Goal: Transaction & Acquisition: Purchase product/service

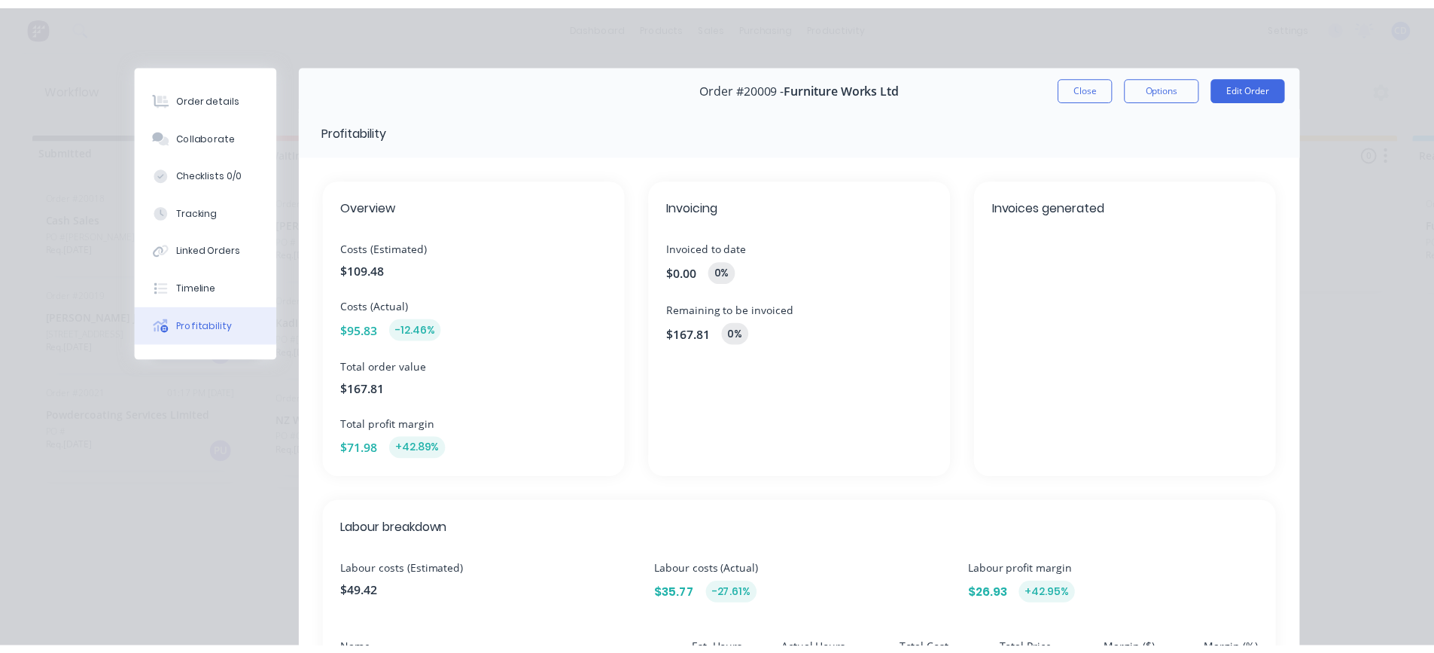
scroll to position [75, 0]
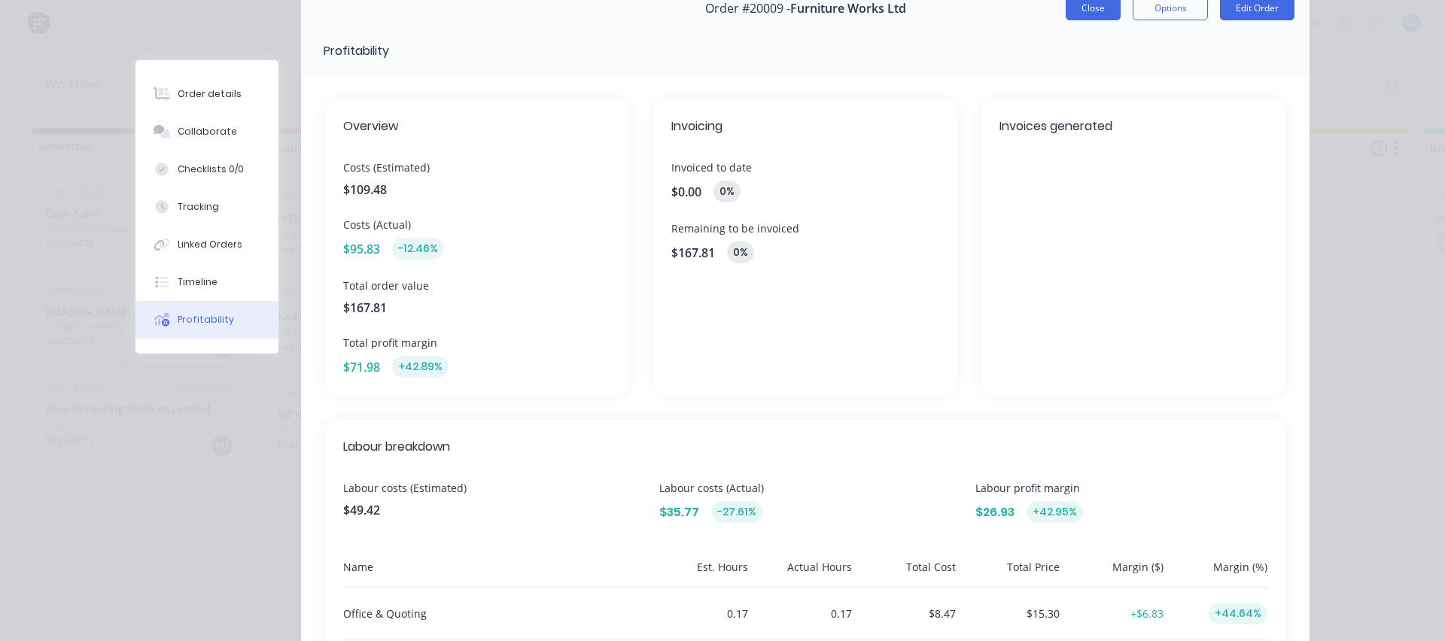
click at [1100, 17] on button "Close" at bounding box center [1093, 8] width 55 height 24
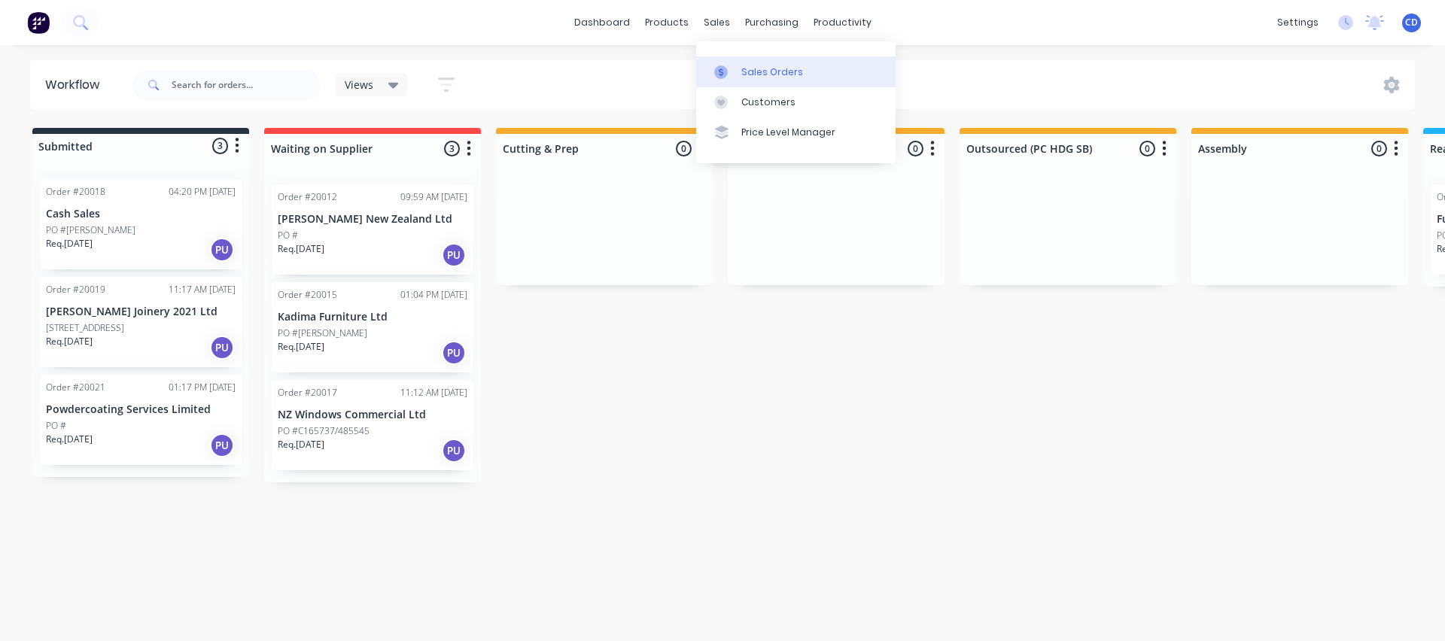
click at [790, 72] on div "Sales Orders" at bounding box center [772, 72] width 62 height 14
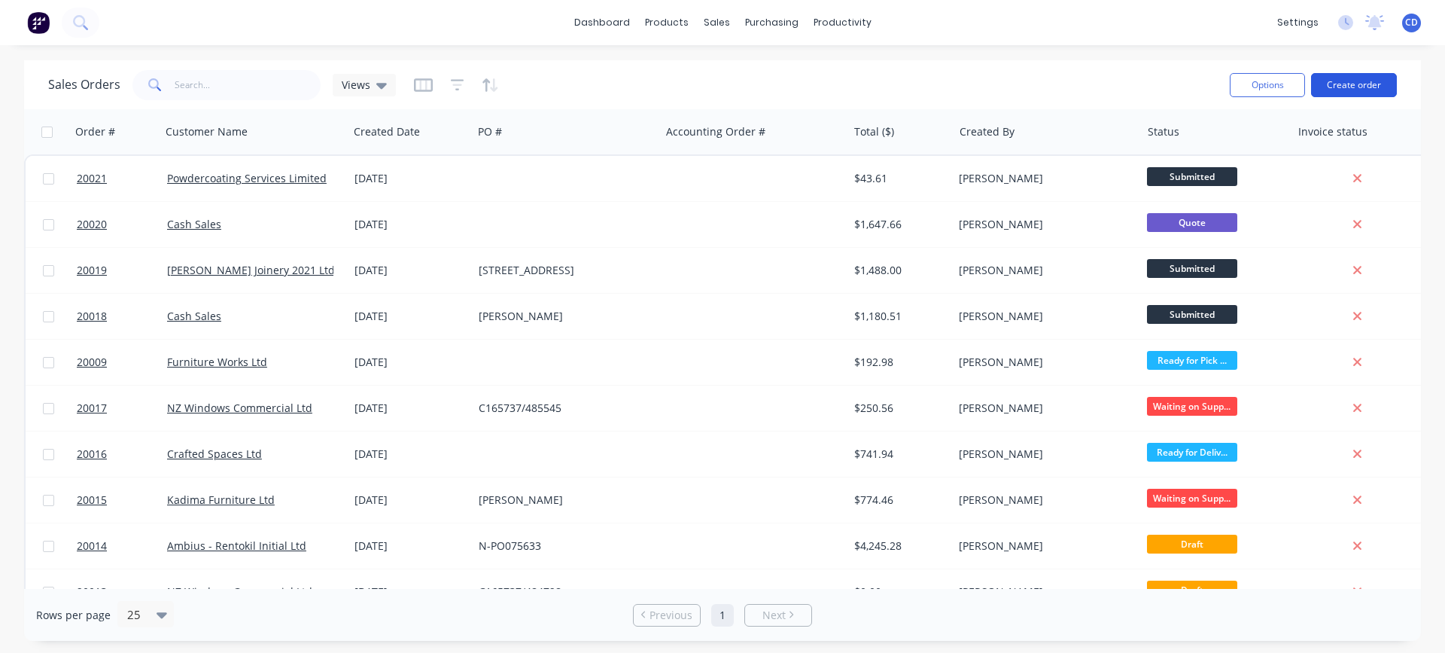
click at [1344, 85] on button "Create order" at bounding box center [1354, 85] width 86 height 24
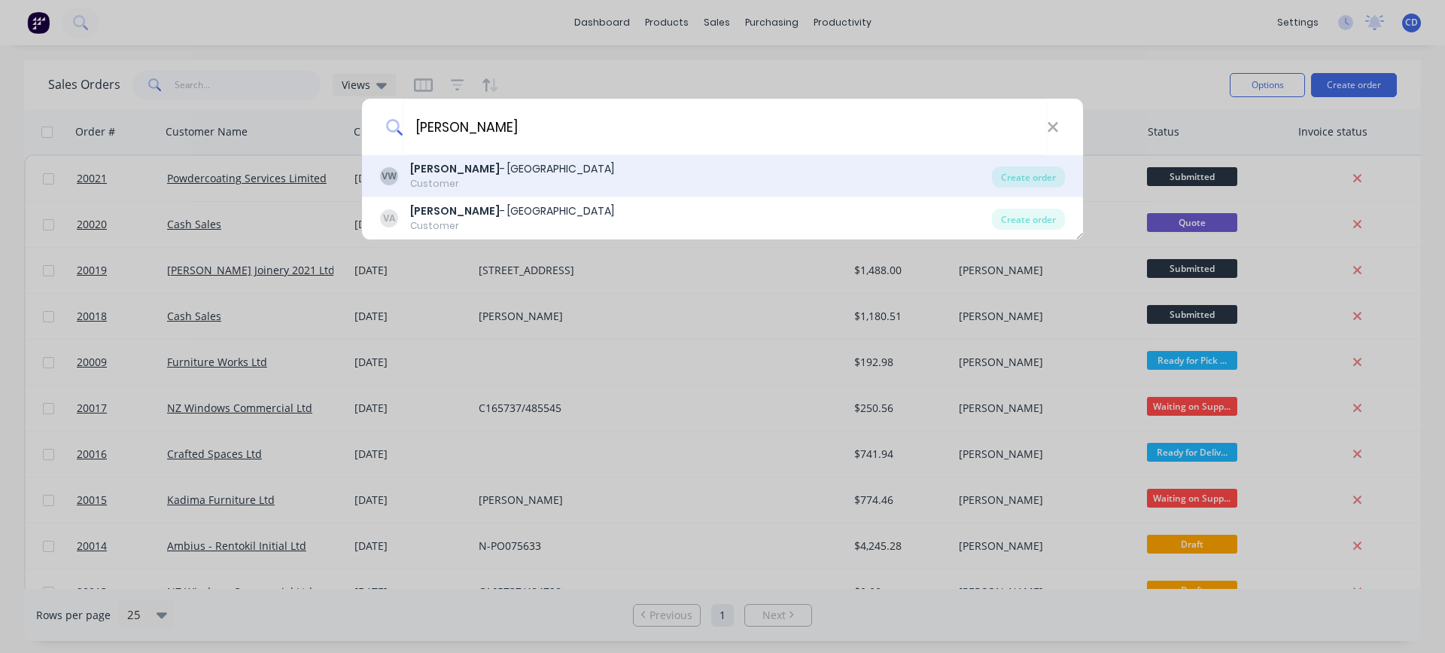
type input "[PERSON_NAME]"
click at [434, 175] on b "[PERSON_NAME]" at bounding box center [455, 168] width 90 height 15
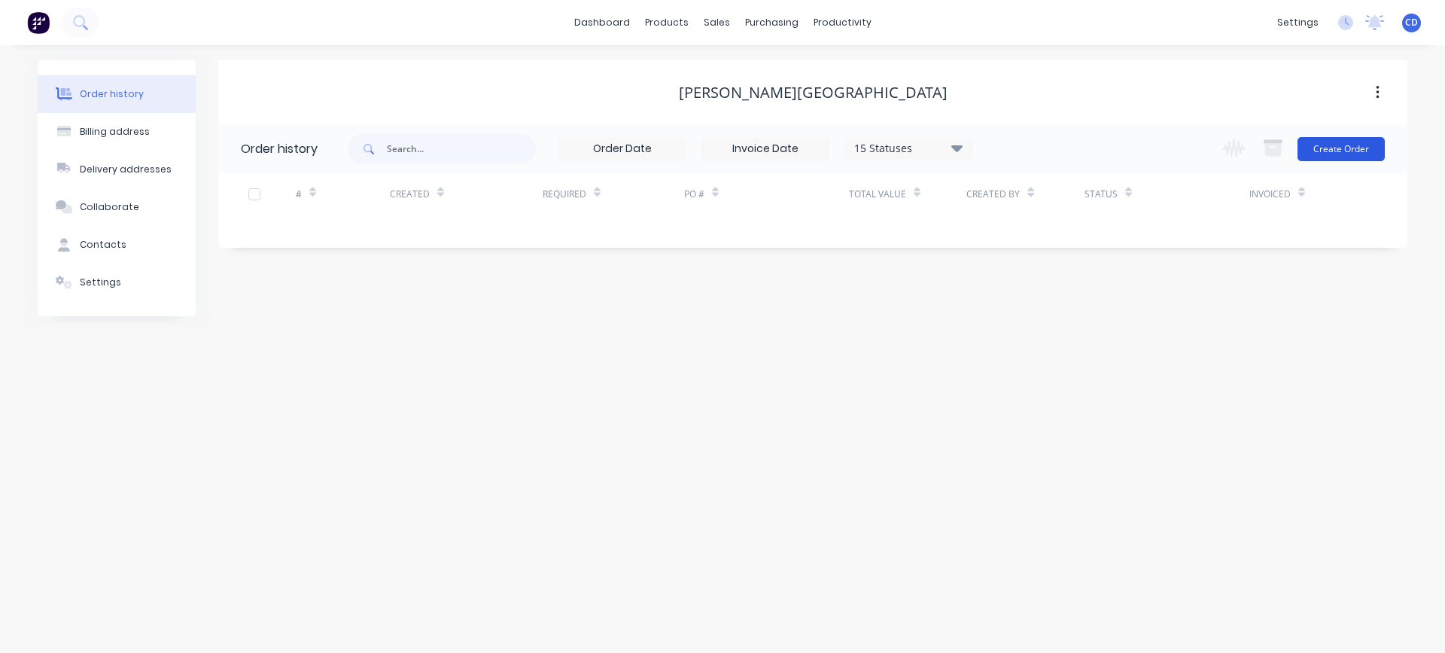
click at [1329, 148] on button "Create Order" at bounding box center [1341, 149] width 87 height 24
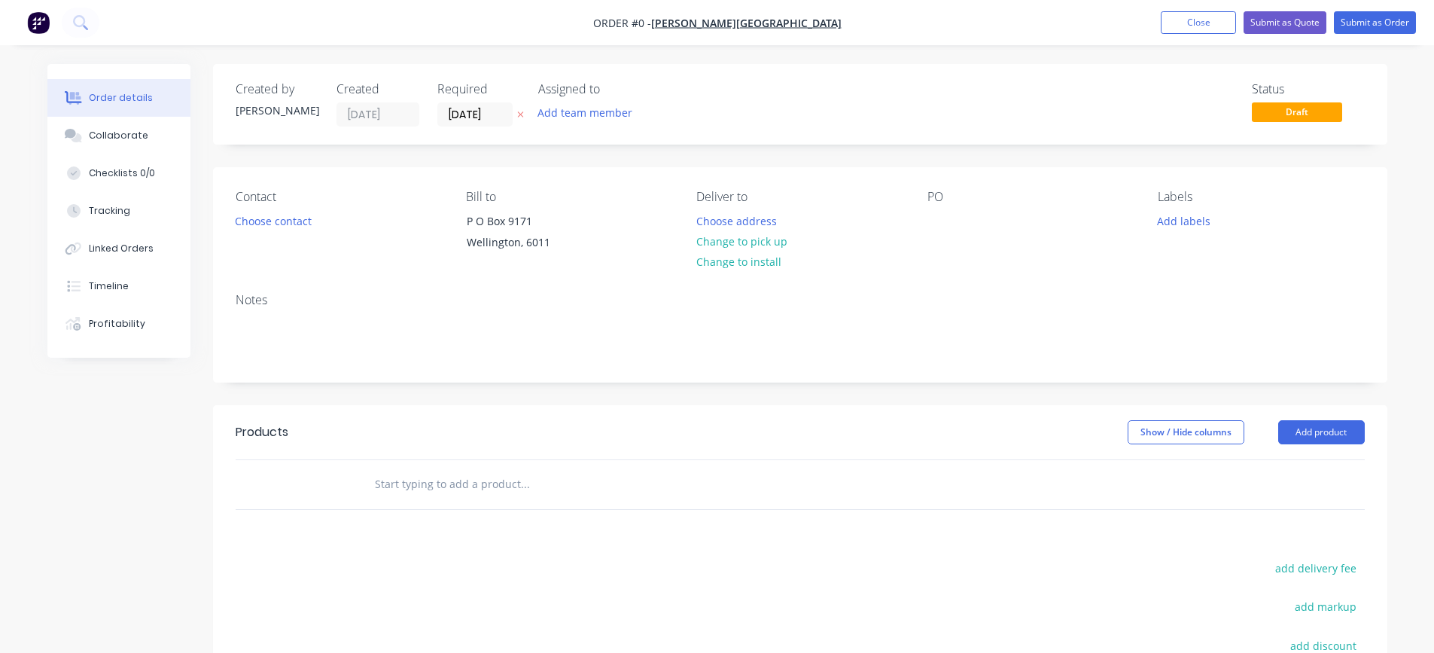
click at [283, 231] on div "Contact Choose contact" at bounding box center [339, 224] width 206 height 69
click at [285, 224] on button "Choose contact" at bounding box center [273, 220] width 93 height 20
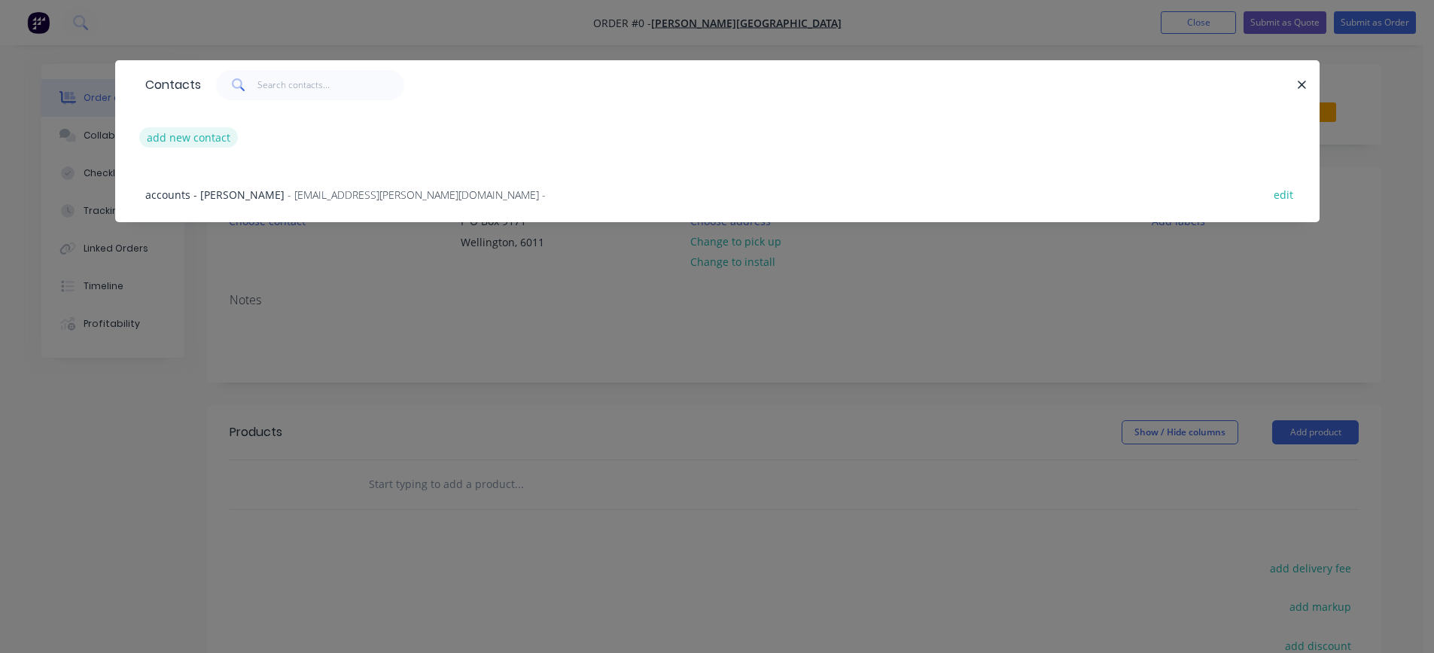
click at [183, 135] on button "add new contact" at bounding box center [188, 137] width 99 height 20
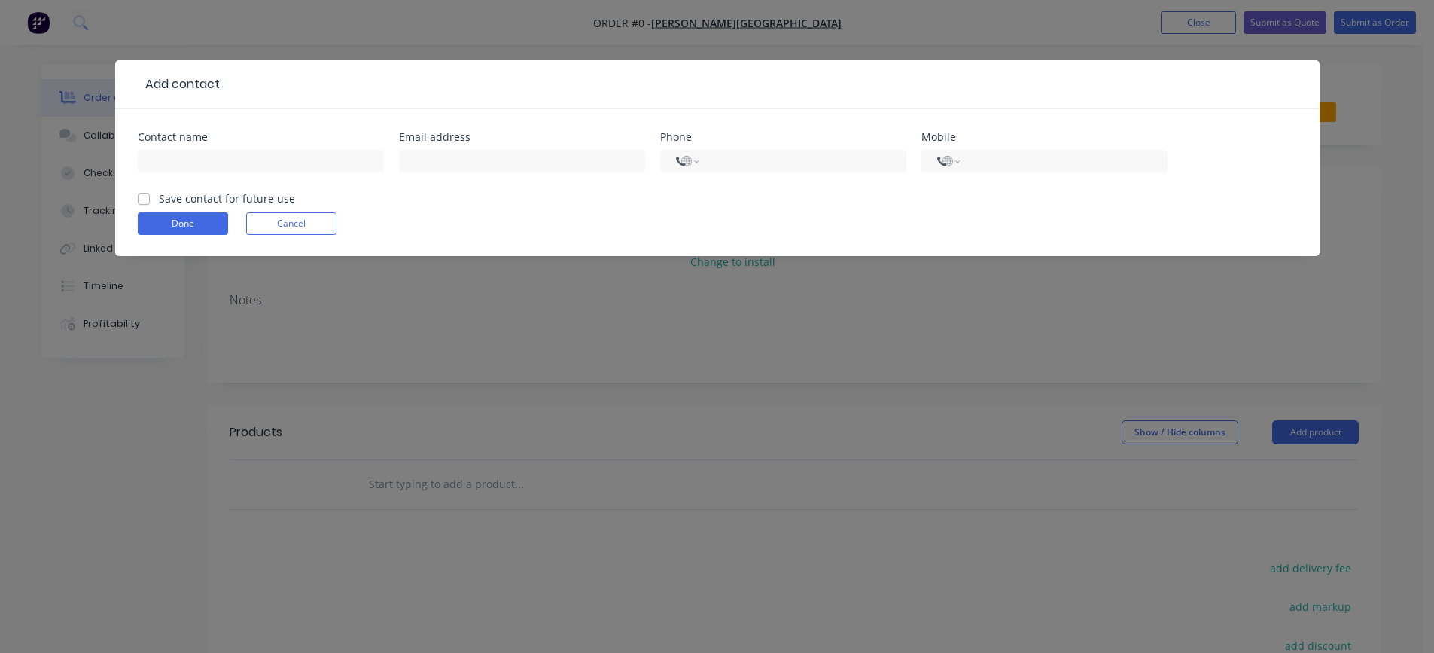
select select "NZ"
click at [181, 160] on input "text" at bounding box center [261, 161] width 246 height 23
type input "[PERSON_NAME]"
click at [999, 165] on input "tel" at bounding box center [1060, 161] width 181 height 17
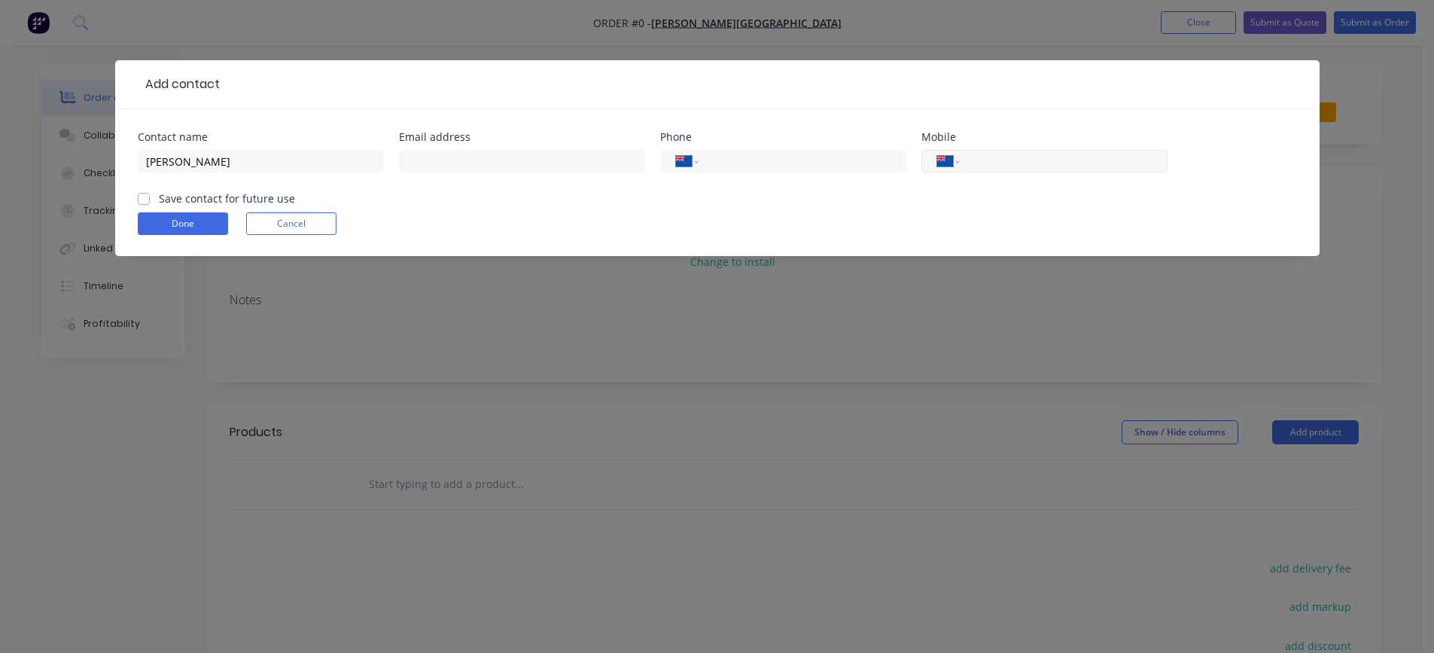
click at [993, 162] on input "tel" at bounding box center [1060, 161] width 181 height 17
type input "021 637 697"
click at [159, 200] on label "Save contact for future use" at bounding box center [227, 198] width 136 height 16
click at [140, 200] on input "Save contact for future use" at bounding box center [144, 197] width 12 height 14
checkbox input "true"
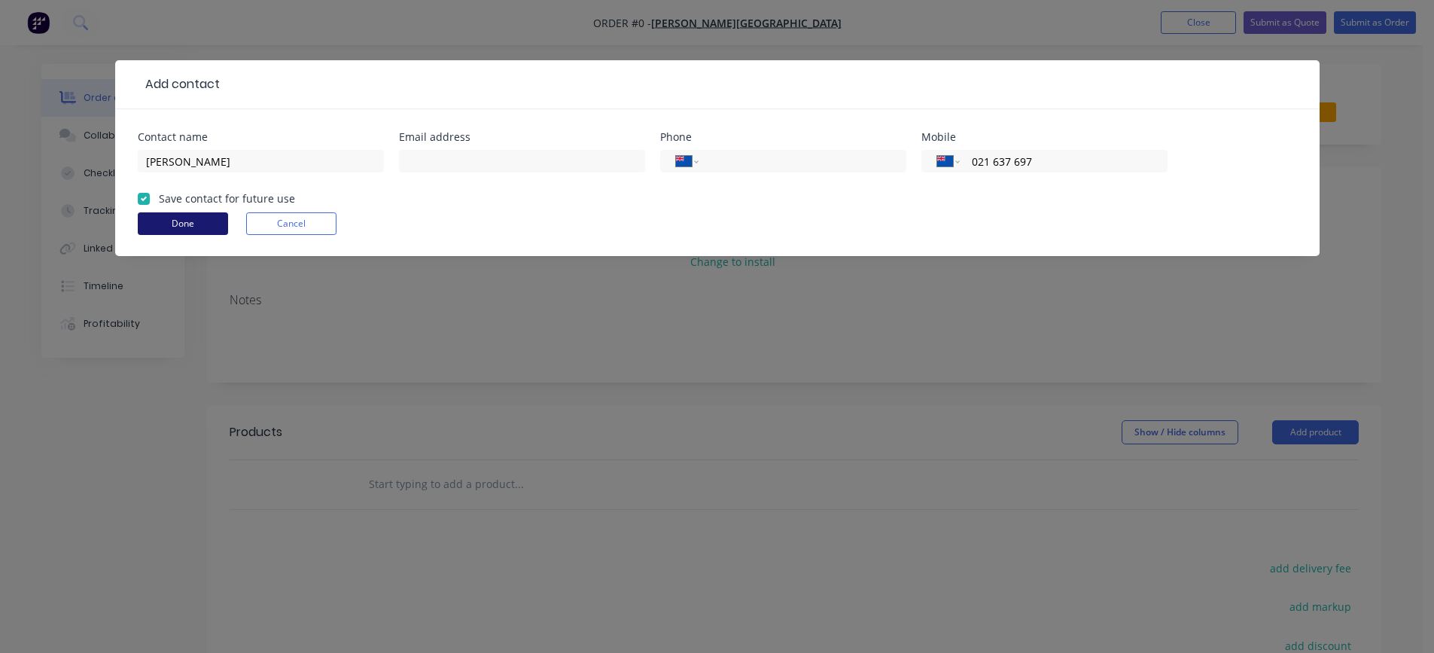
click at [159, 216] on button "Done" at bounding box center [183, 223] width 90 height 23
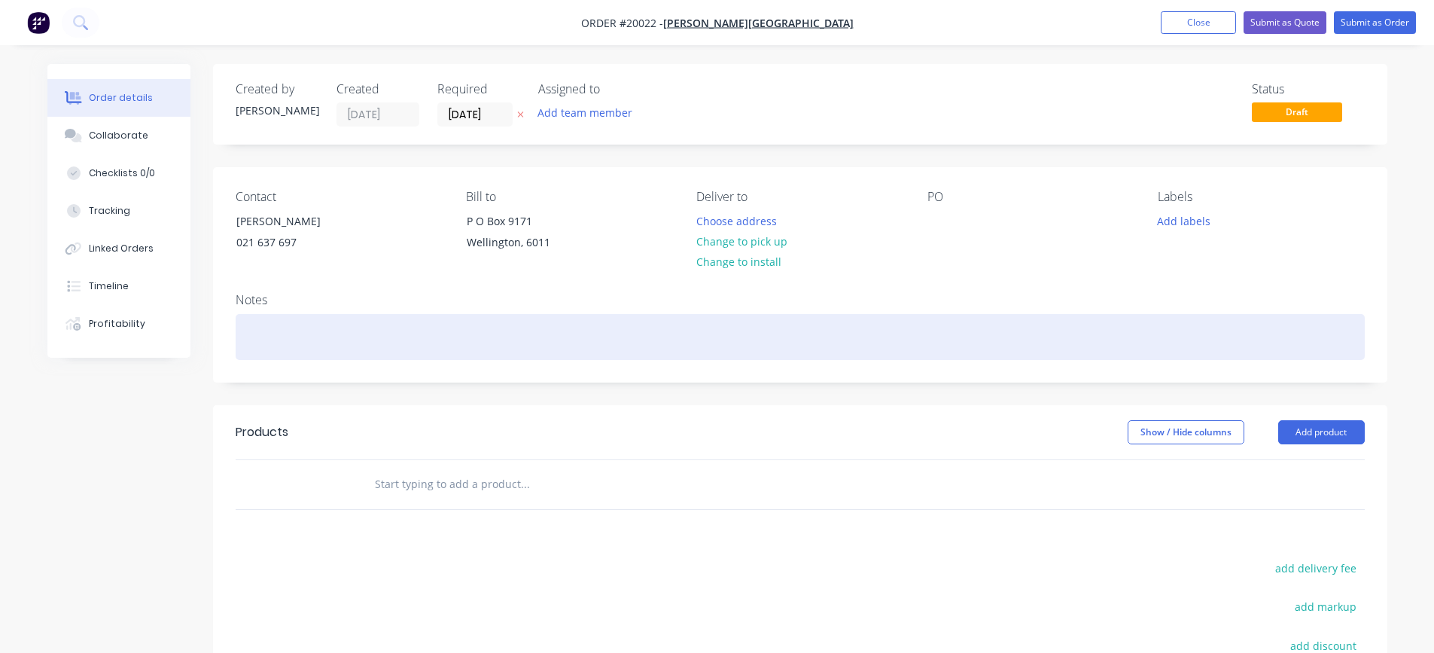
click at [285, 327] on div at bounding box center [800, 337] width 1129 height 46
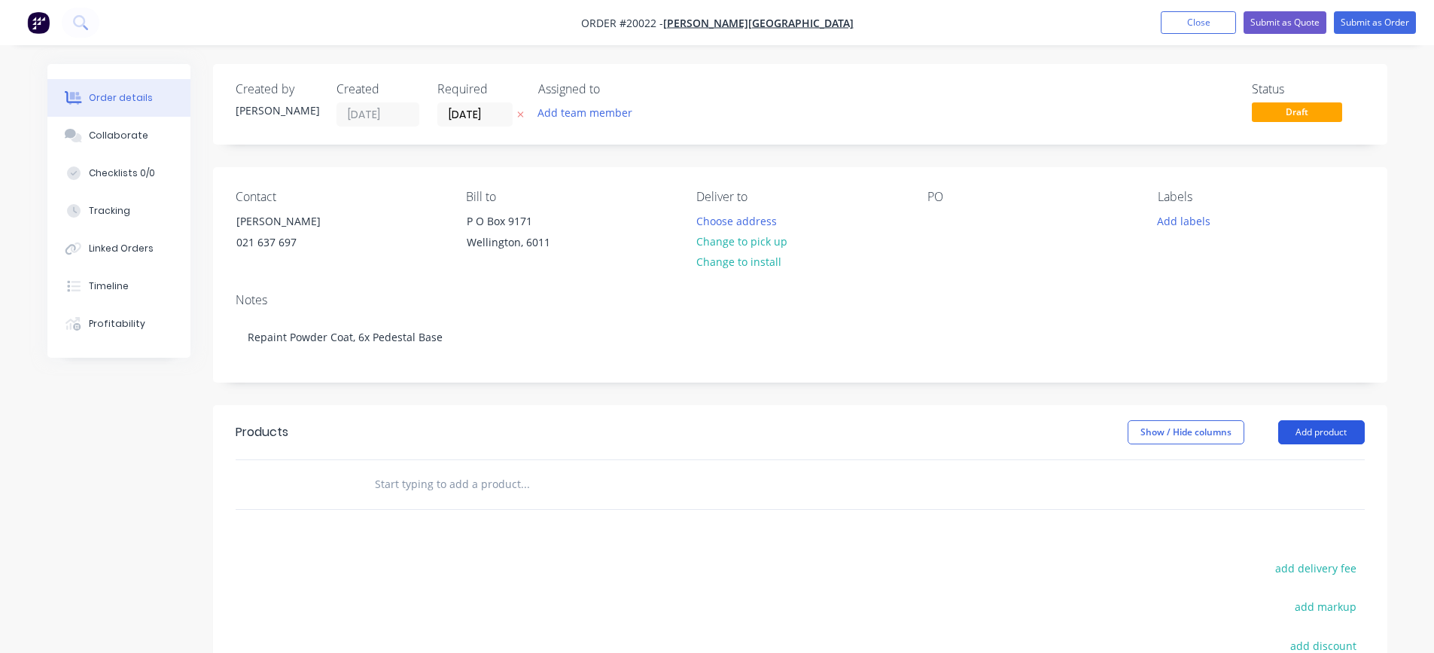
click at [1316, 428] on button "Add product" at bounding box center [1321, 432] width 87 height 24
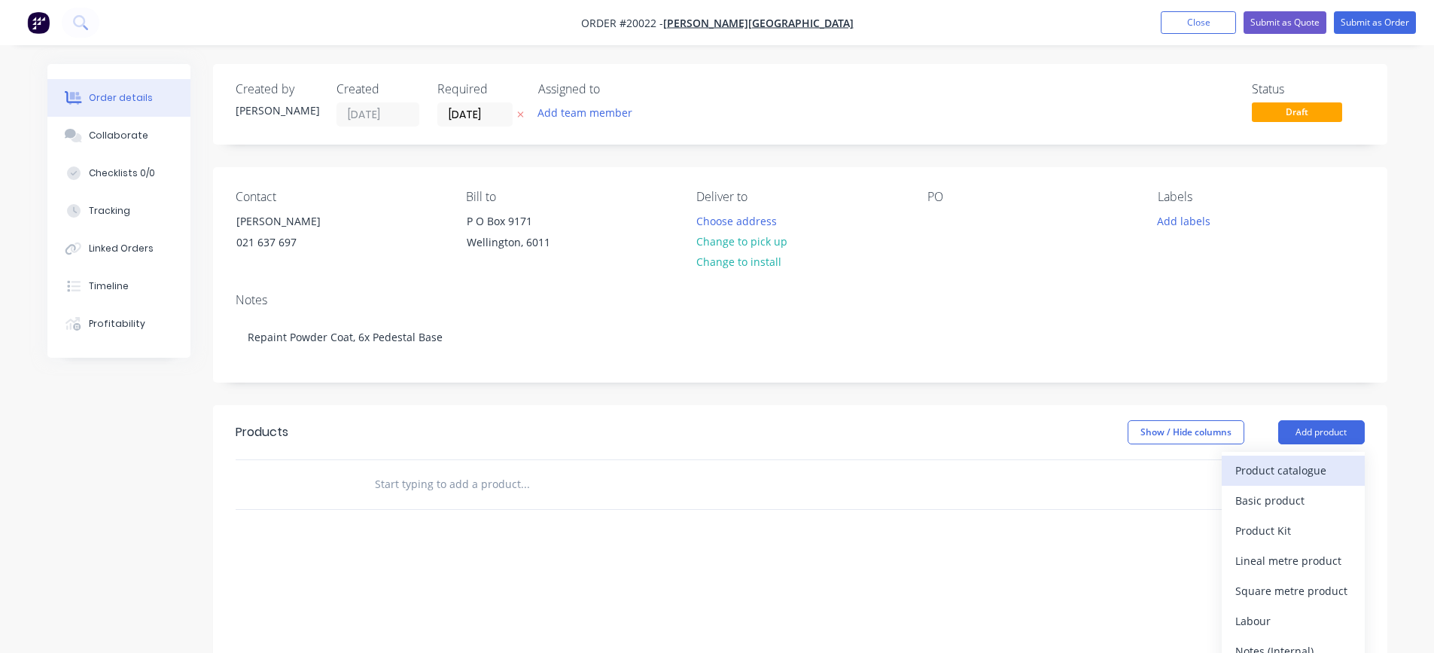
click at [1297, 462] on div "Product catalogue" at bounding box center [1293, 470] width 116 height 22
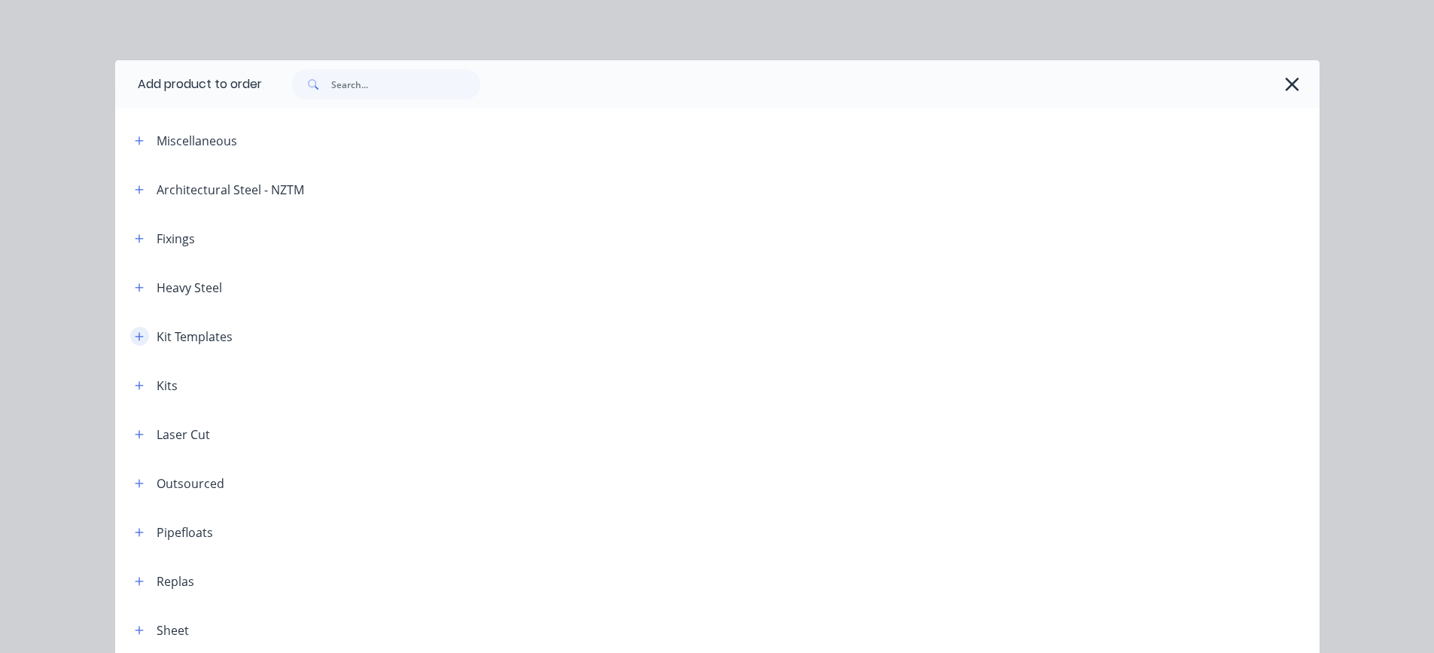
click at [135, 337] on icon "button" at bounding box center [139, 336] width 9 height 11
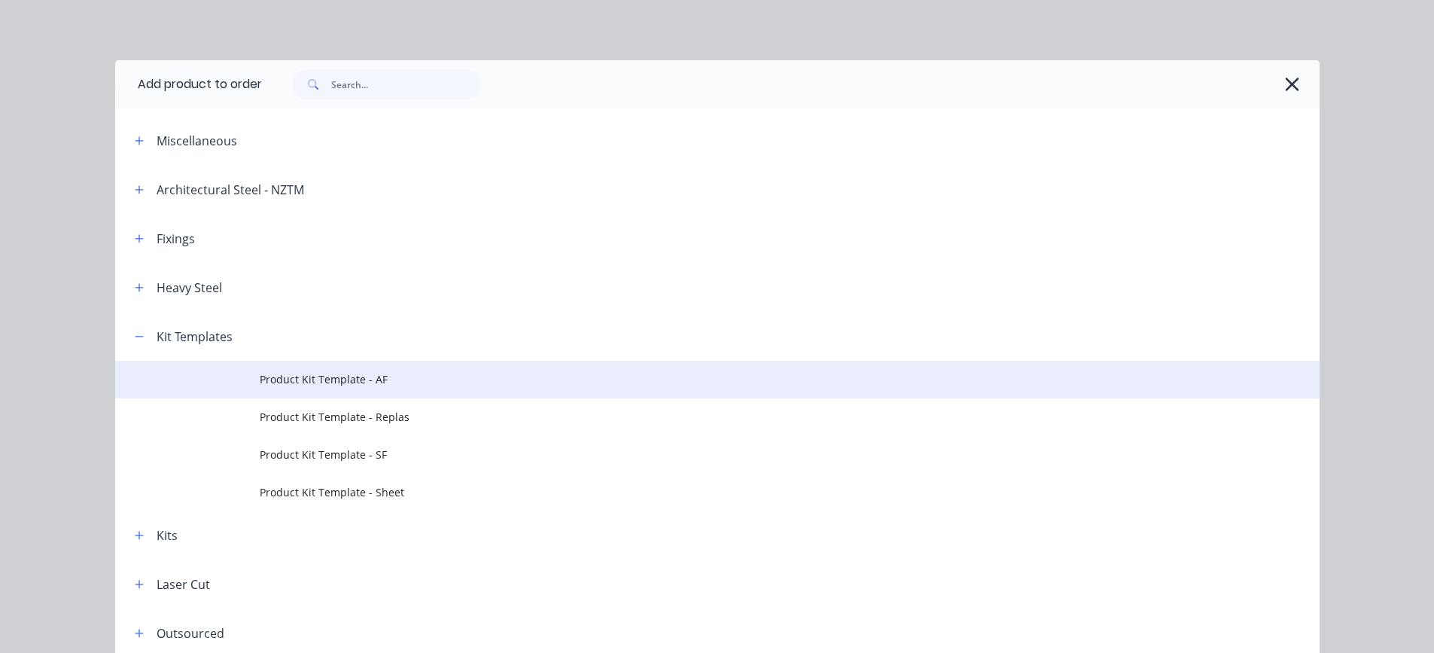
click at [284, 375] on span "Product Kit Template - AF" at bounding box center [684, 379] width 848 height 16
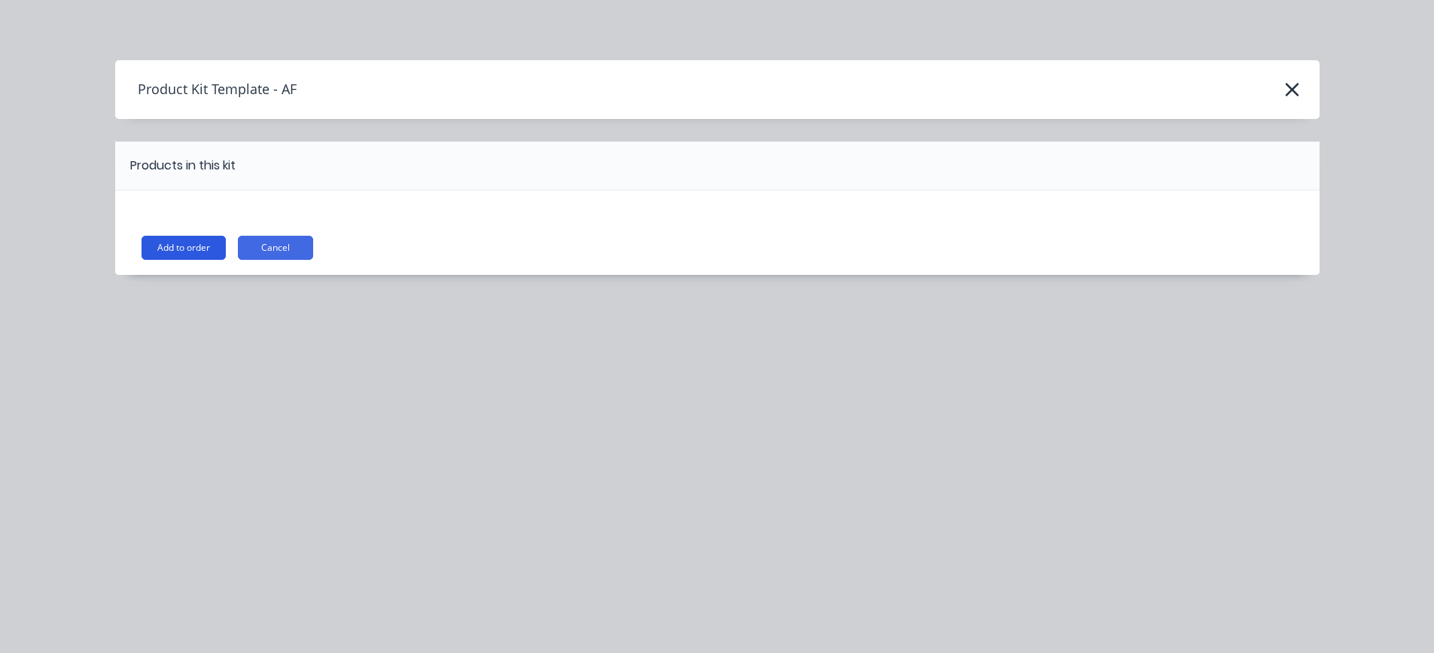
click at [178, 247] on button "Add to order" at bounding box center [184, 248] width 84 height 24
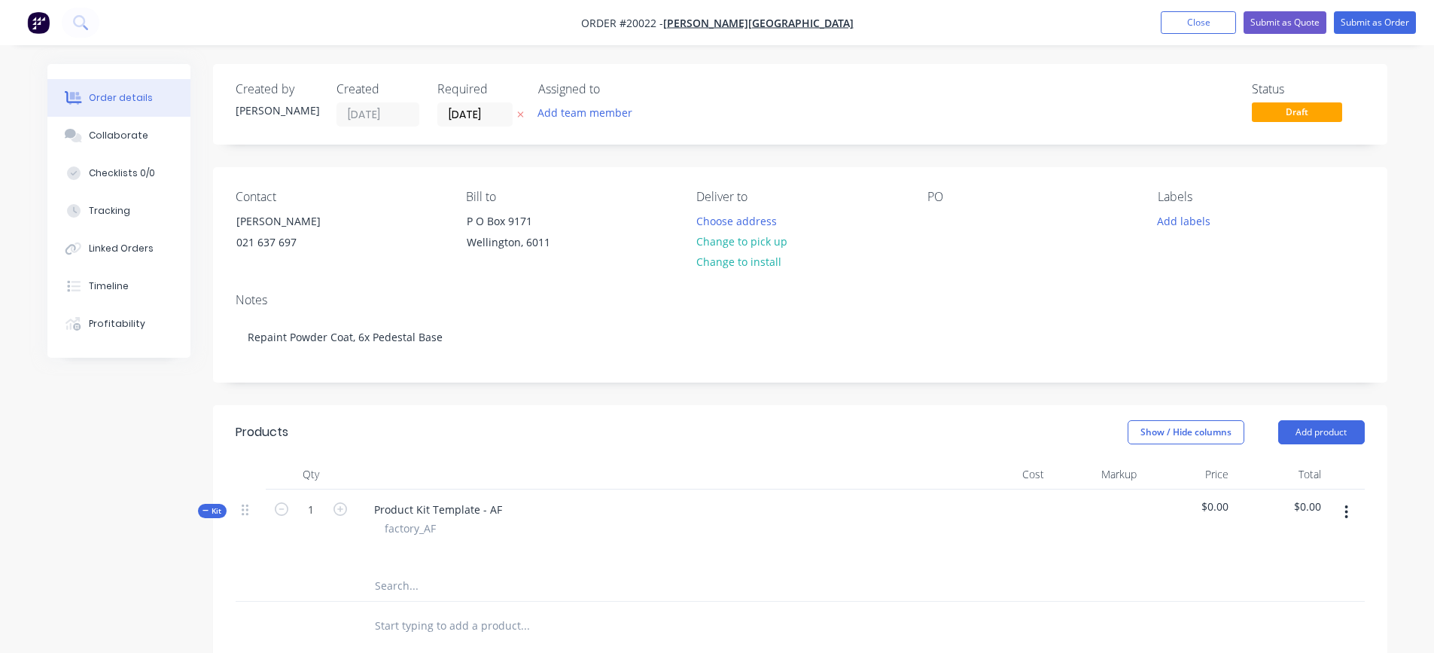
click at [1346, 513] on icon "button" at bounding box center [1346, 512] width 4 height 17
click at [1317, 553] on div "Add product to kit" at bounding box center [1293, 551] width 116 height 22
click at [1258, 614] on div "Product catalogue" at bounding box center [1293, 612] width 116 height 22
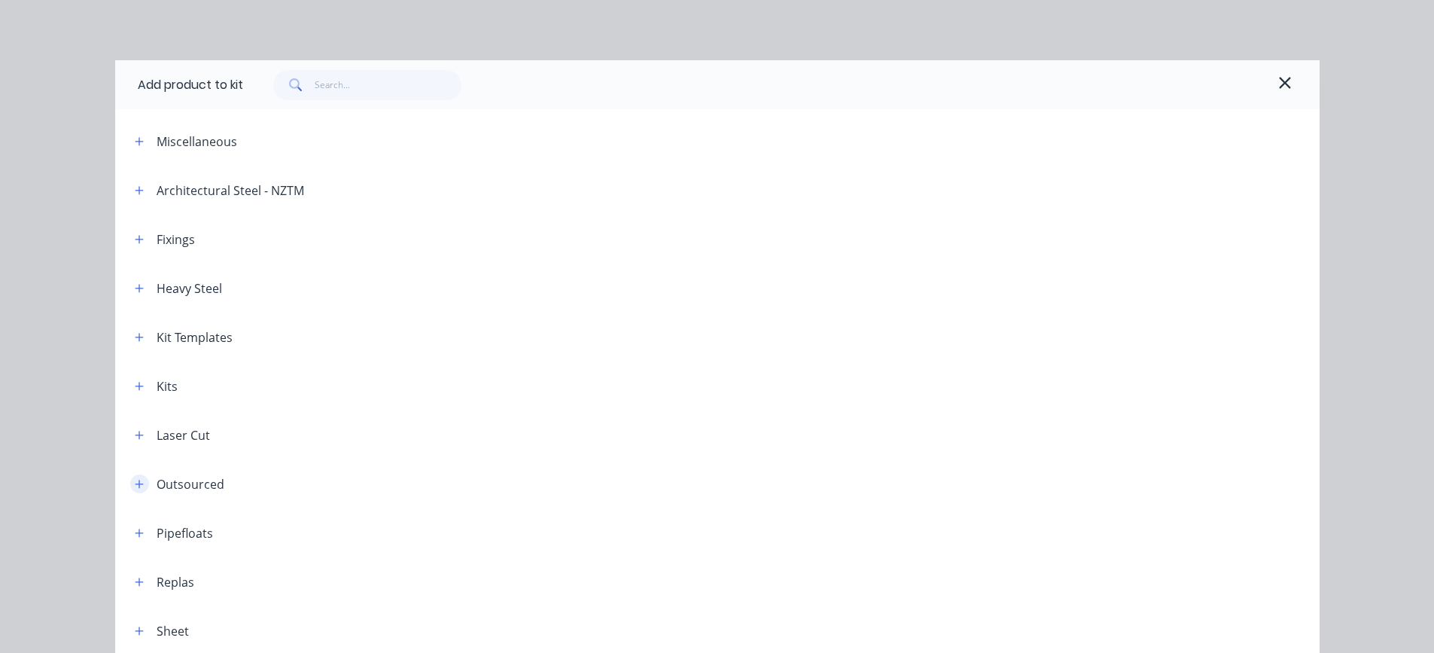
click at [135, 480] on icon "button" at bounding box center [139, 484] width 9 height 11
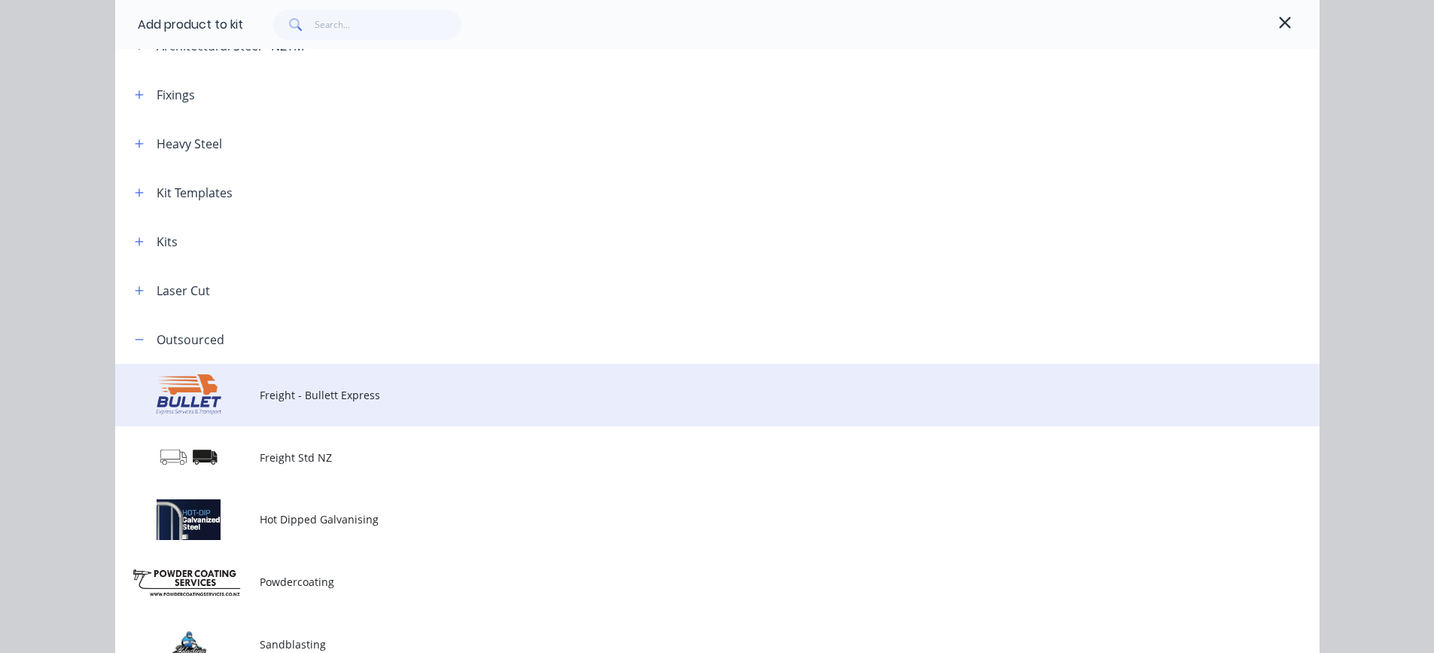
scroll to position [151, 0]
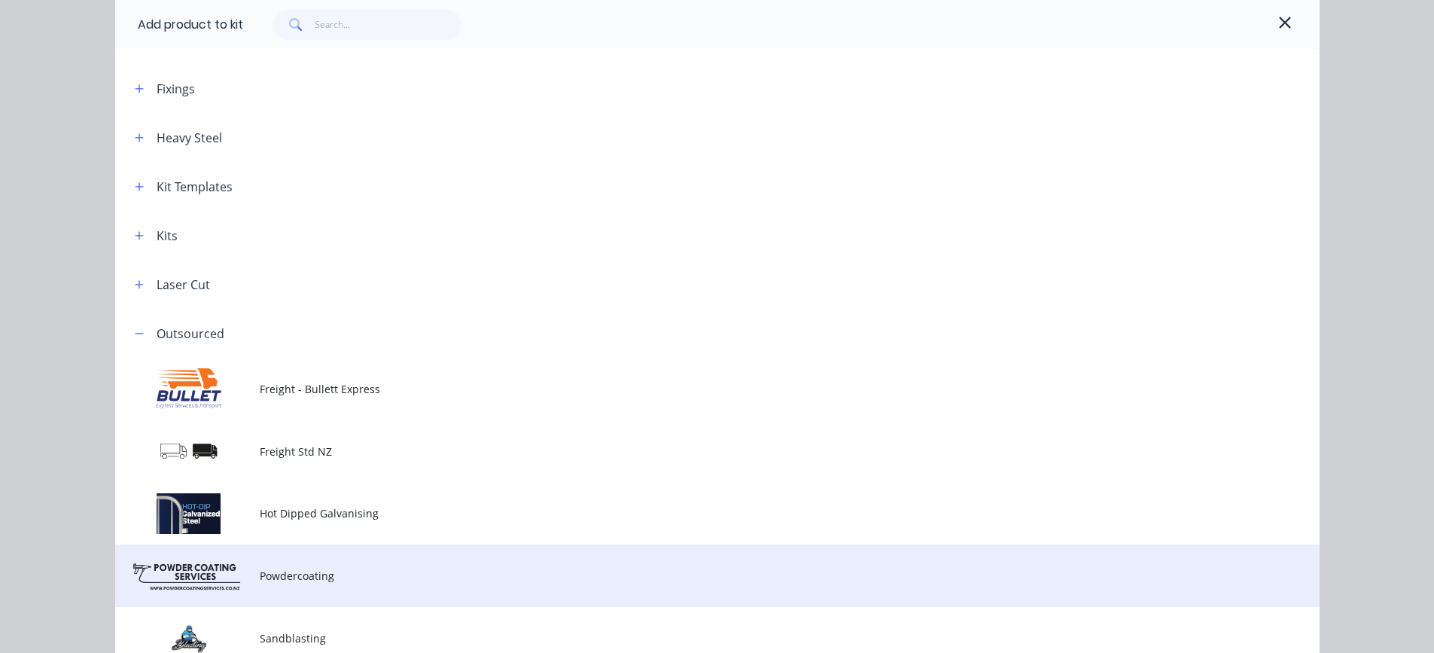
click at [311, 572] on span "Powdercoating" at bounding box center [684, 576] width 848 height 16
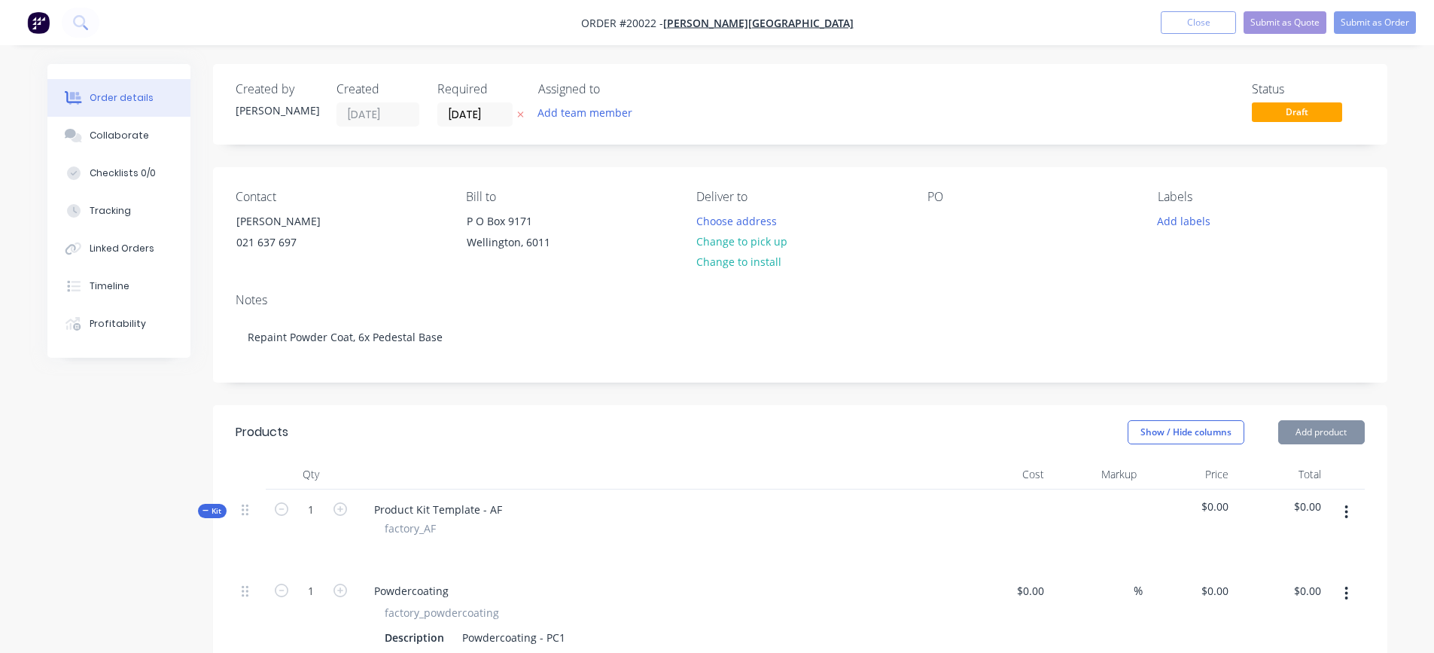
type input "50"
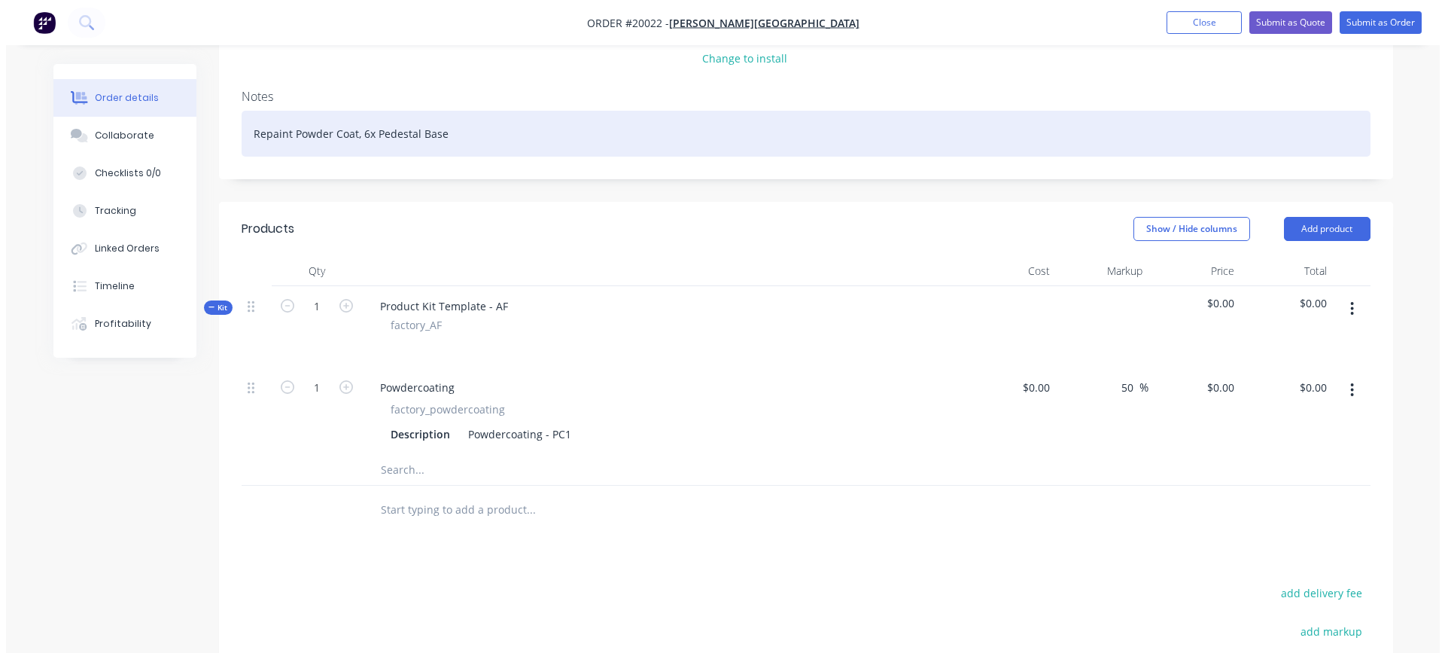
scroll to position [226, 0]
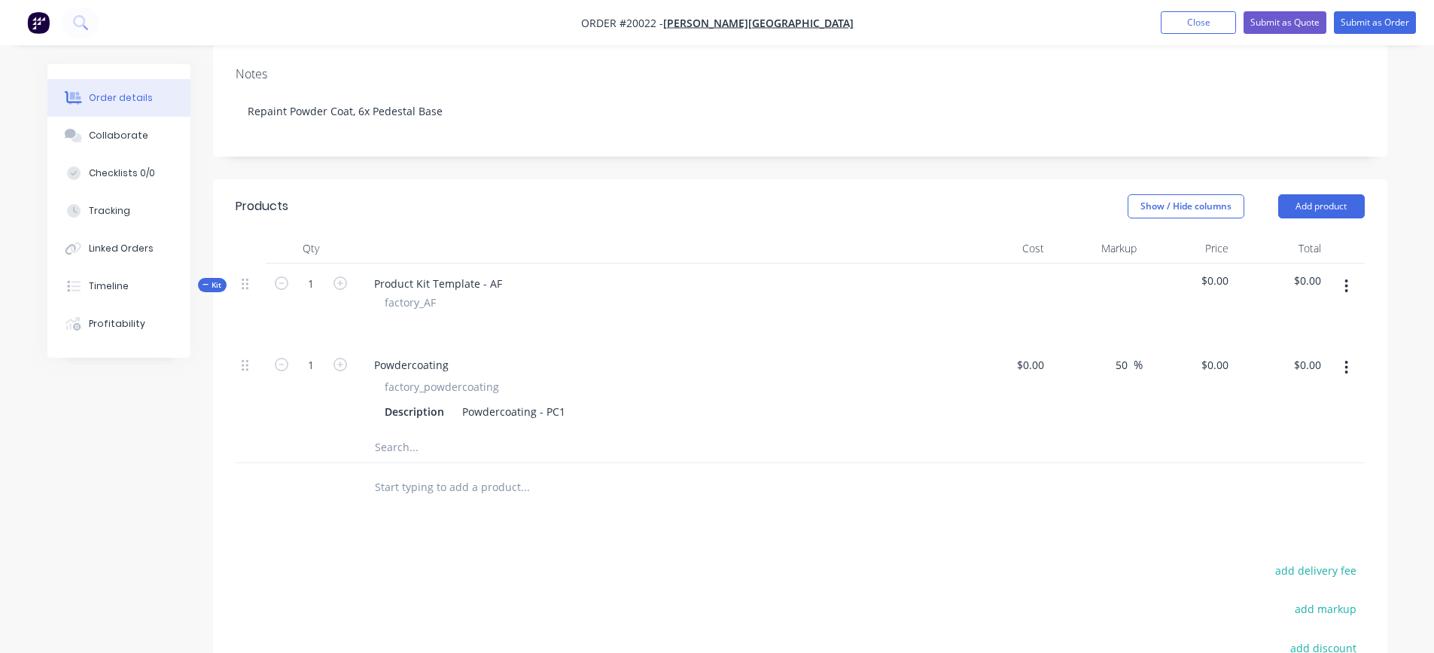
click at [1347, 289] on icon "button" at bounding box center [1346, 286] width 4 height 17
click at [1317, 329] on div "Add product to kit" at bounding box center [1293, 326] width 116 height 22
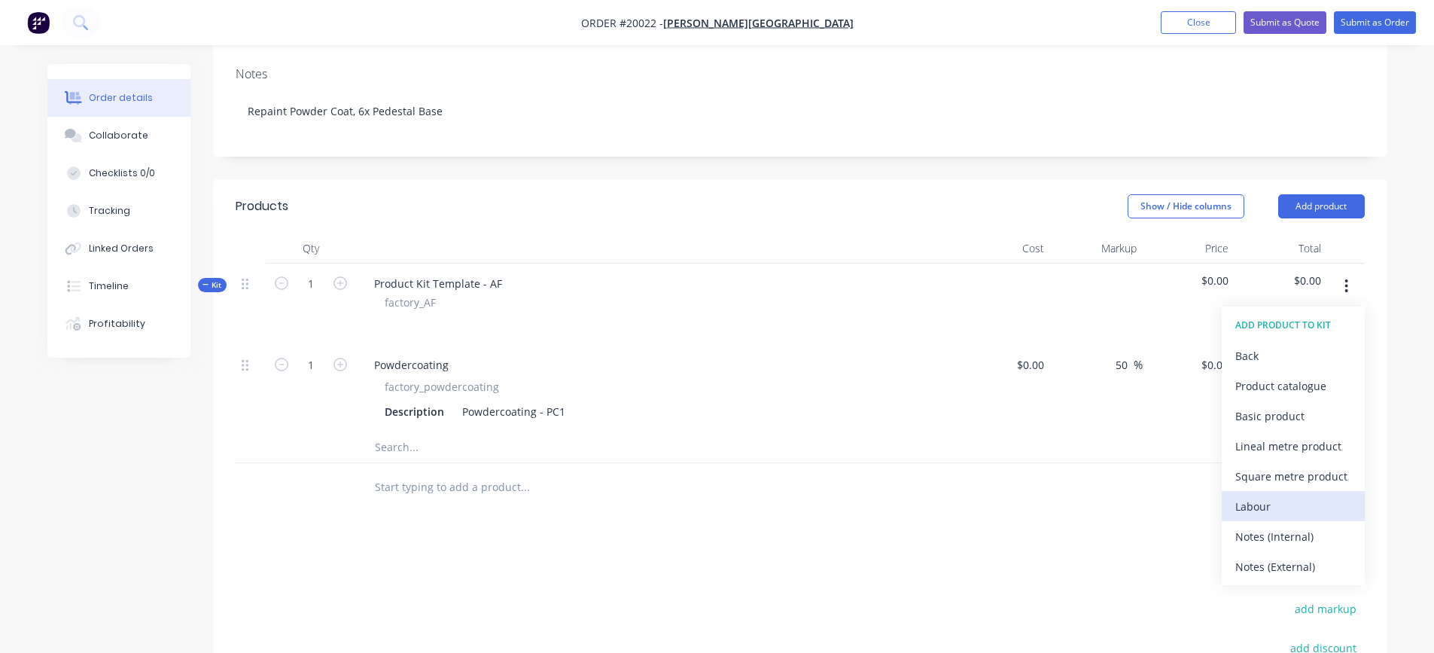
click at [1270, 505] on div "Labour" at bounding box center [1293, 506] width 116 height 22
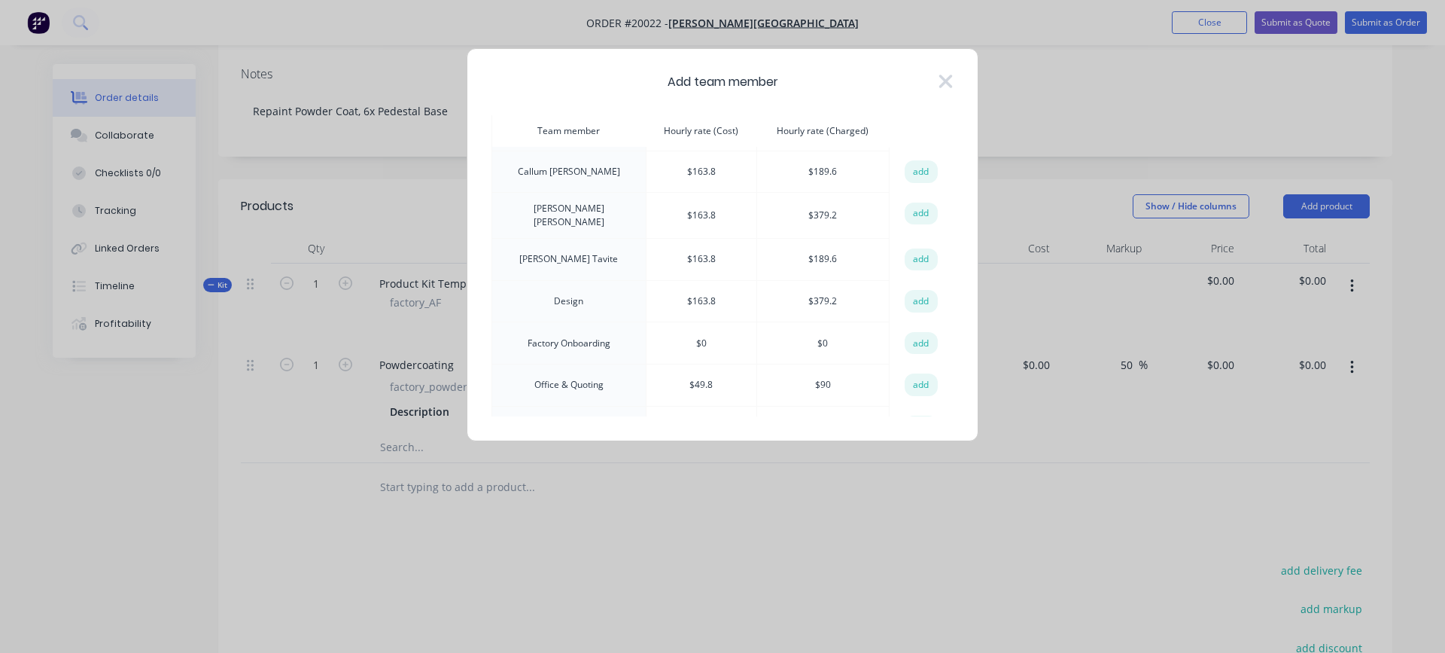
scroll to position [75, 0]
click at [912, 345] on button "add" at bounding box center [921, 347] width 33 height 23
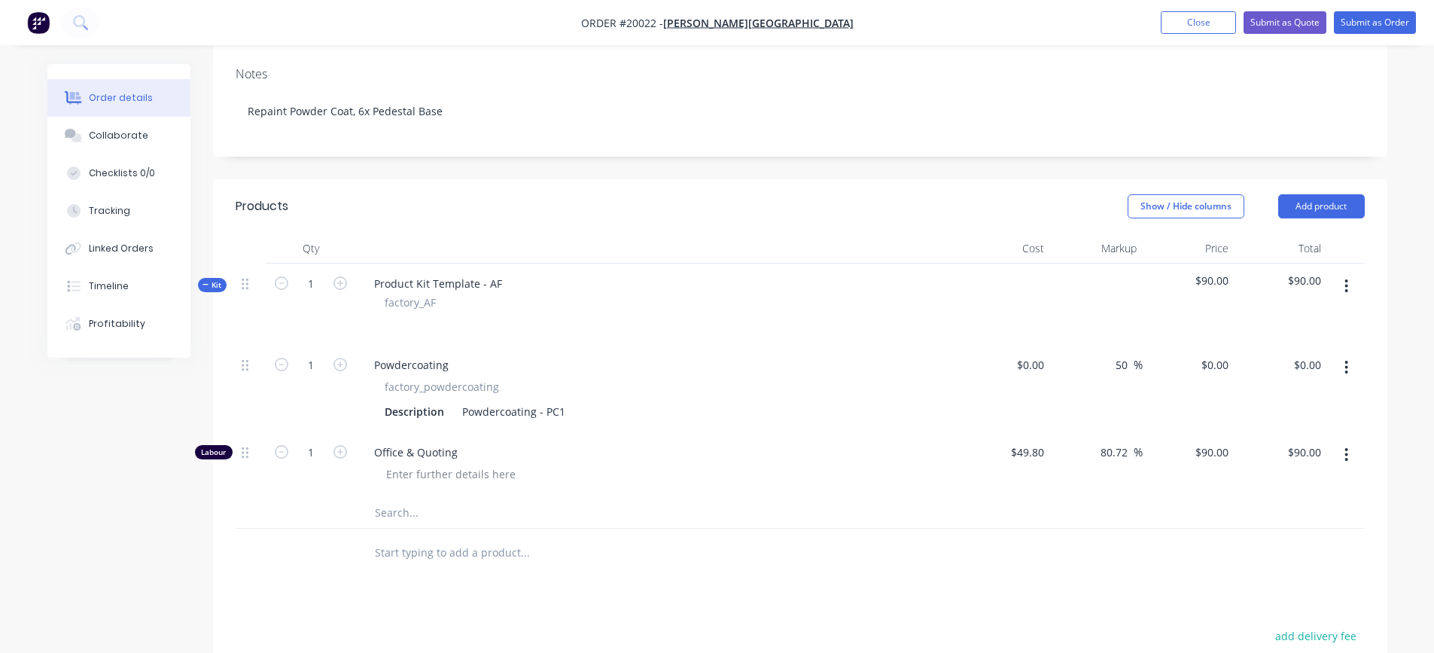
click at [1348, 284] on icon "button" at bounding box center [1346, 286] width 4 height 17
click at [1299, 327] on div "Add product to kit" at bounding box center [1293, 326] width 116 height 22
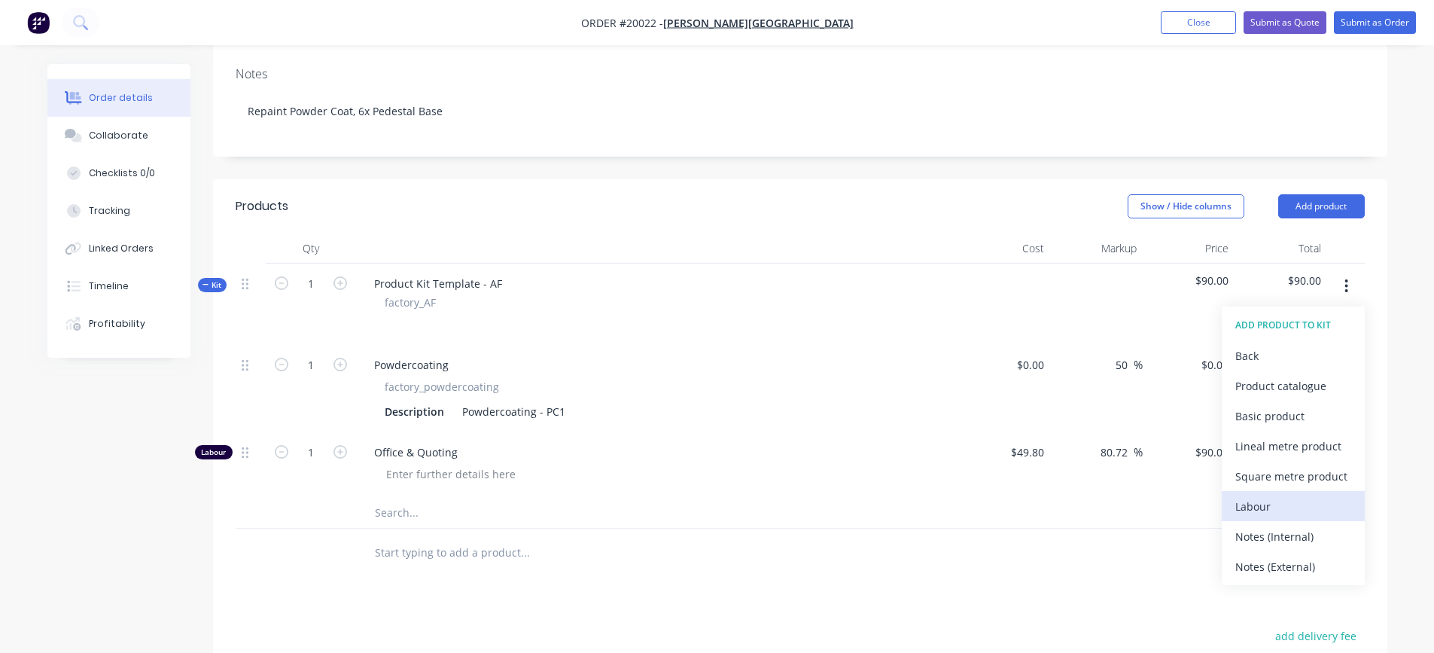
click at [1264, 501] on div "Labour" at bounding box center [1293, 506] width 116 height 22
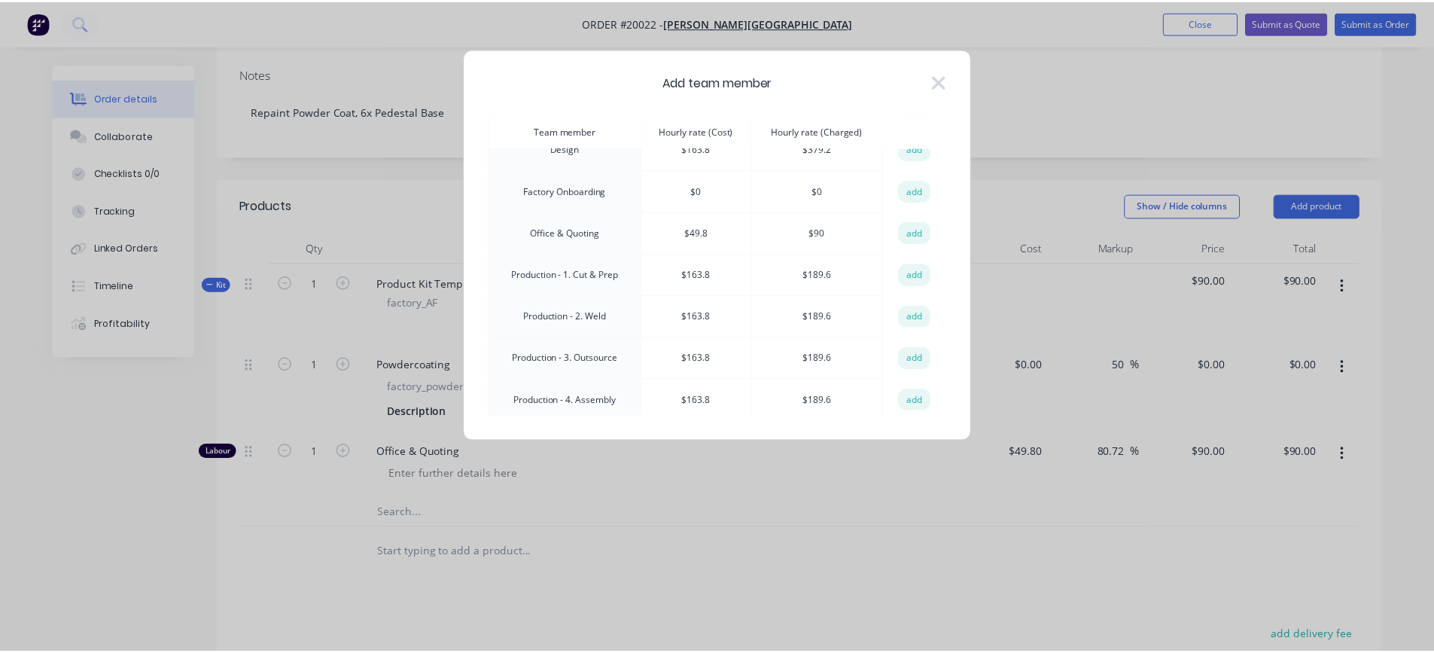
scroll to position [226, 0]
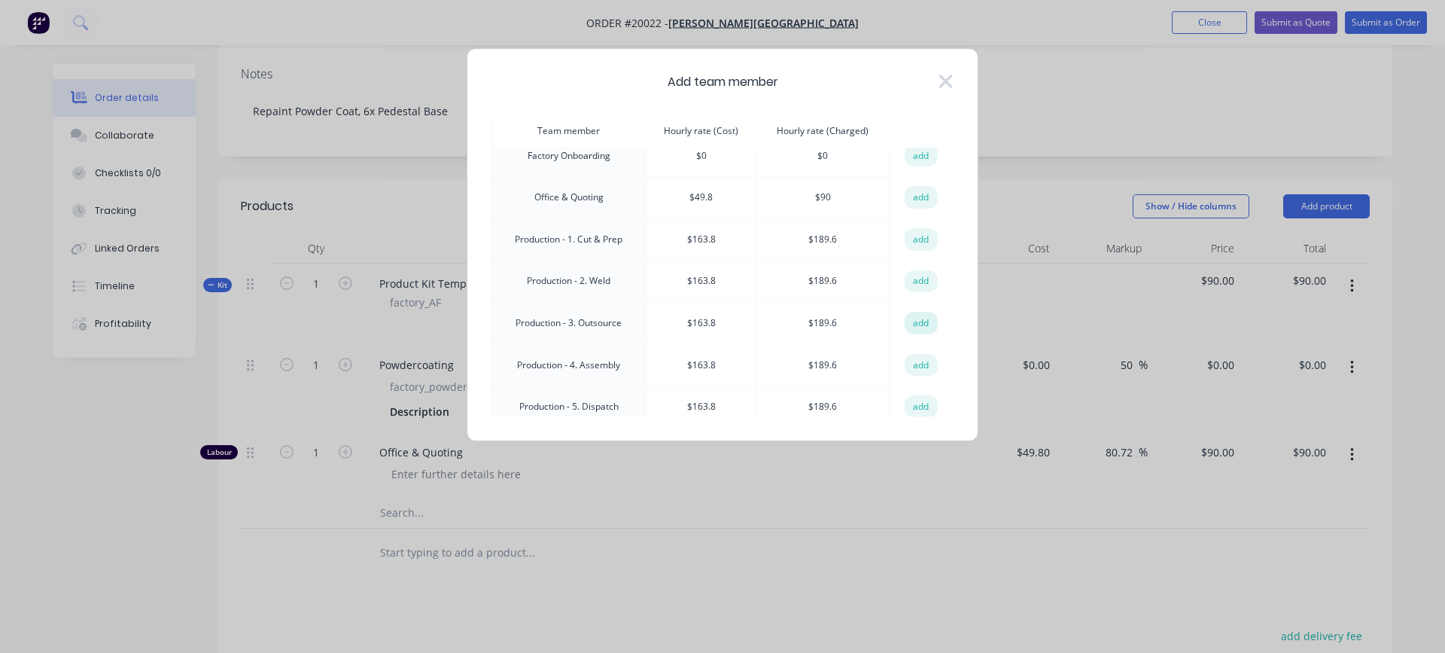
click at [909, 318] on button "add" at bounding box center [921, 323] width 33 height 23
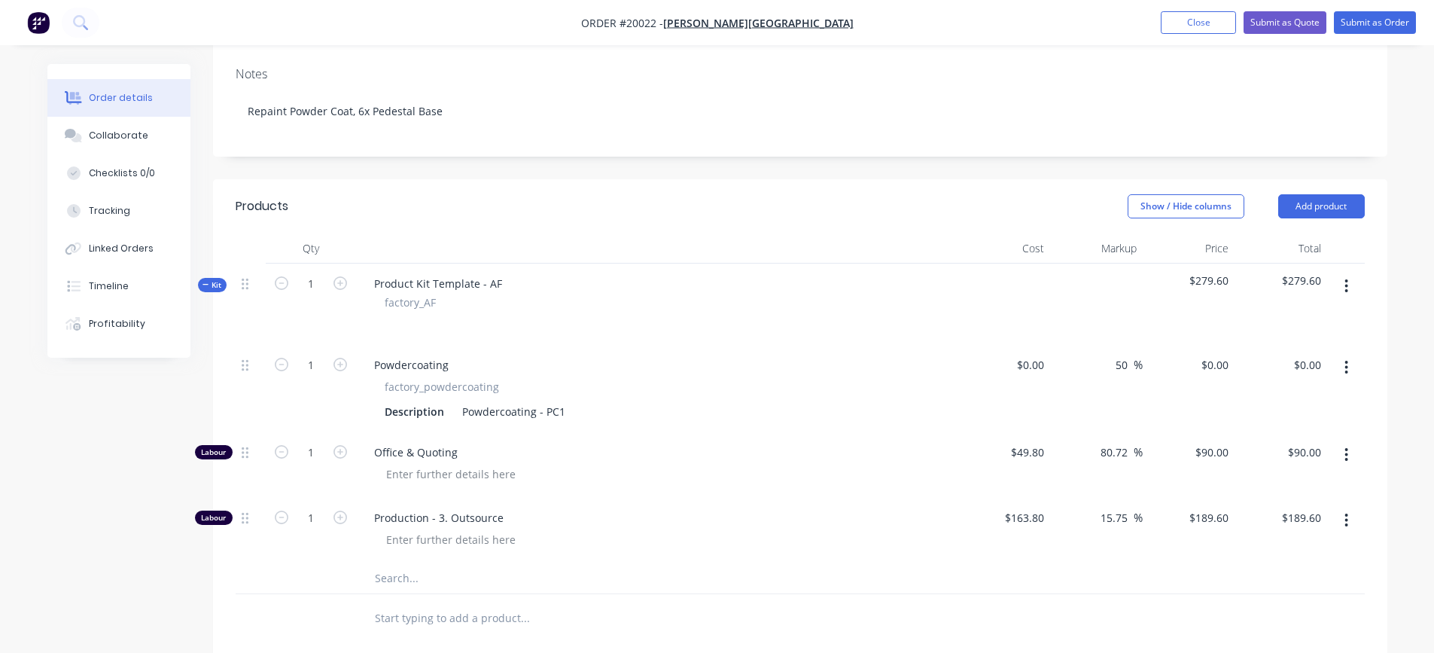
click at [1347, 285] on icon "button" at bounding box center [1346, 286] width 3 height 14
click at [1310, 333] on div "Add product to kit" at bounding box center [1293, 326] width 116 height 22
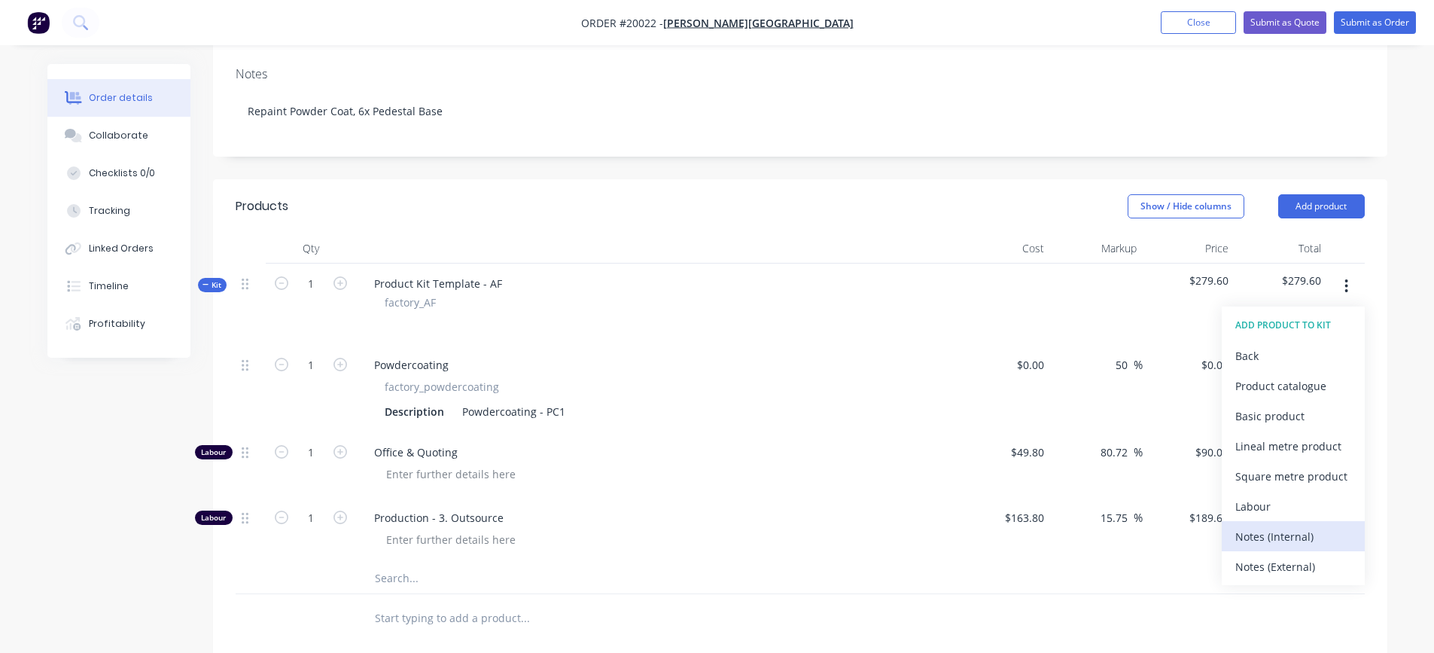
click at [1290, 534] on div "Notes (Internal)" at bounding box center [1293, 536] width 116 height 22
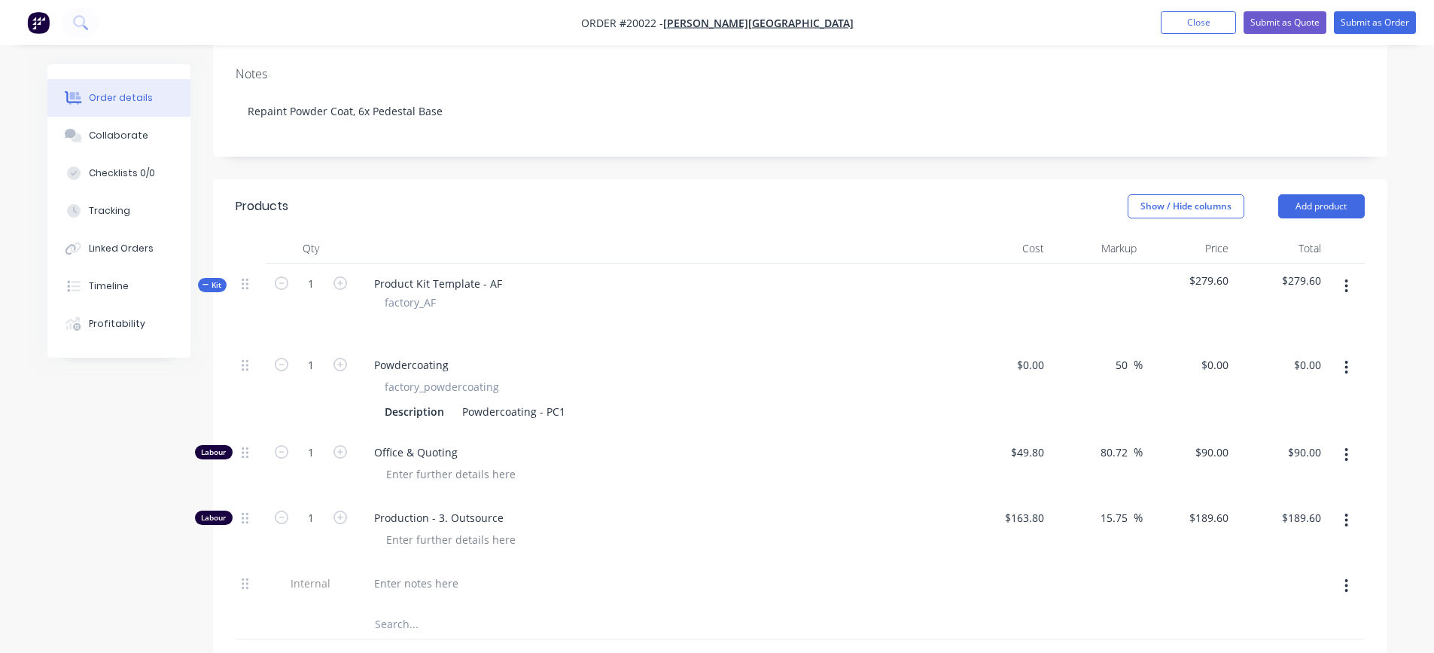
scroll to position [301, 0]
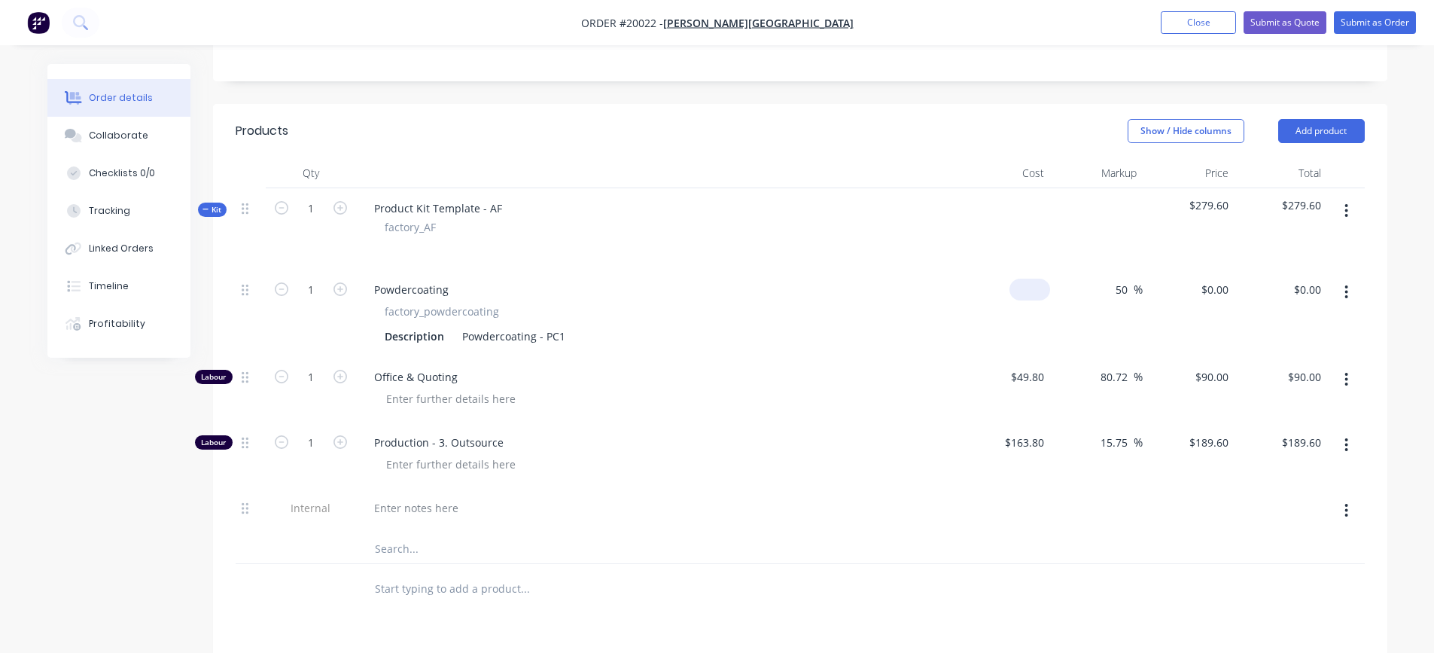
click at [1031, 288] on div "$0.00" at bounding box center [1029, 290] width 41 height 22
type input "$64.00"
type input "$96.00"
click at [1117, 288] on input "50" at bounding box center [1124, 290] width 20 height 22
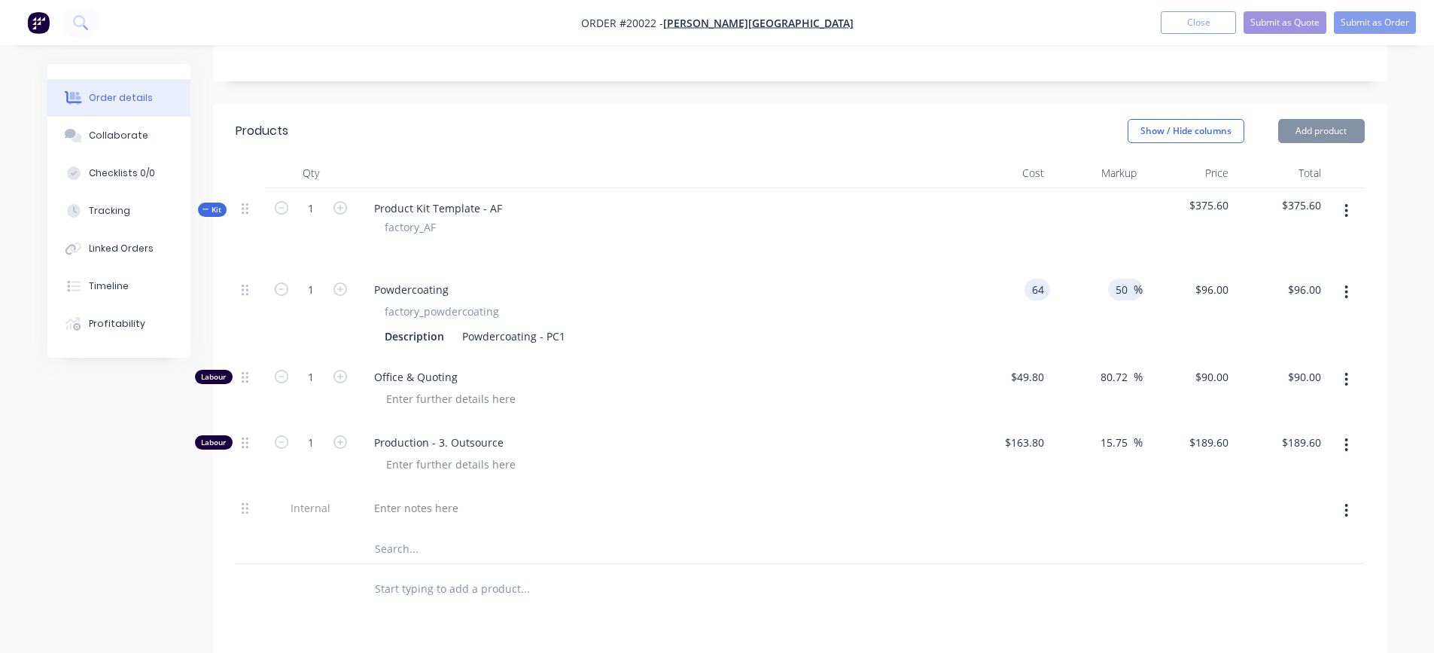
type input "$64.00"
drag, startPoint x: 1122, startPoint y: 288, endPoint x: 1085, endPoint y: 289, distance: 37.7
click at [1085, 289] on div "50 50 %" at bounding box center [1096, 312] width 93 height 87
type input "30"
type input "$83.20"
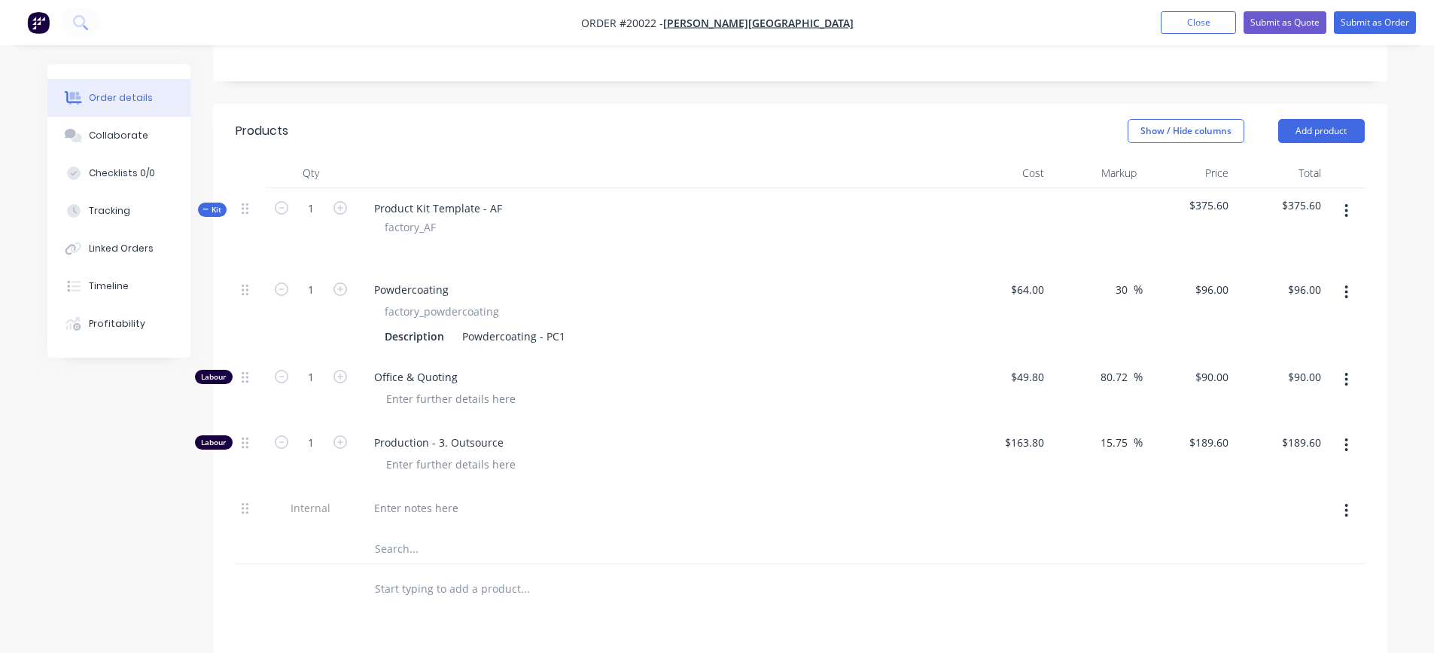
type input "$83.20"
click at [1113, 315] on div "30 30 %" at bounding box center [1096, 312] width 93 height 87
click at [320, 379] on input "1" at bounding box center [310, 377] width 39 height 23
type input "0.08"
type input "$7.20"
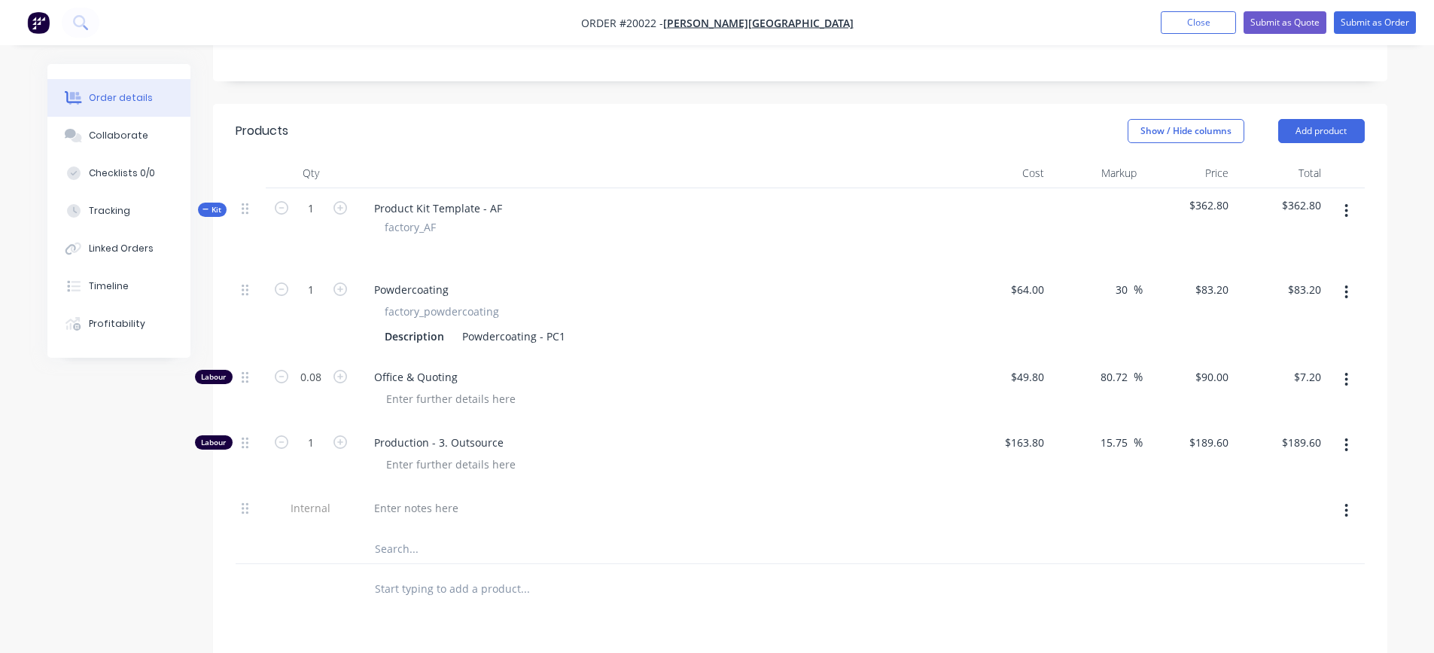
click at [623, 400] on div at bounding box center [663, 399] width 578 height 22
click at [459, 504] on div at bounding box center [416, 508] width 108 height 22
click at [315, 434] on input "1" at bounding box center [310, 442] width 39 height 23
type input "0.05"
type input "$9.48"
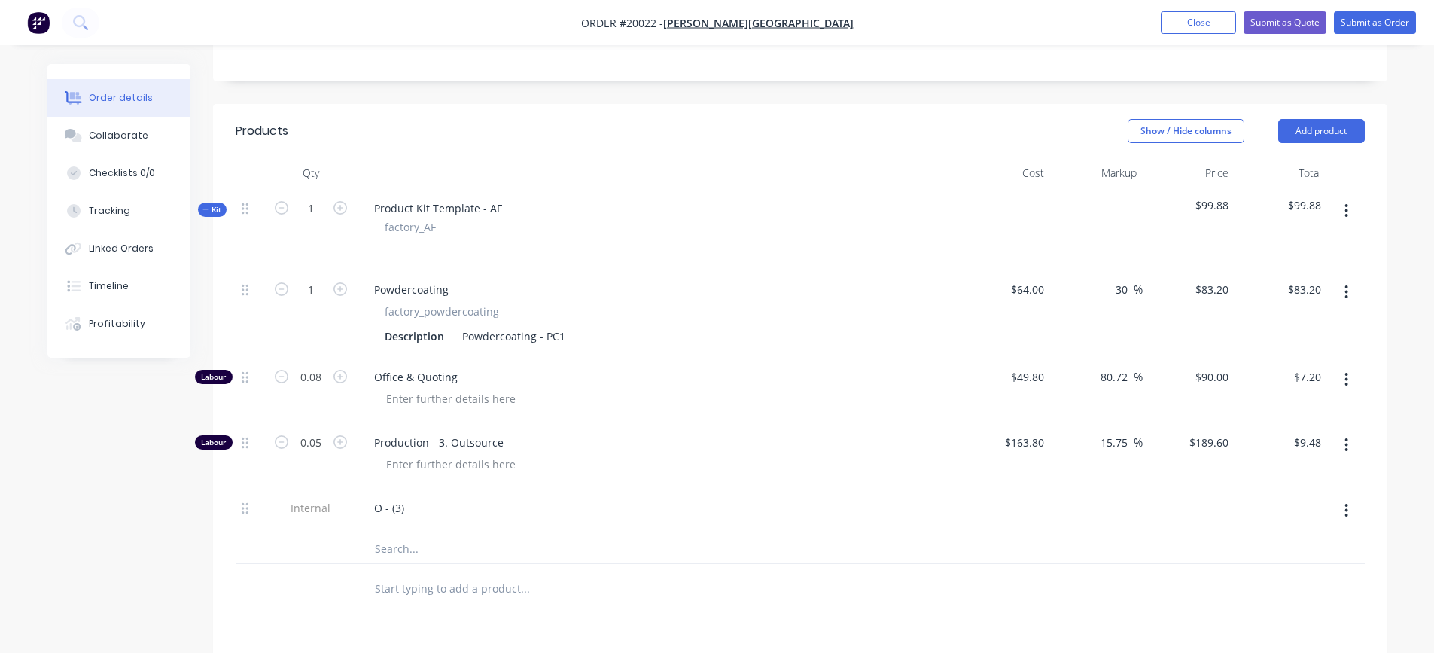
click at [668, 507] on div "O - (3)" at bounding box center [657, 508] width 590 height 22
click at [337, 207] on icon "button" at bounding box center [340, 208] width 14 height 14
type input "2"
type input "$166.40"
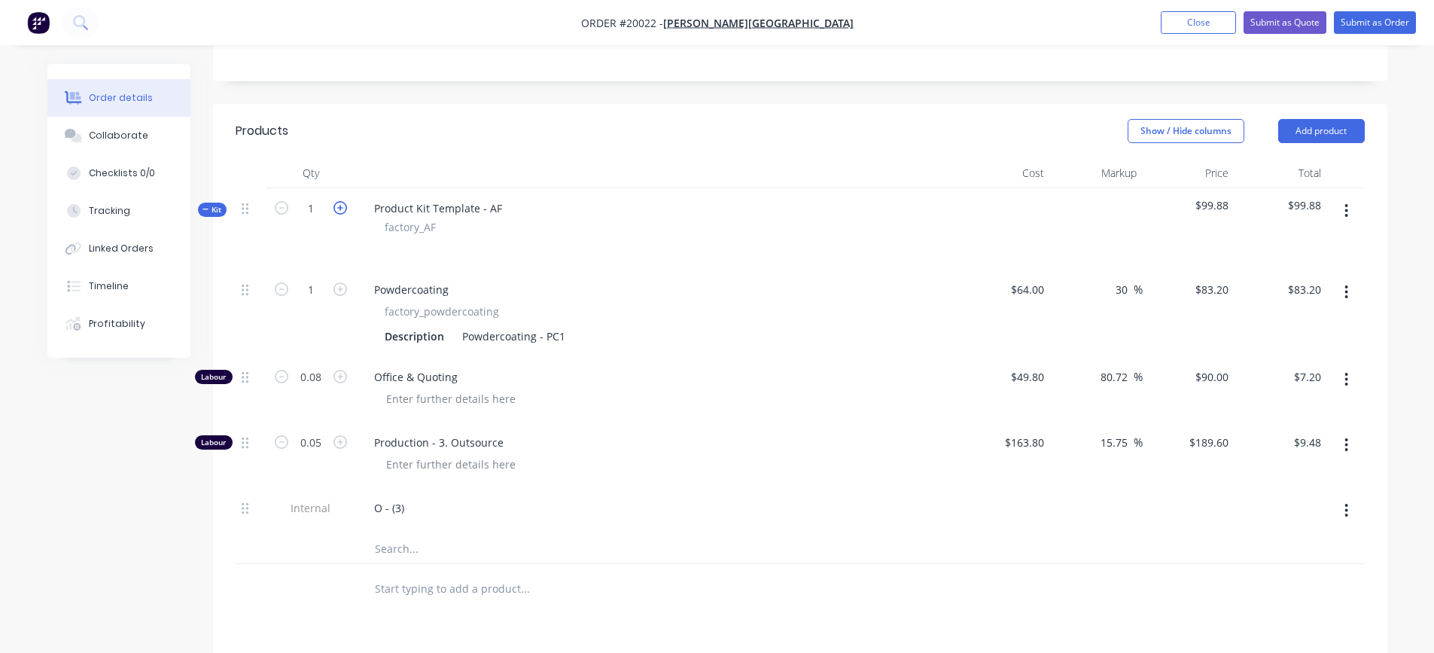
type input "0.16"
type input "$14.40"
type input "0.1"
type input "$18.96"
click at [338, 206] on icon "button" at bounding box center [340, 208] width 14 height 14
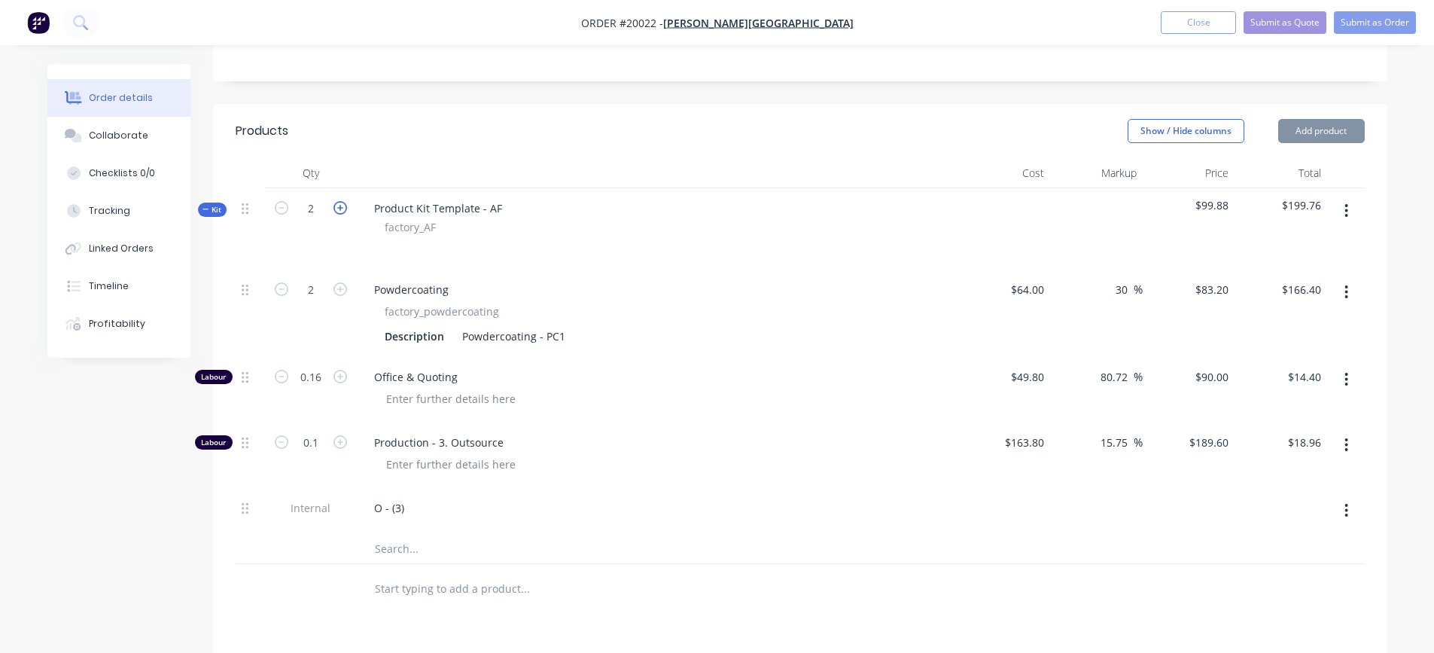
type input "3"
type input "$249.60"
type input "0.24"
type input "$21.60"
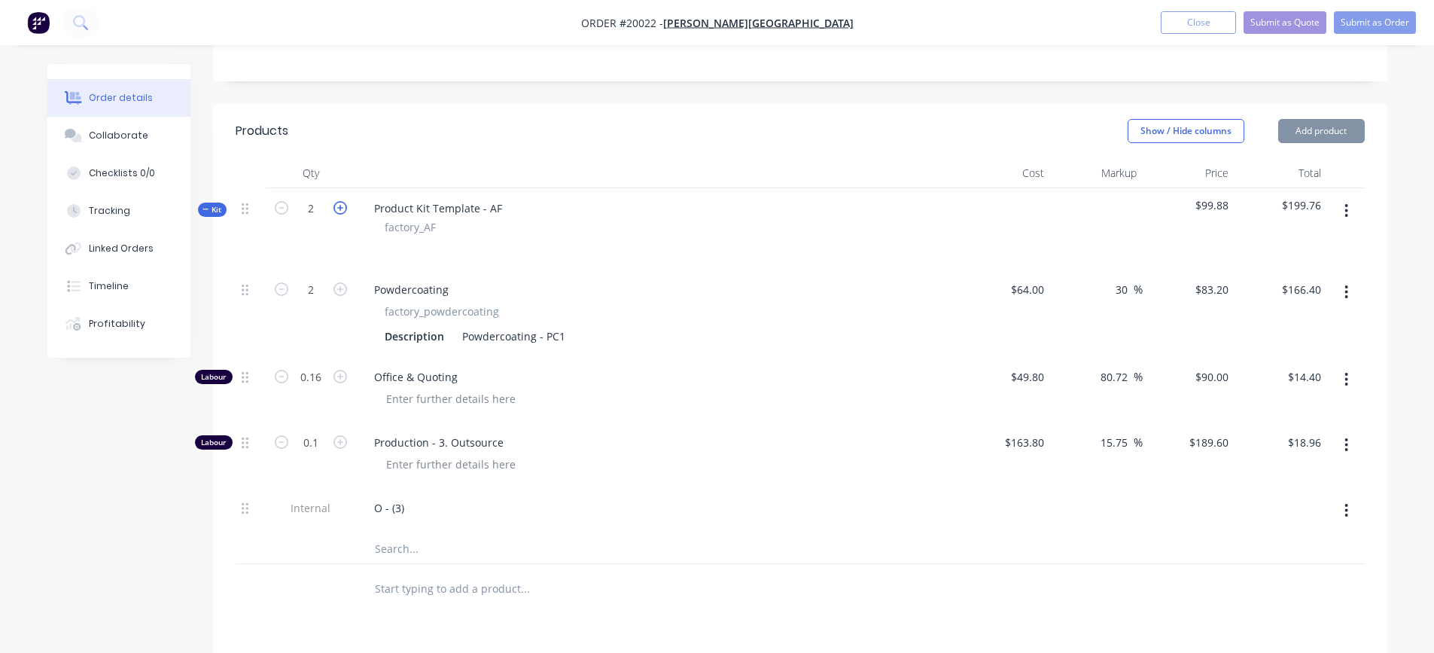
type input "0.15"
type input "$28.44"
click at [338, 206] on icon "button" at bounding box center [340, 208] width 14 height 14
type input "4"
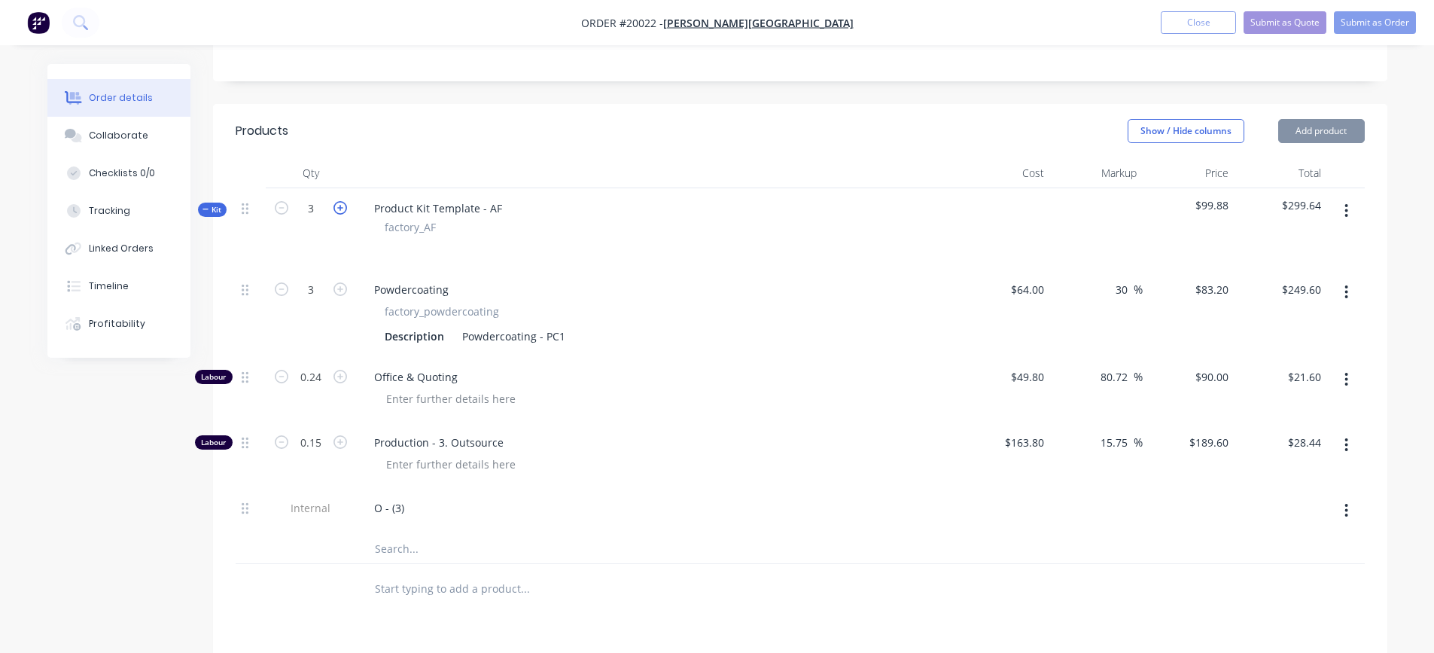
type input "$332.80"
type input "0.32"
type input "$28.80"
type input "0.2"
type input "$37.92"
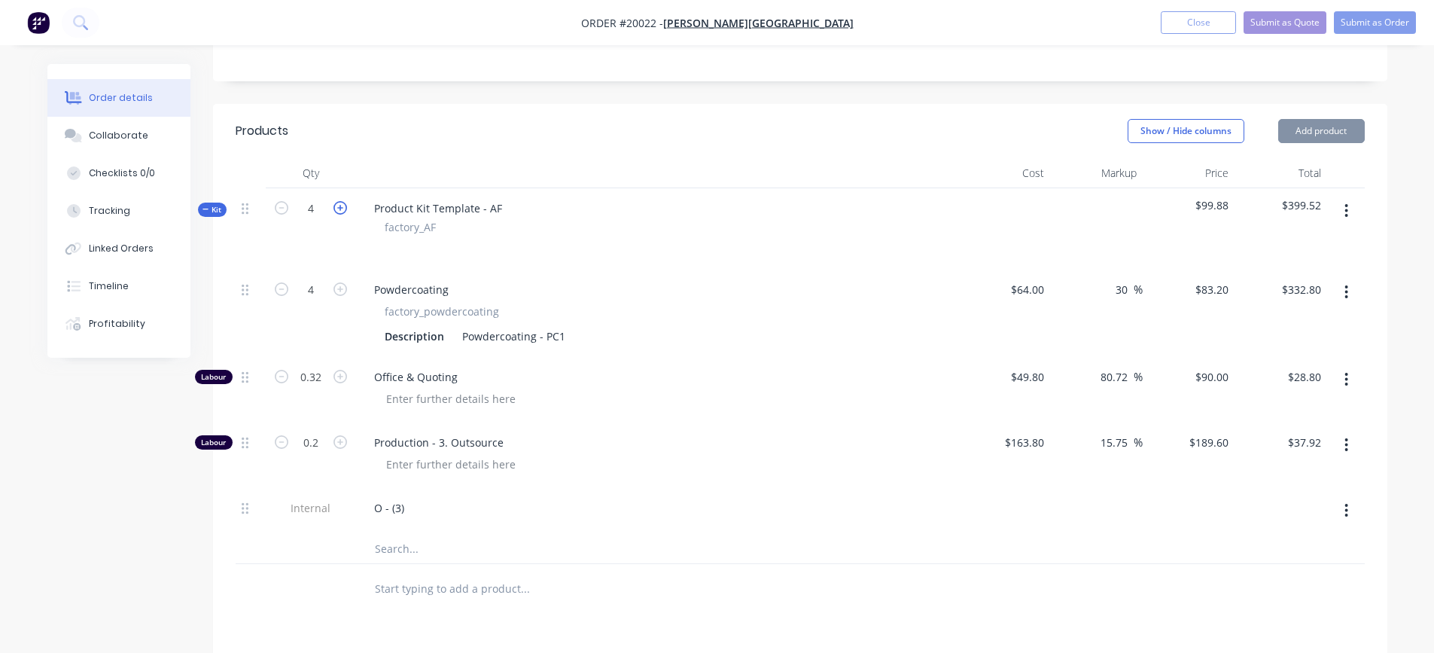
click at [338, 206] on icon "button" at bounding box center [340, 208] width 14 height 14
type input "5"
type input "$416.00"
type input "0.4"
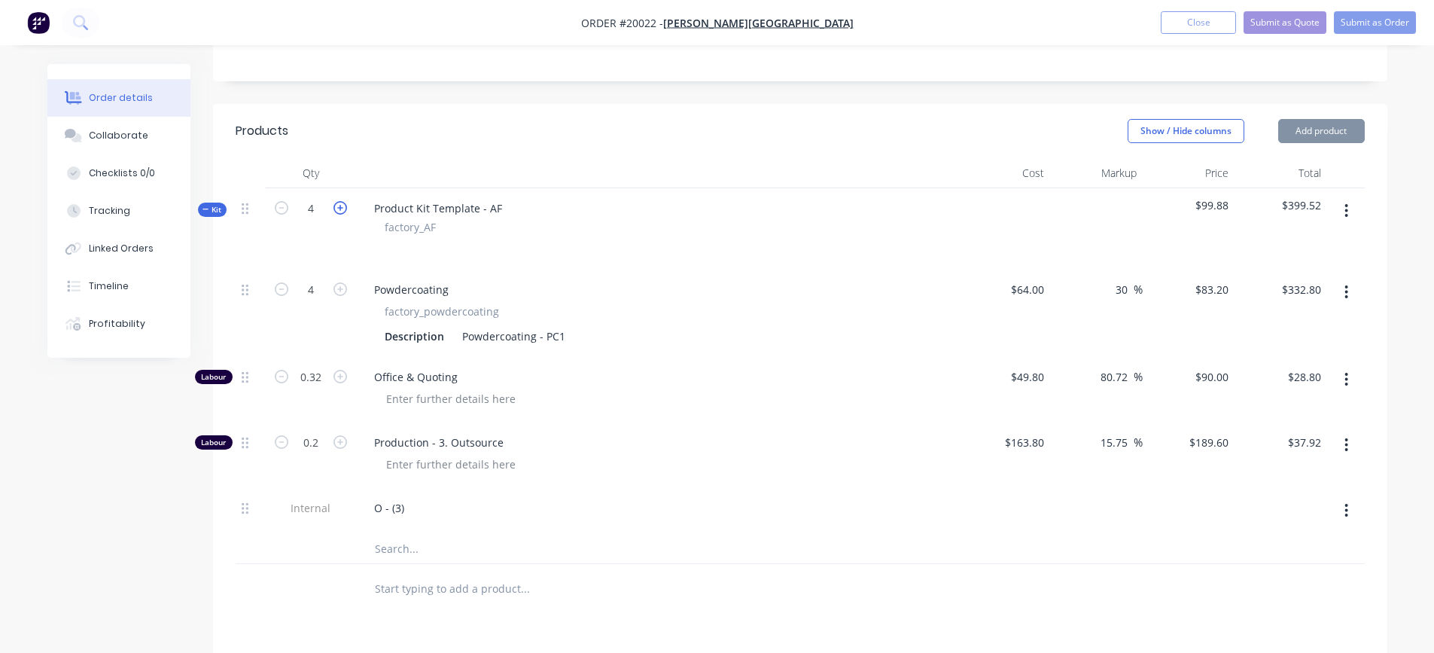
type input "$36.00"
type input "0.25"
type input "$47.40"
click at [338, 206] on icon "button" at bounding box center [340, 208] width 14 height 14
type input "6"
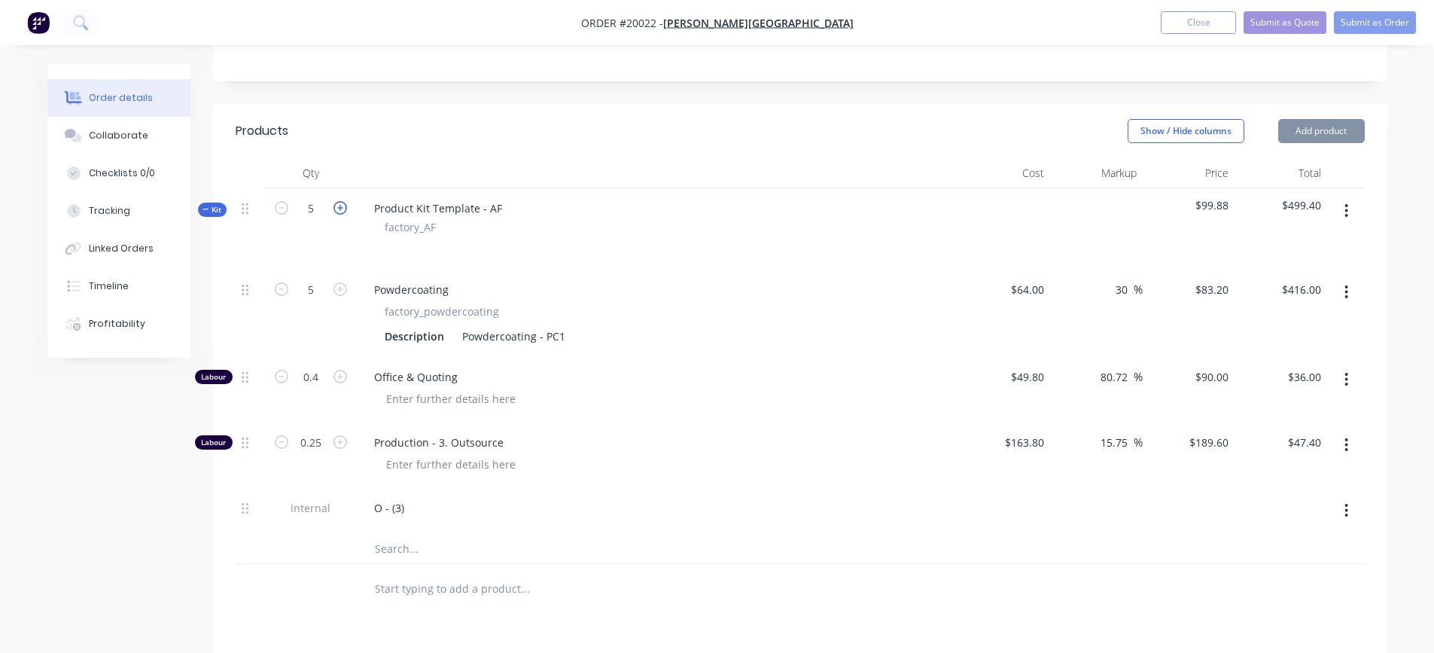
type input "6"
type input "$499.20"
type input "0.48"
type input "$43.20"
type input "0.3"
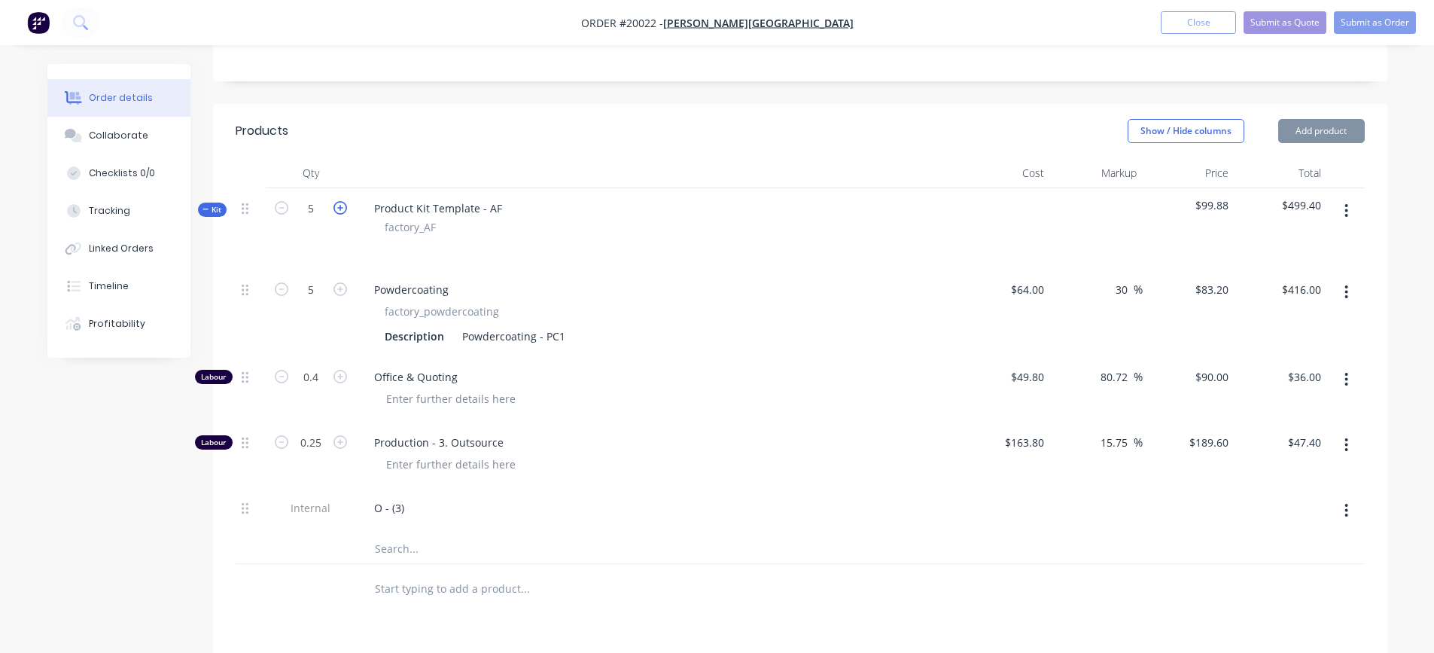
type input "$56.88"
click at [320, 376] on input "0.48" at bounding box center [310, 377] width 39 height 23
click at [568, 400] on div at bounding box center [663, 399] width 578 height 22
click at [320, 382] on input "0.48" at bounding box center [310, 377] width 39 height 23
type input "0.5"
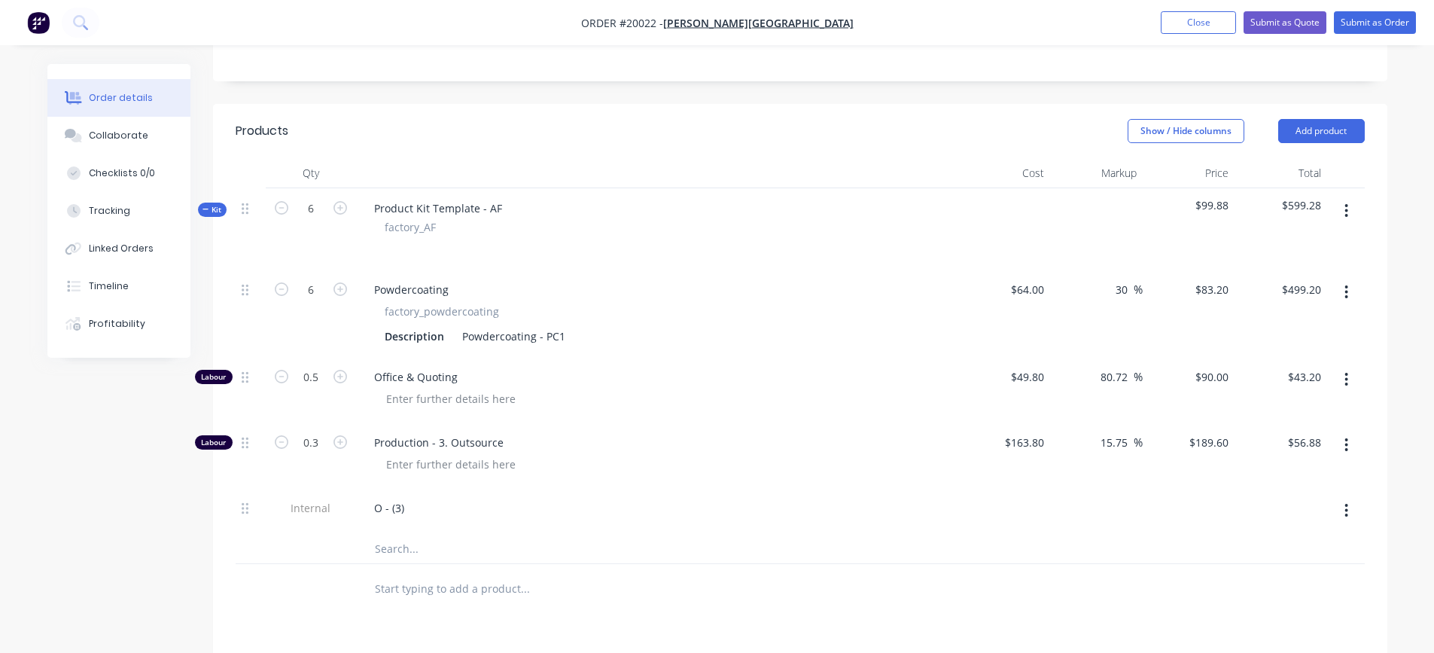
type input "$45.00"
click at [718, 397] on div at bounding box center [663, 399] width 578 height 22
click at [280, 204] on icon "button" at bounding box center [282, 208] width 14 height 14
type input "5"
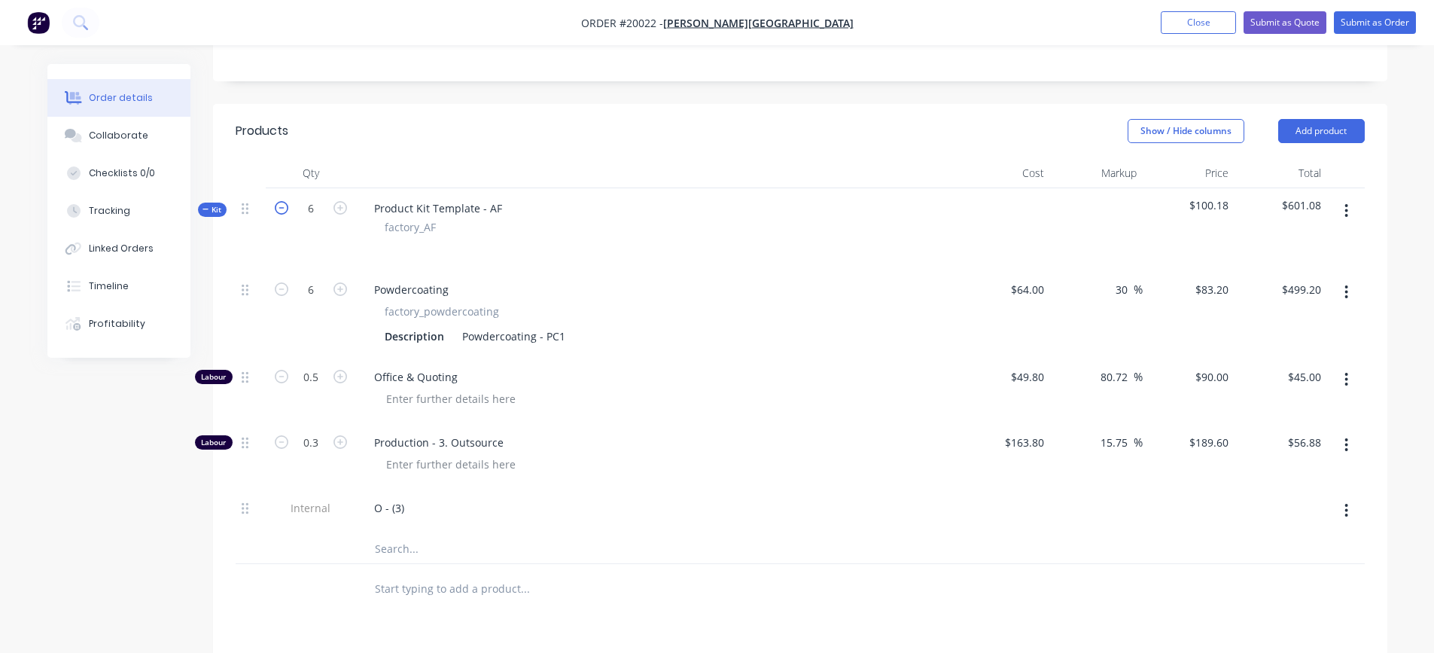
type input "$416.00"
type input "0.4165"
type input "$37.49"
type input "0.25"
type input "$47.40"
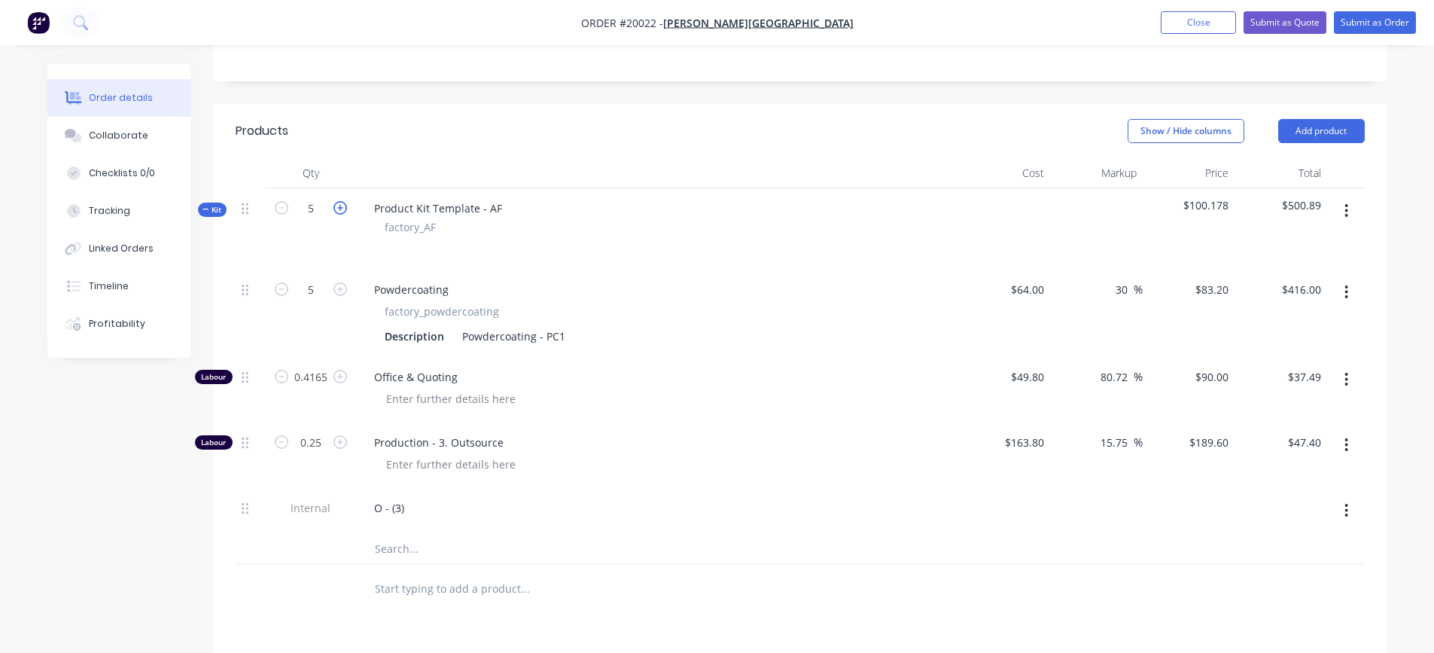
click at [340, 209] on icon "button" at bounding box center [340, 208] width 14 height 14
type input "6"
type input "$499.20"
type input "0.4998"
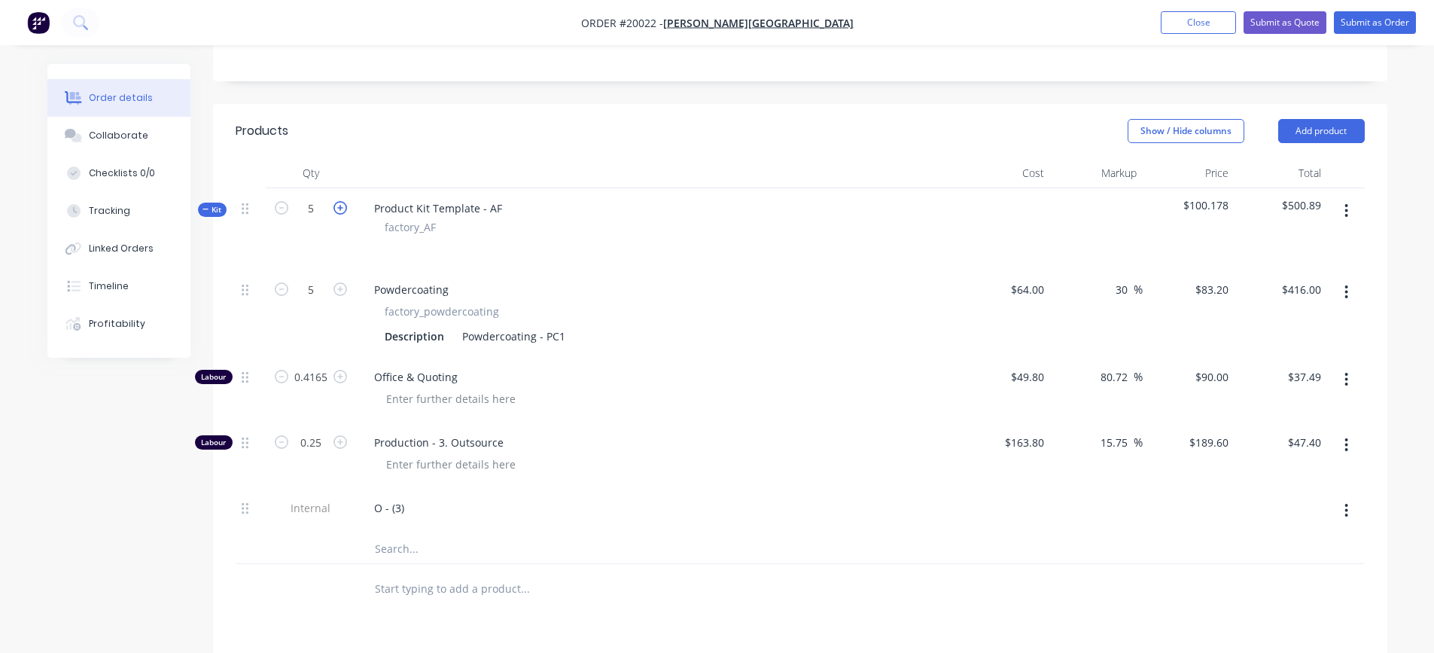
type input "$44.98"
type input "0.3"
type input "$56.88"
click at [322, 382] on input "0.4998" at bounding box center [310, 377] width 39 height 23
type input "0.5"
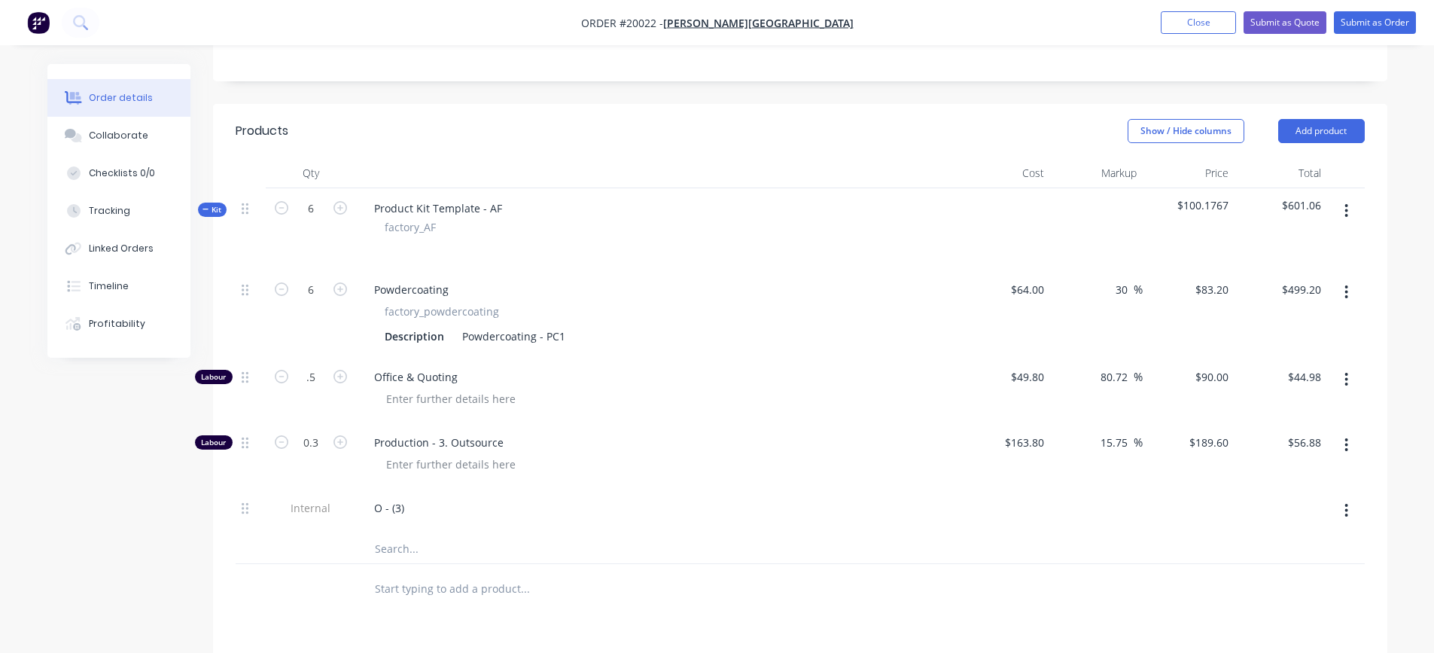
type input "$45.00"
click at [645, 449] on span "Production - 3. Outsource" at bounding box center [663, 442] width 578 height 16
click at [312, 441] on input "0.3" at bounding box center [310, 442] width 39 height 23
type input "0.17"
type input "$32.23"
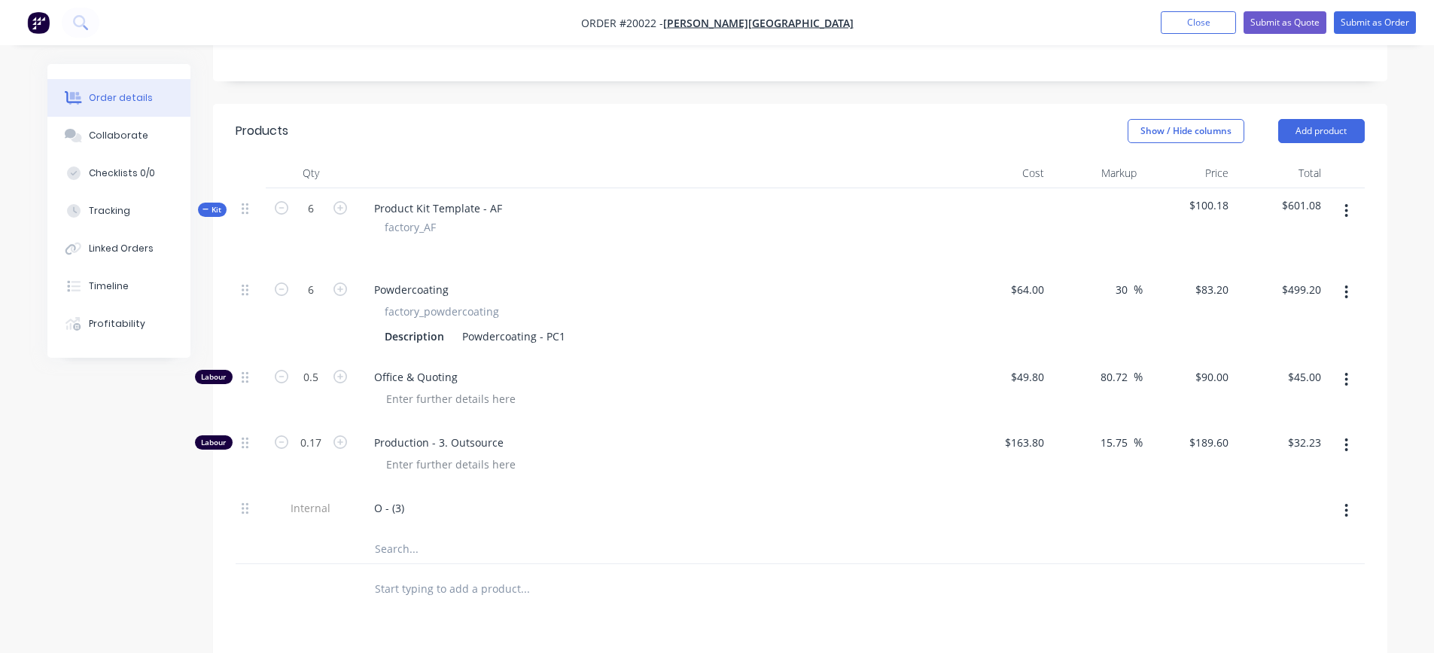
click at [637, 457] on div at bounding box center [663, 464] width 578 height 22
click at [589, 473] on div at bounding box center [663, 464] width 578 height 22
click at [398, 509] on div "O - (3)" at bounding box center [389, 508] width 54 height 22
click at [668, 516] on div "O - (10min total MA>PC>[GEOGRAPHIC_DATA])" at bounding box center [657, 508] width 590 height 22
click at [108, 316] on button "Profitability" at bounding box center [118, 324] width 143 height 38
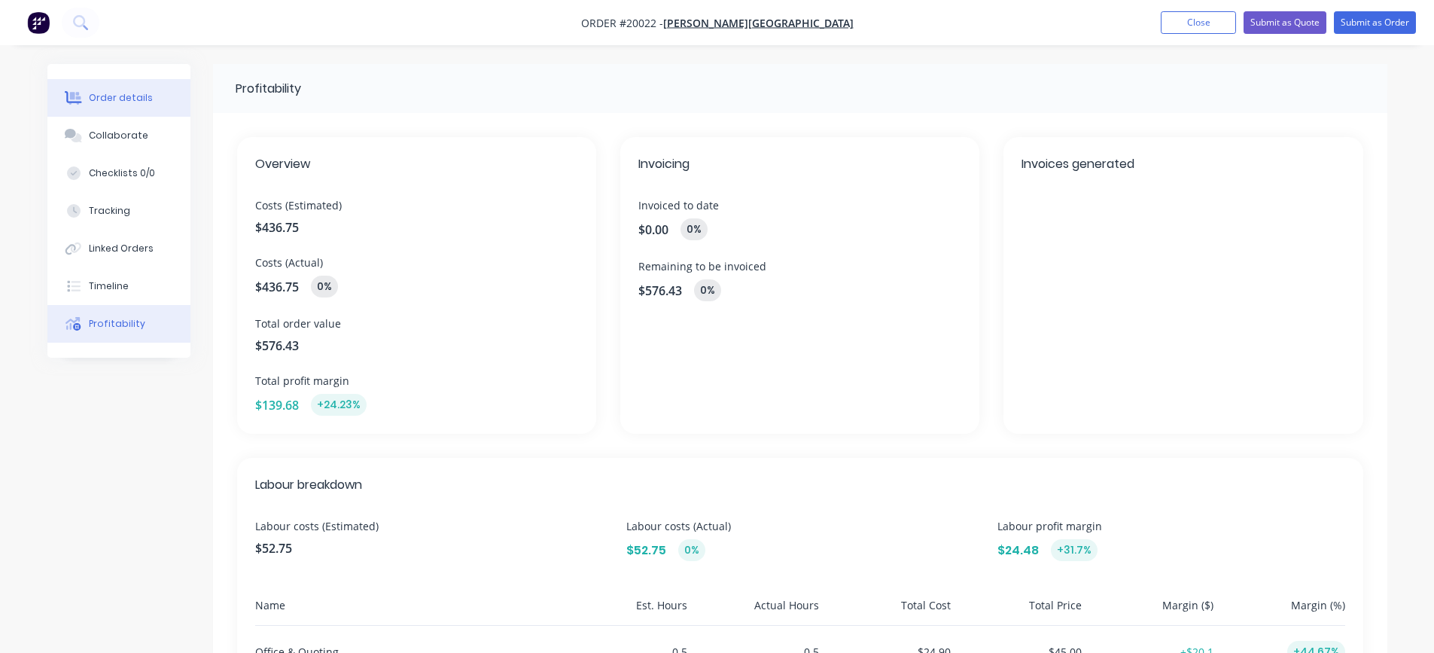
click at [123, 109] on button "Order details" at bounding box center [118, 98] width 143 height 38
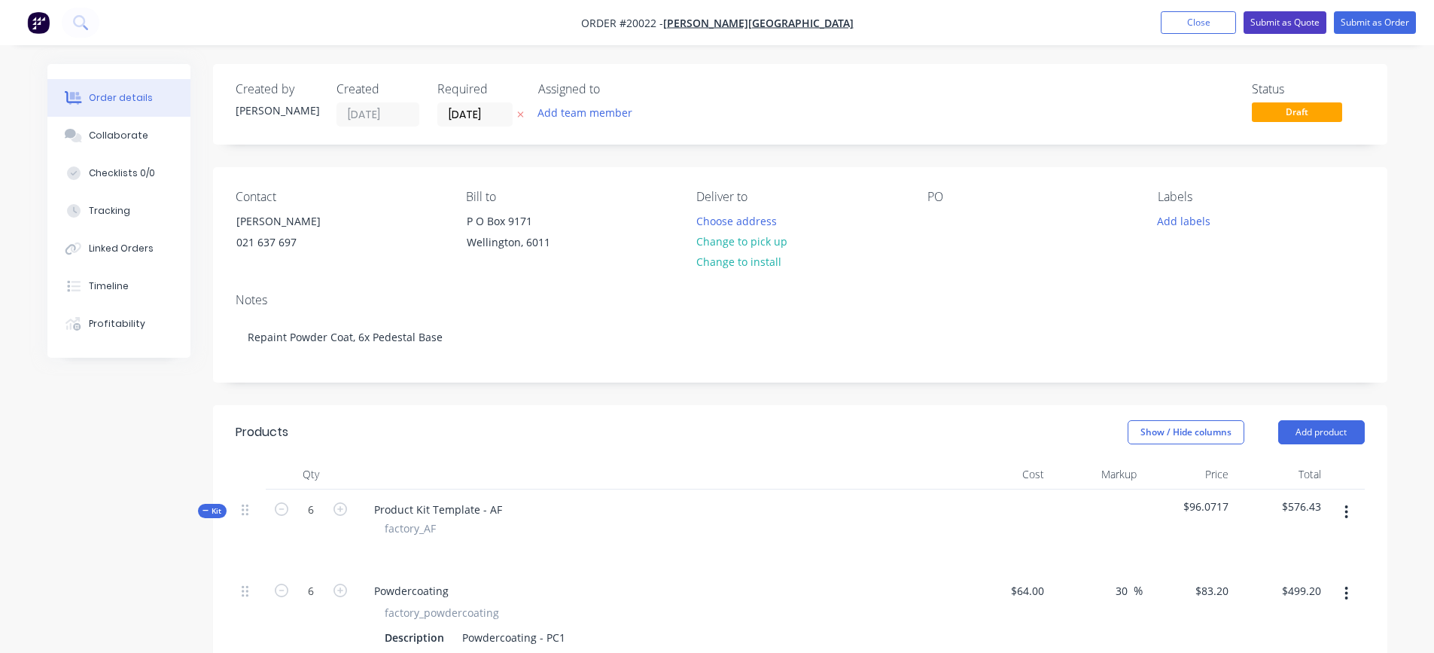
click at [1277, 23] on button "Submit as Quote" at bounding box center [1285, 22] width 83 height 23
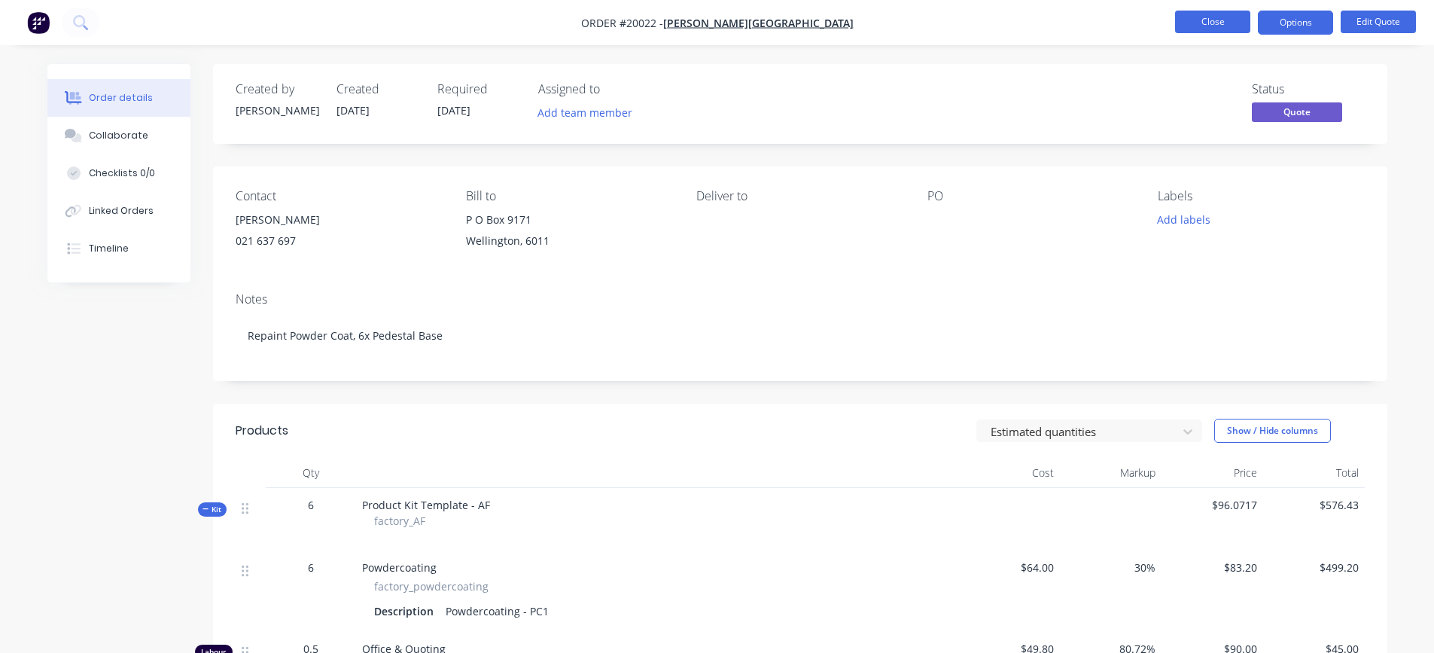
click at [1207, 29] on button "Close" at bounding box center [1212, 22] width 75 height 23
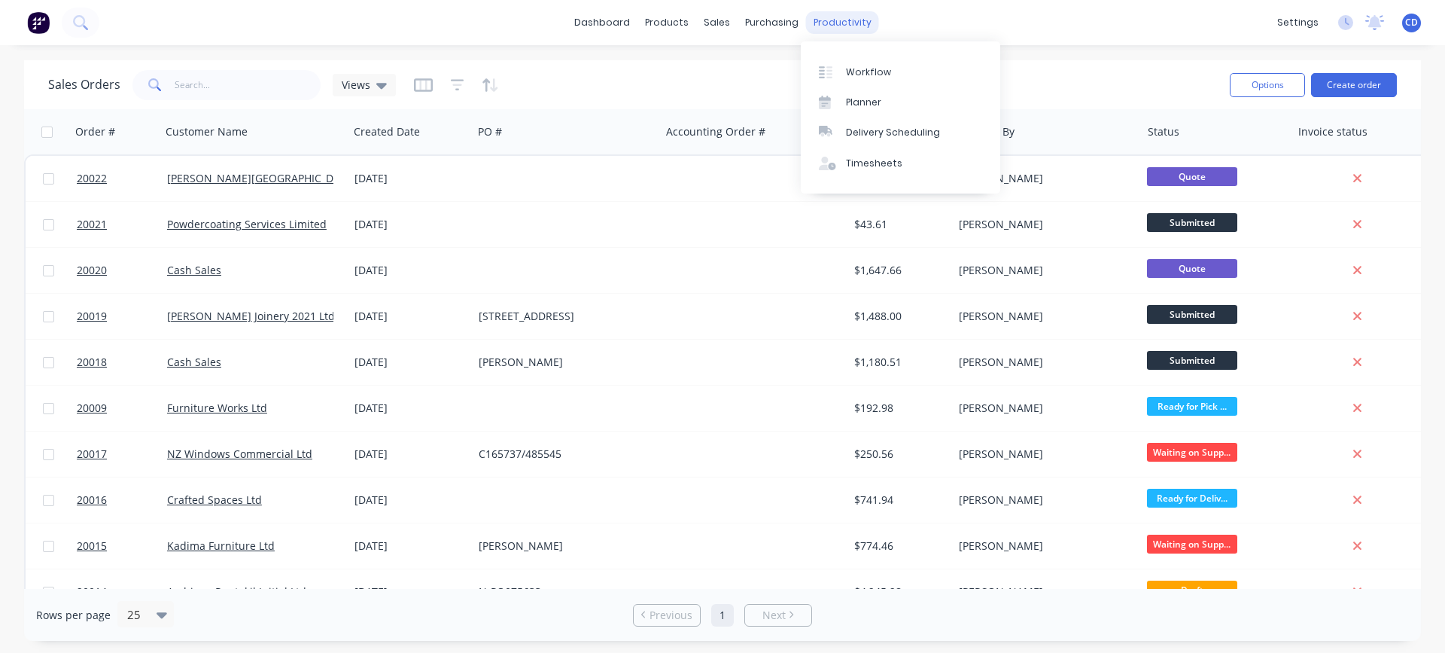
click at [830, 25] on div "productivity" at bounding box center [842, 22] width 73 height 23
click at [857, 70] on div "Workflow" at bounding box center [868, 72] width 45 height 14
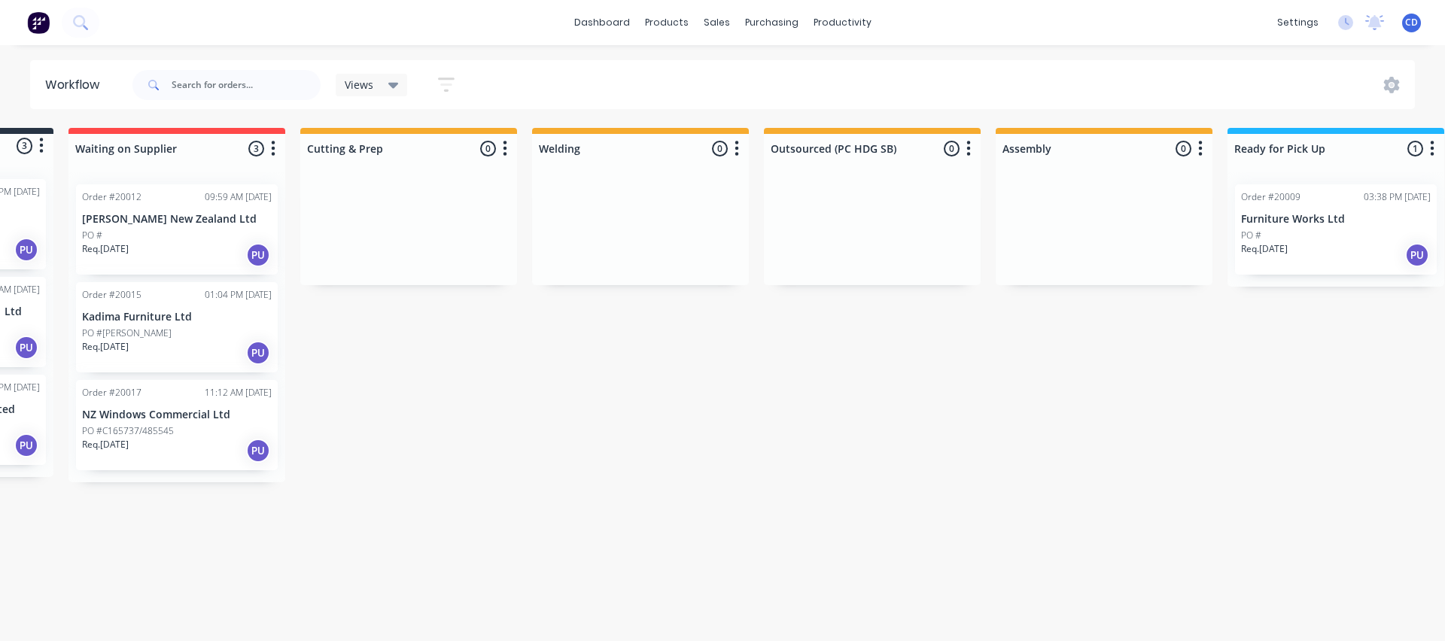
scroll to position [0, 198]
click at [1276, 230] on div "PO #" at bounding box center [1334, 236] width 190 height 14
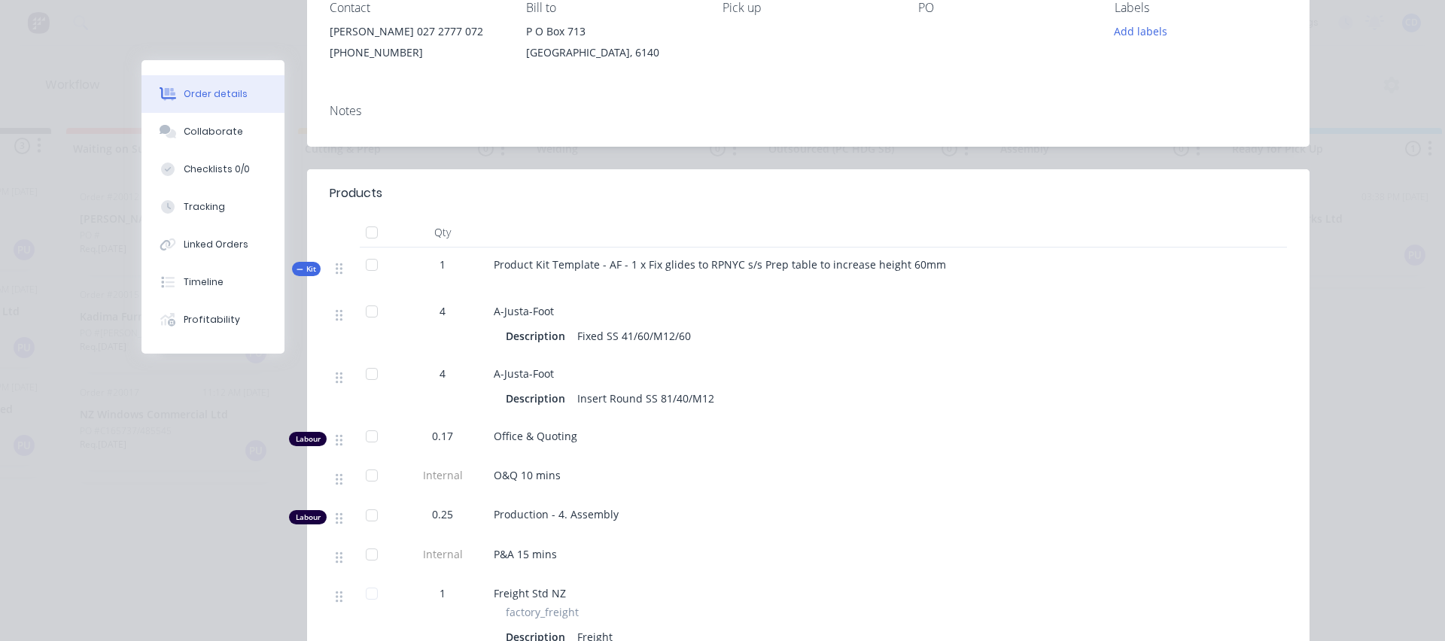
scroll to position [0, 0]
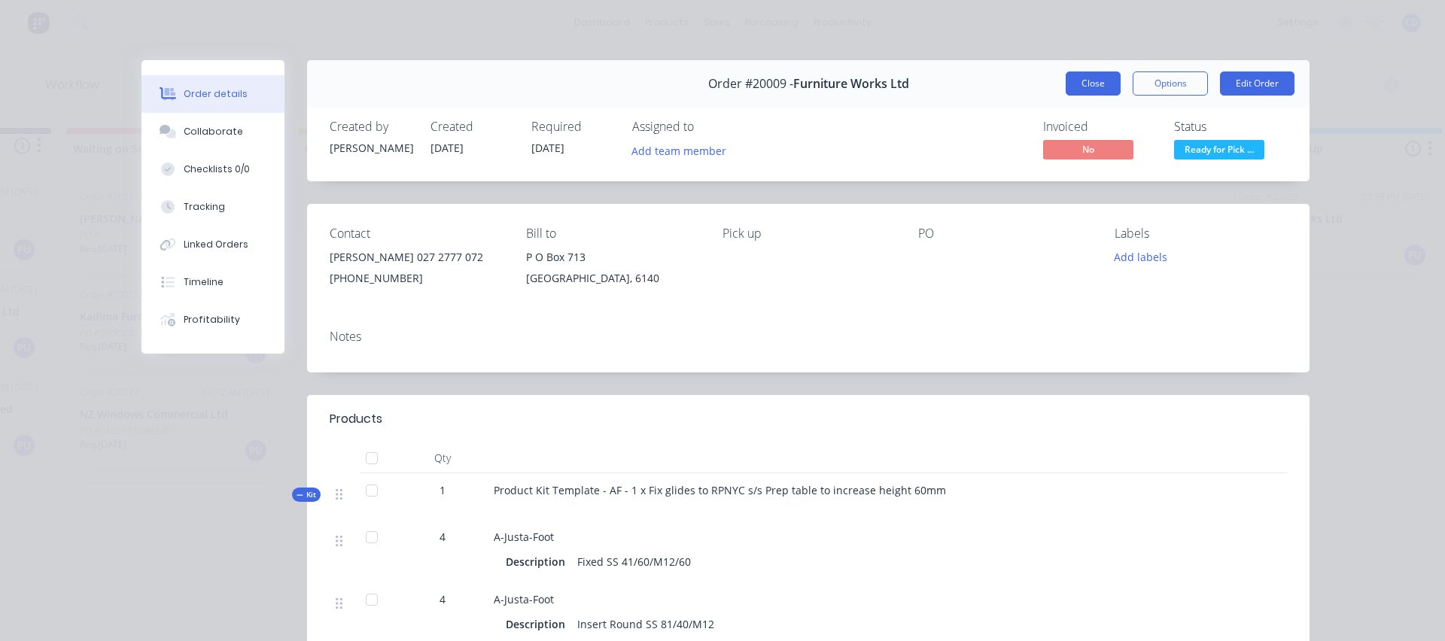
click at [1076, 83] on button "Close" at bounding box center [1093, 84] width 55 height 24
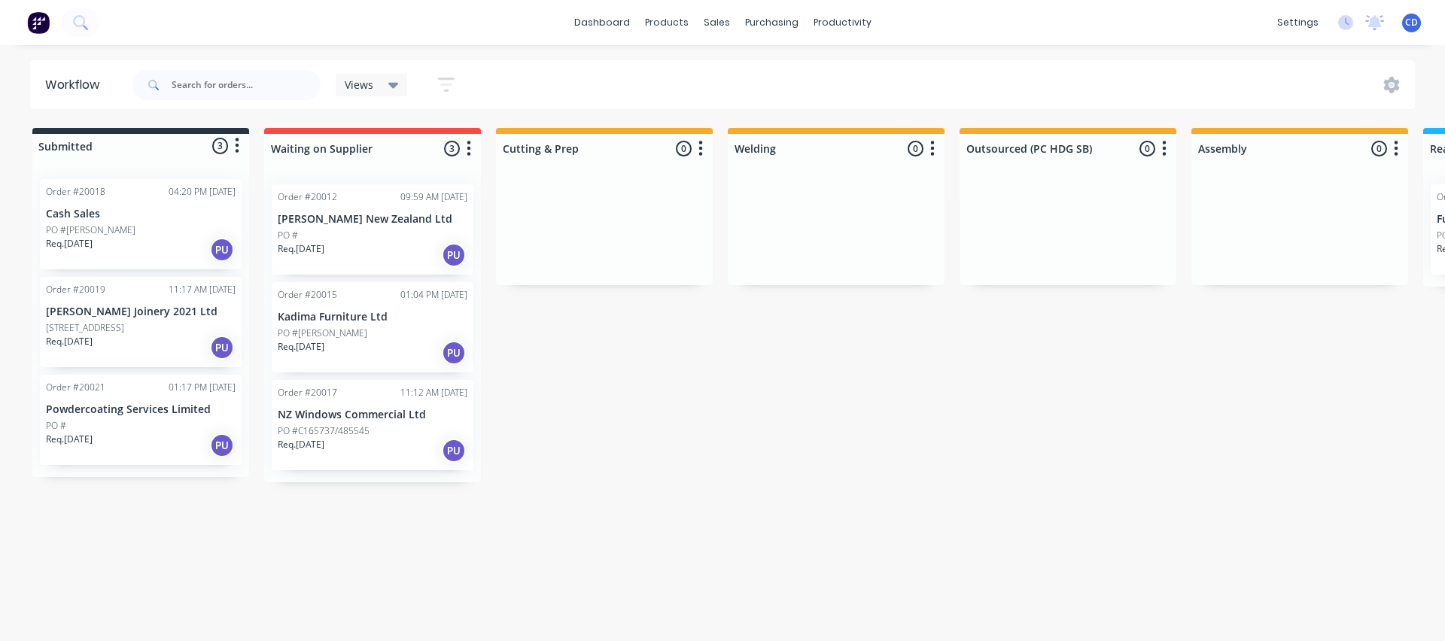
click at [325, 324] on div "Order #20015 01:04 PM [DATE] Kadima Furniture Ltd PO #[PERSON_NAME] Req. [DATE]…" at bounding box center [373, 327] width 202 height 90
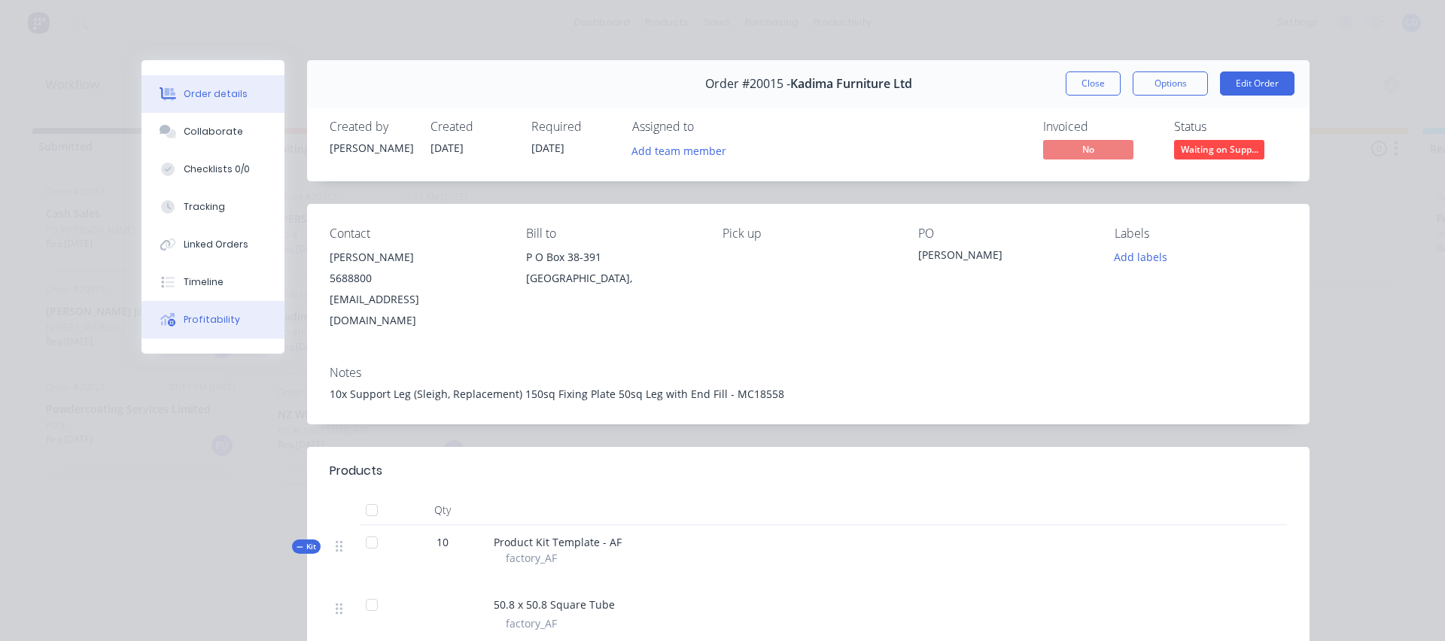
click at [212, 320] on div "Profitability" at bounding box center [212, 320] width 56 height 14
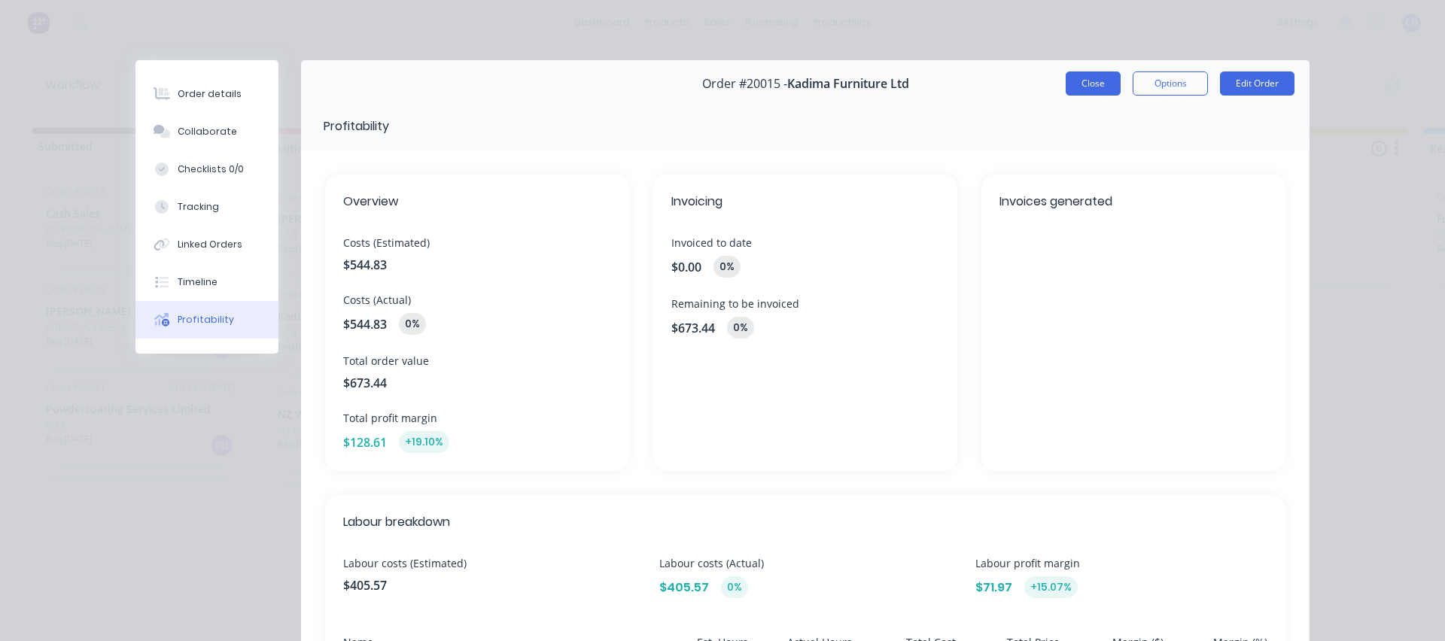
click at [1079, 87] on button "Close" at bounding box center [1093, 84] width 55 height 24
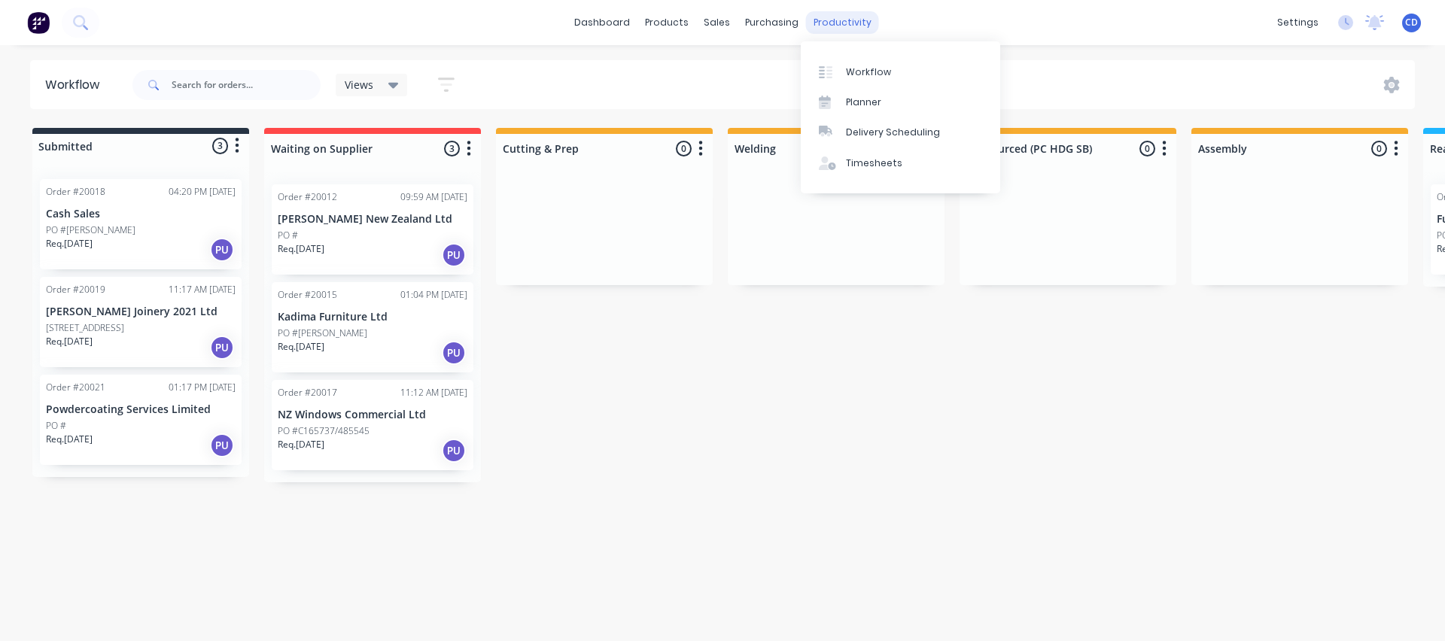
click at [841, 20] on div "productivity" at bounding box center [842, 22] width 73 height 23
click at [864, 102] on div "Planner" at bounding box center [863, 103] width 35 height 14
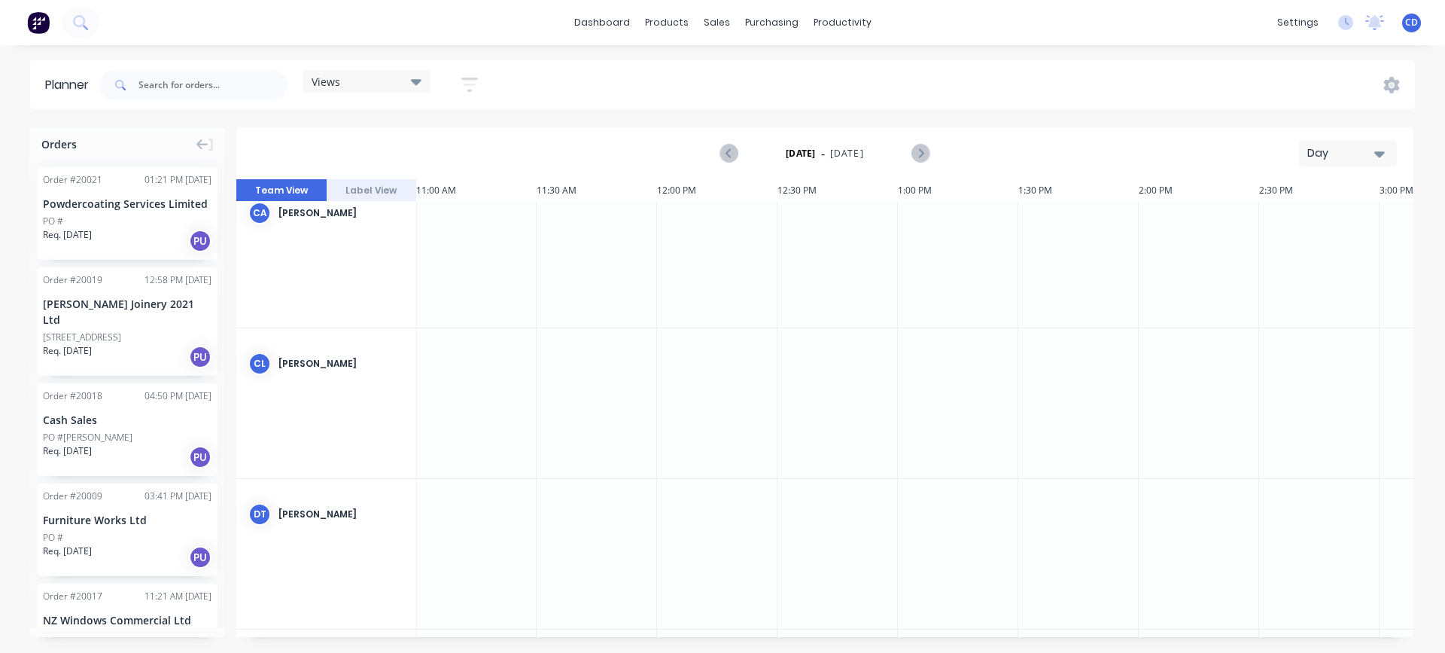
scroll to position [0, 2651]
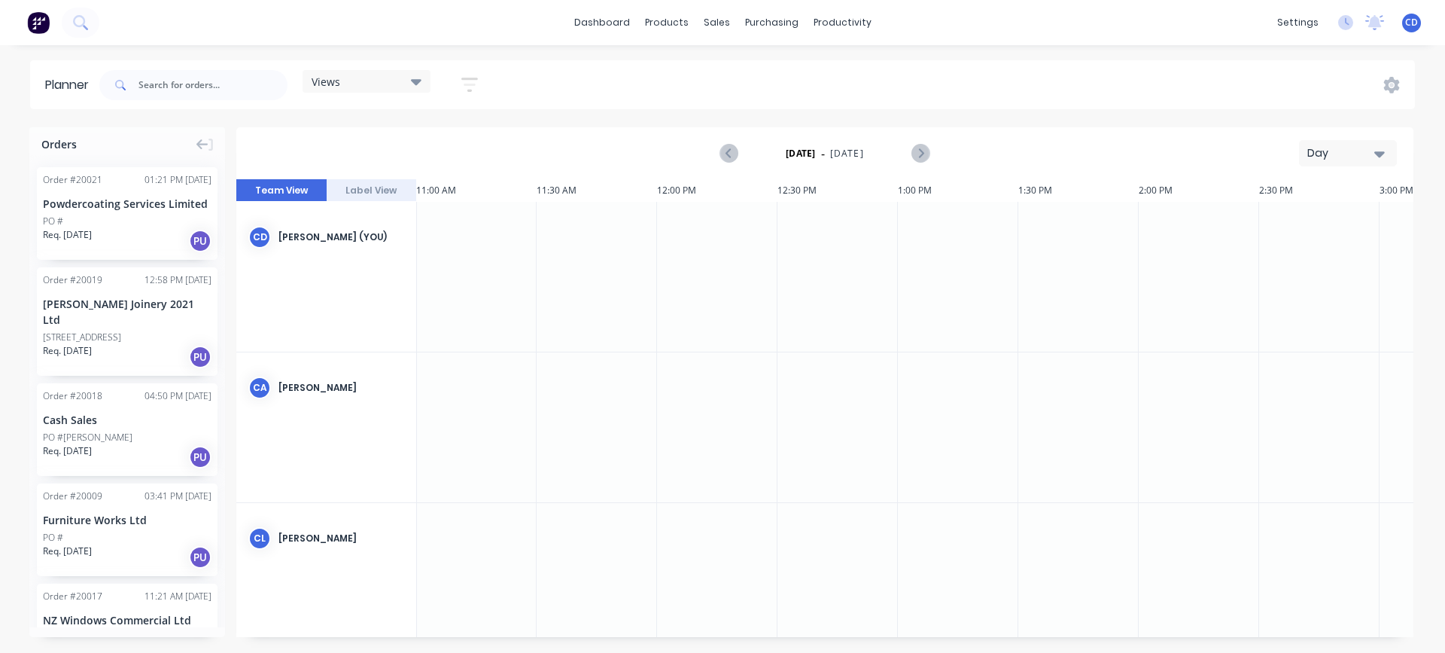
click at [370, 189] on button "Label View" at bounding box center [372, 190] width 90 height 23
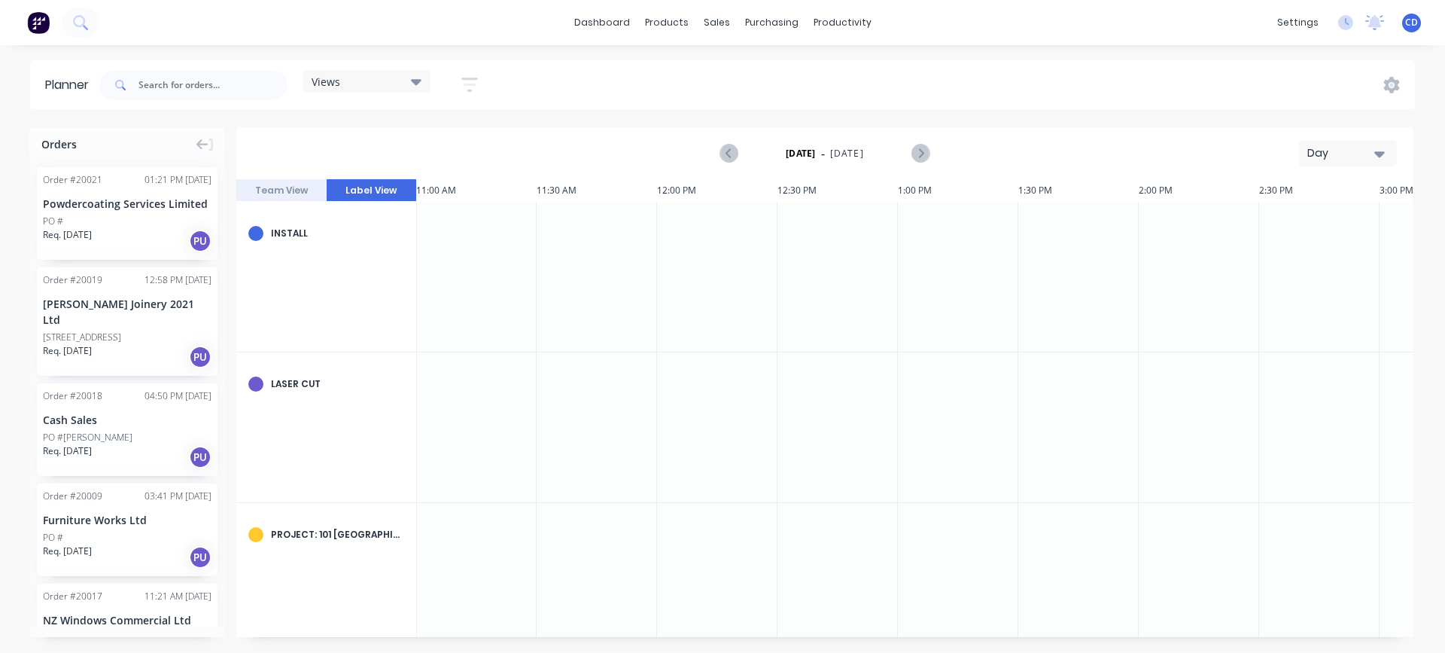
click at [278, 190] on button "Team View" at bounding box center [281, 190] width 90 height 23
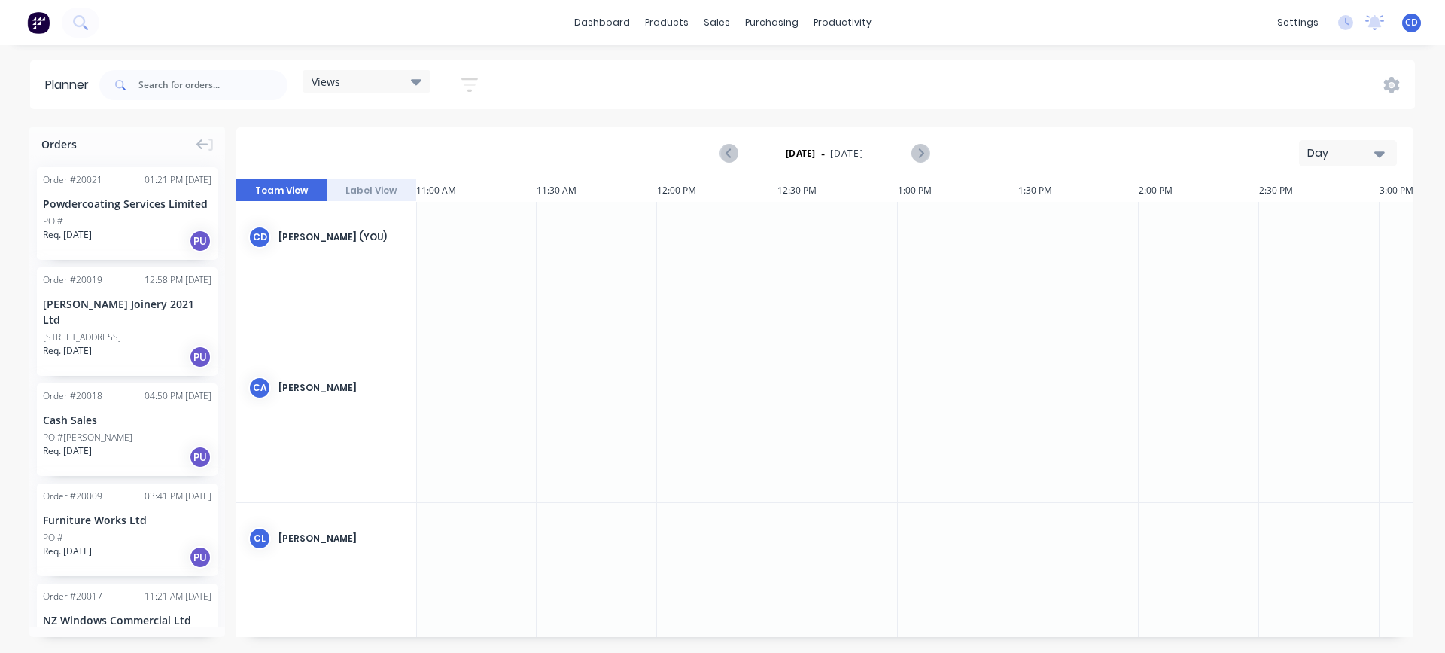
click at [1330, 151] on div "Day" at bounding box center [1342, 153] width 69 height 16
click at [1279, 222] on div "Week" at bounding box center [1321, 224] width 149 height 30
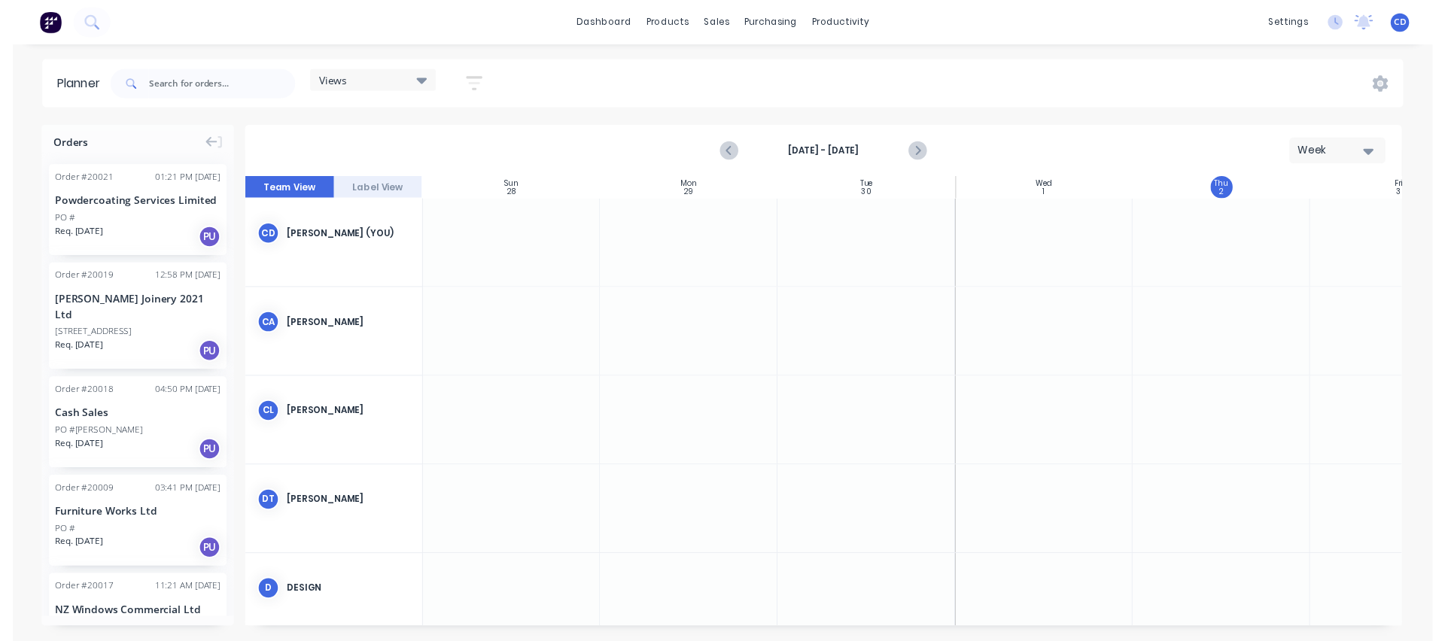
scroll to position [0, 1]
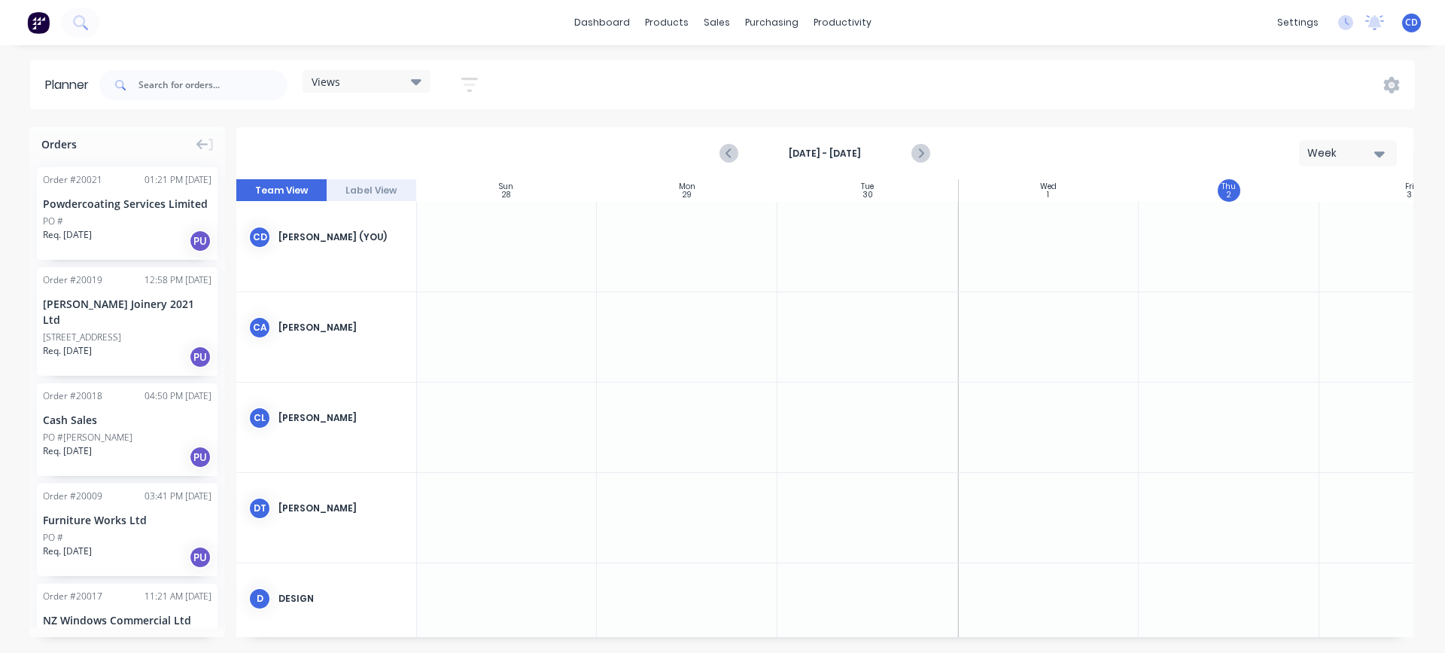
click at [1343, 153] on div "Week" at bounding box center [1342, 153] width 69 height 16
click at [1299, 254] on div "Month" at bounding box center [1321, 254] width 149 height 30
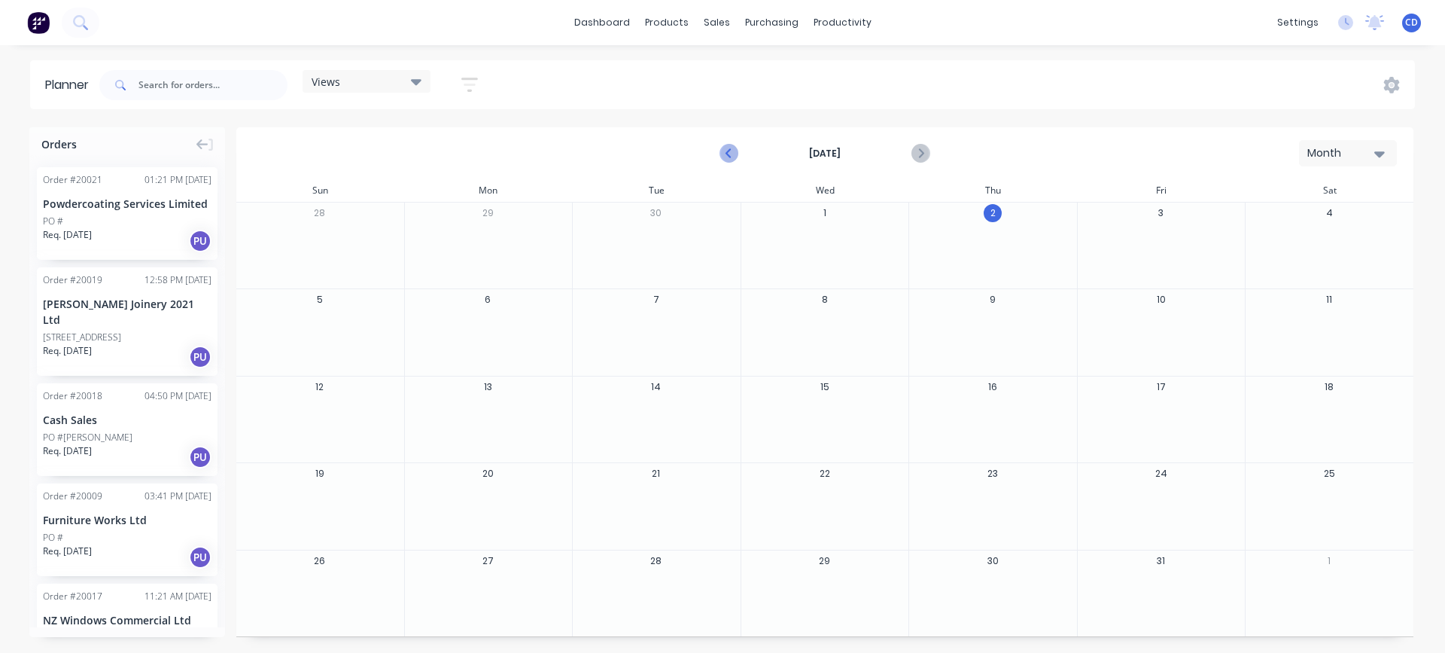
click at [727, 151] on icon "Previous page" at bounding box center [729, 154] width 18 height 18
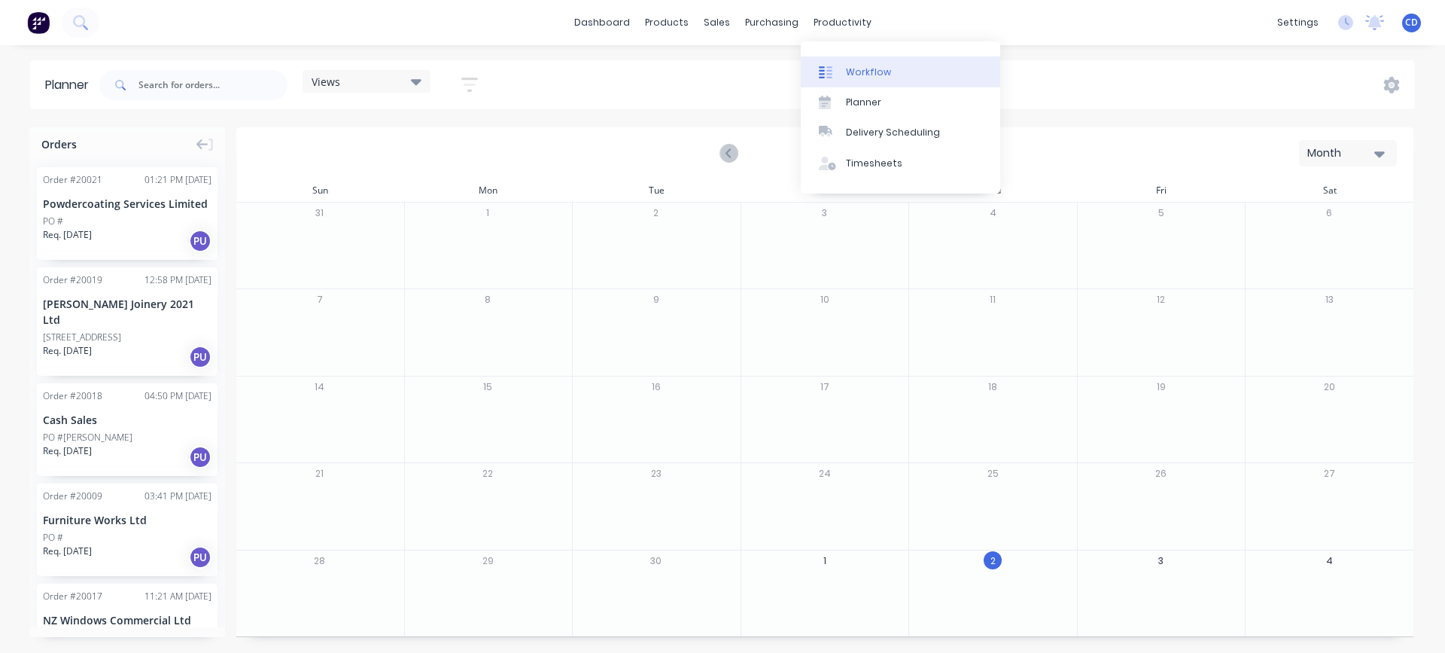
click at [856, 67] on div "Workflow" at bounding box center [868, 72] width 45 height 14
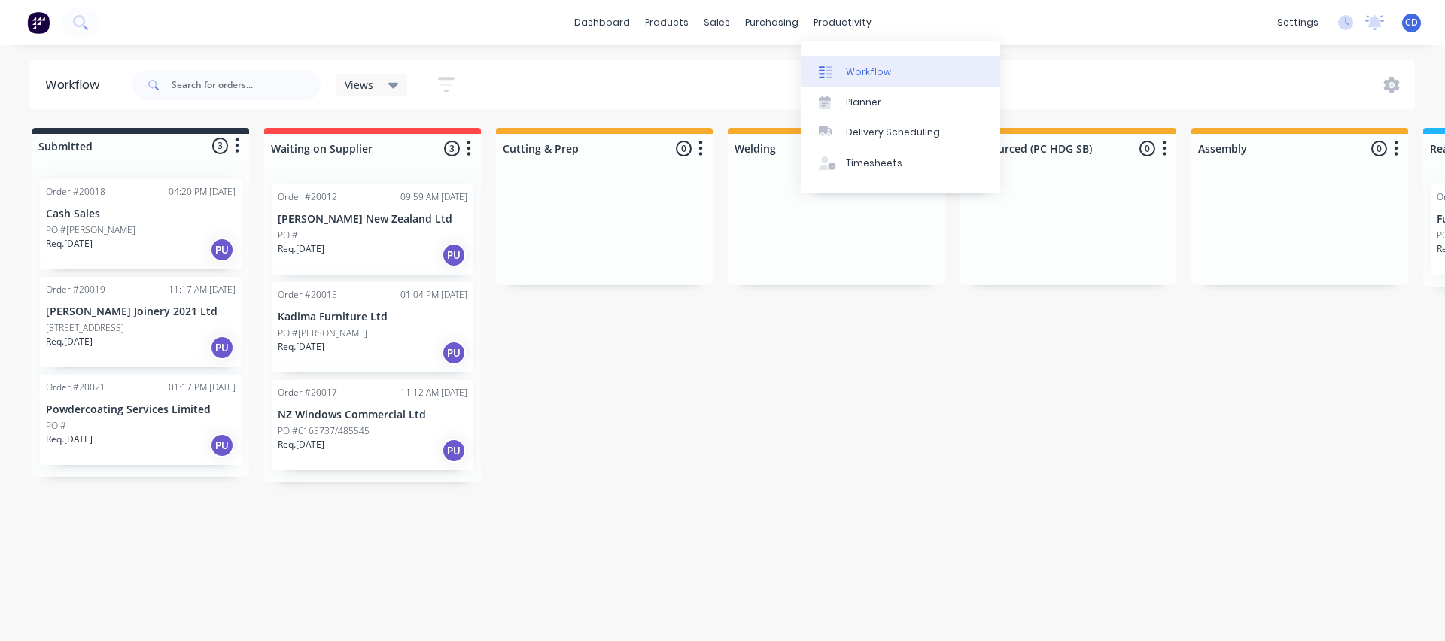
click at [840, 68] on div at bounding box center [830, 72] width 23 height 14
